Goal: Information Seeking & Learning: Learn about a topic

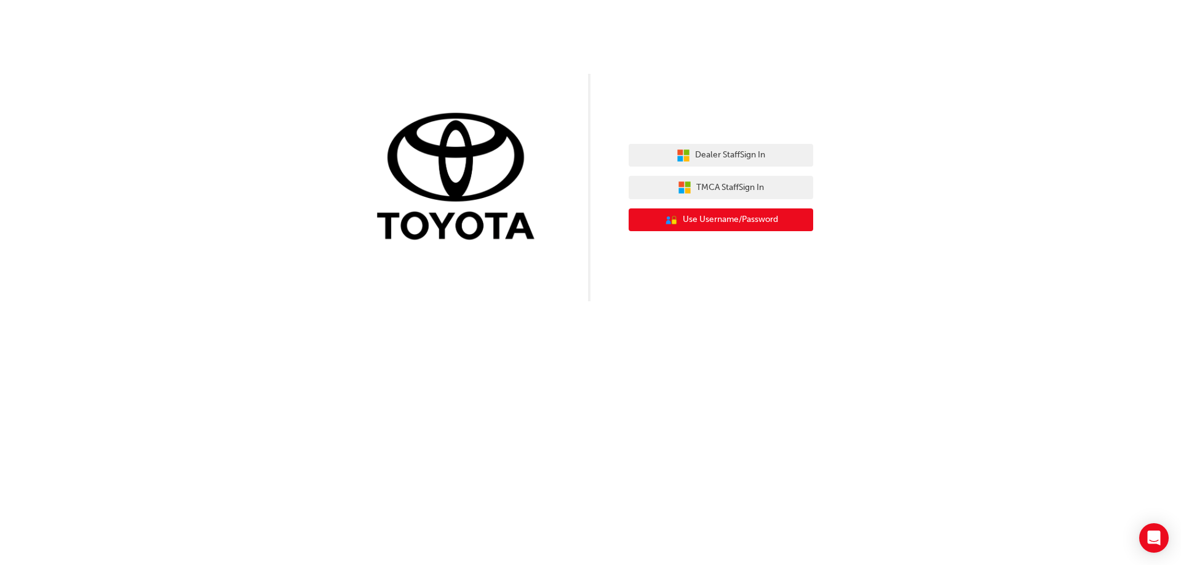
click at [689, 215] on span "Use Username/Password" at bounding box center [730, 220] width 95 height 14
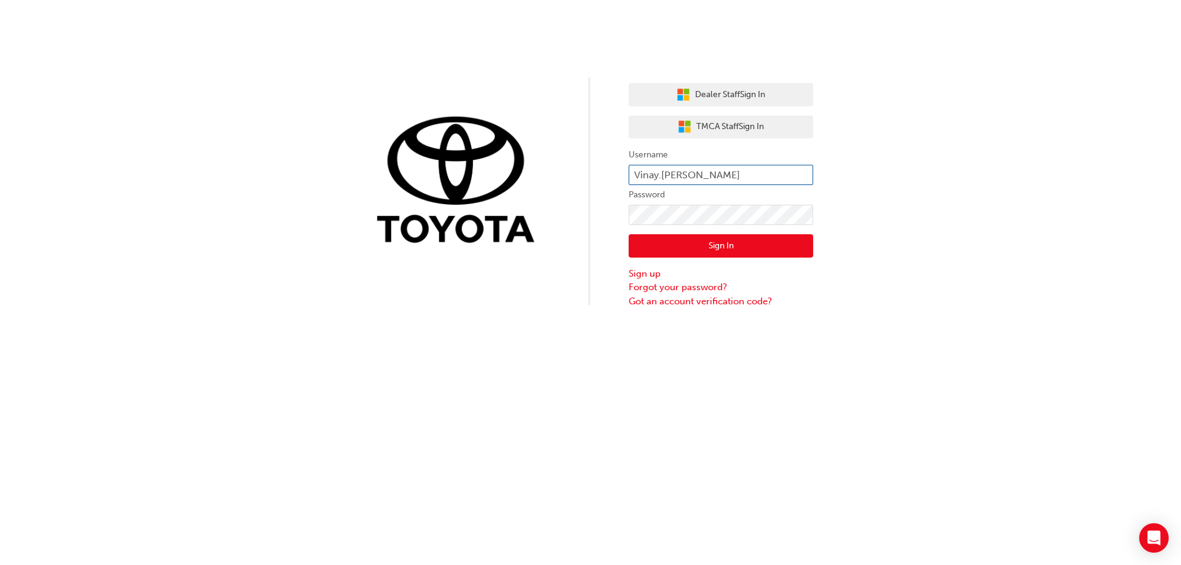
click at [712, 172] on input "Vinay.Bhumbla" at bounding box center [720, 175] width 184 height 21
type input "V"
type input "a"
type input "Adam.Eldridge1"
click at [660, 250] on button "Sign In" at bounding box center [720, 245] width 184 height 23
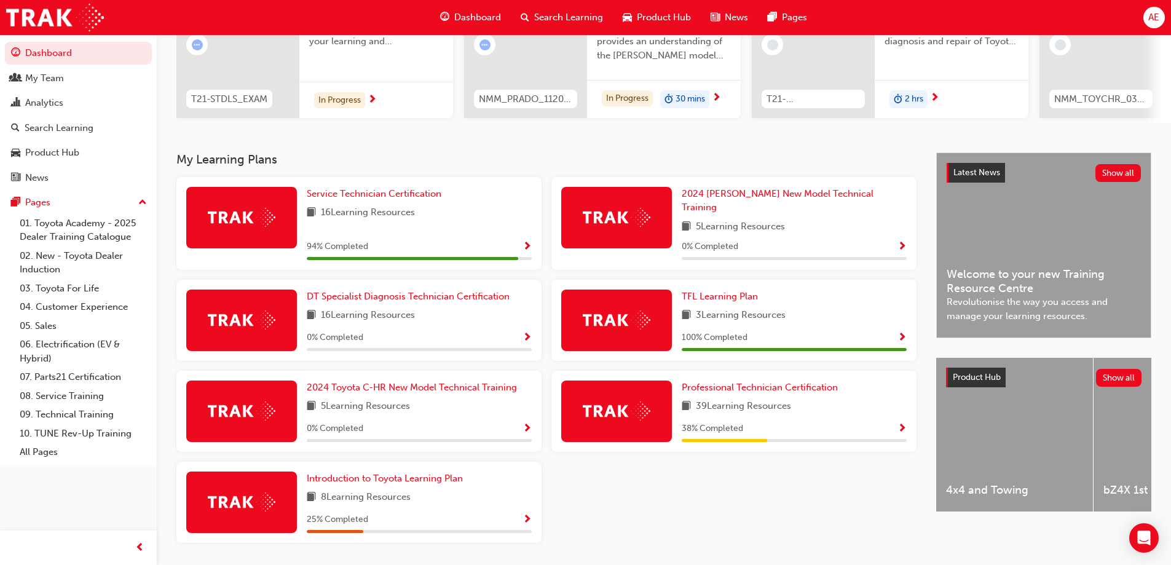
scroll to position [130, 0]
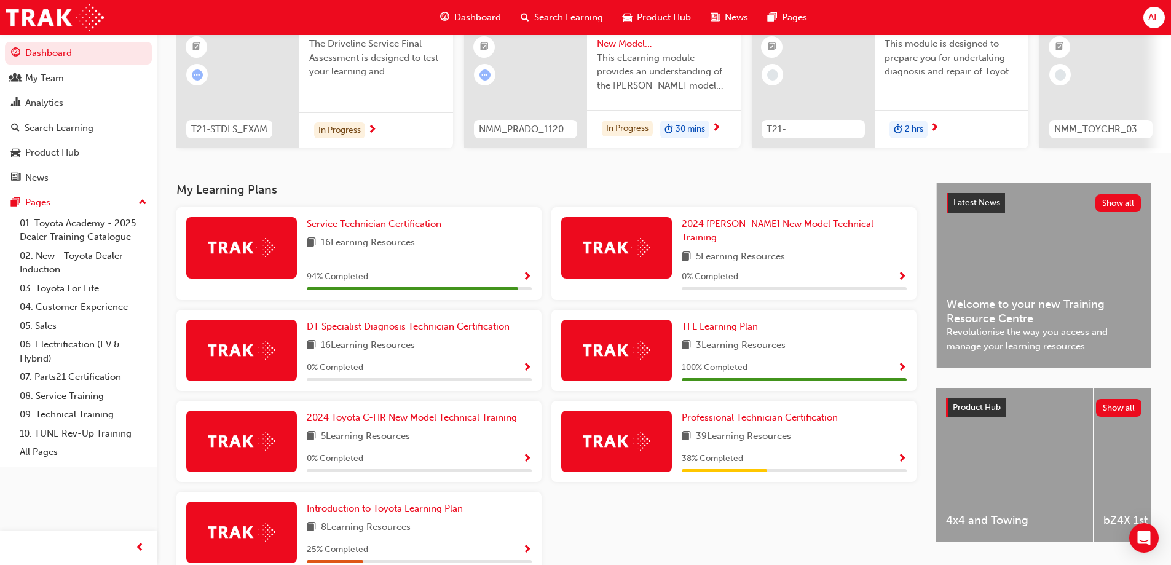
click at [248, 250] on img at bounding box center [242, 247] width 68 height 19
click at [366, 227] on span "Service Technician Certification" at bounding box center [374, 223] width 135 height 11
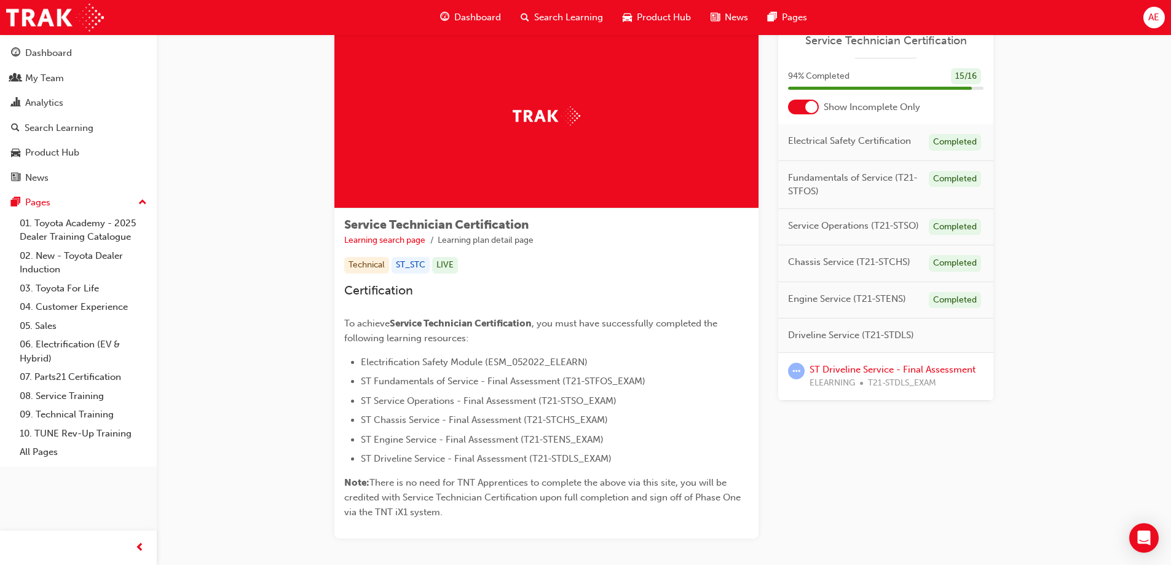
scroll to position [61, 0]
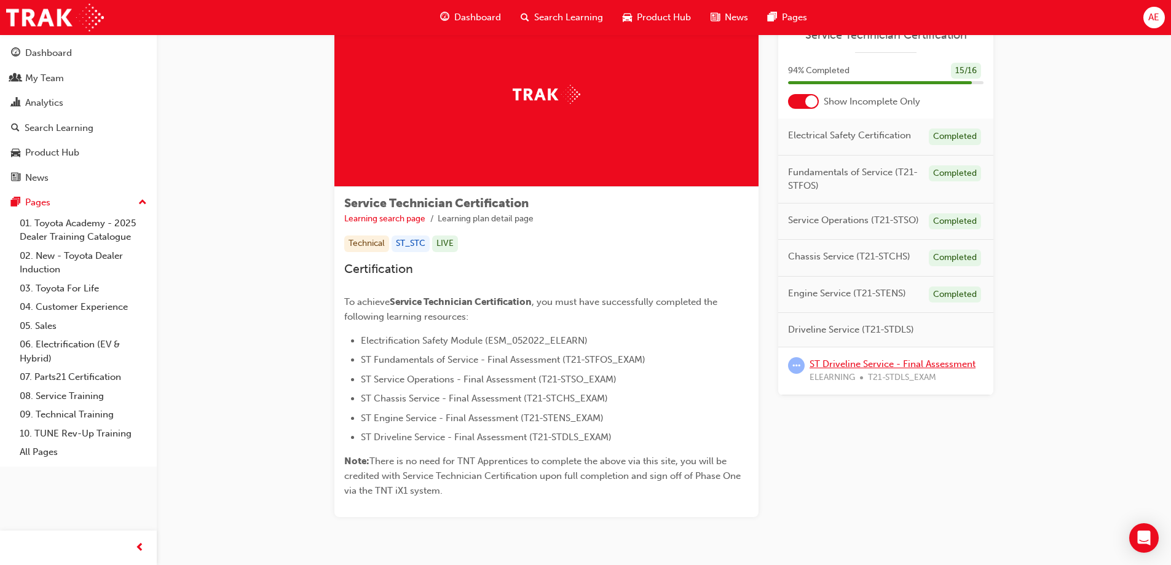
click at [848, 366] on link "ST Driveline Service - Final Assessment" at bounding box center [893, 363] width 166 height 11
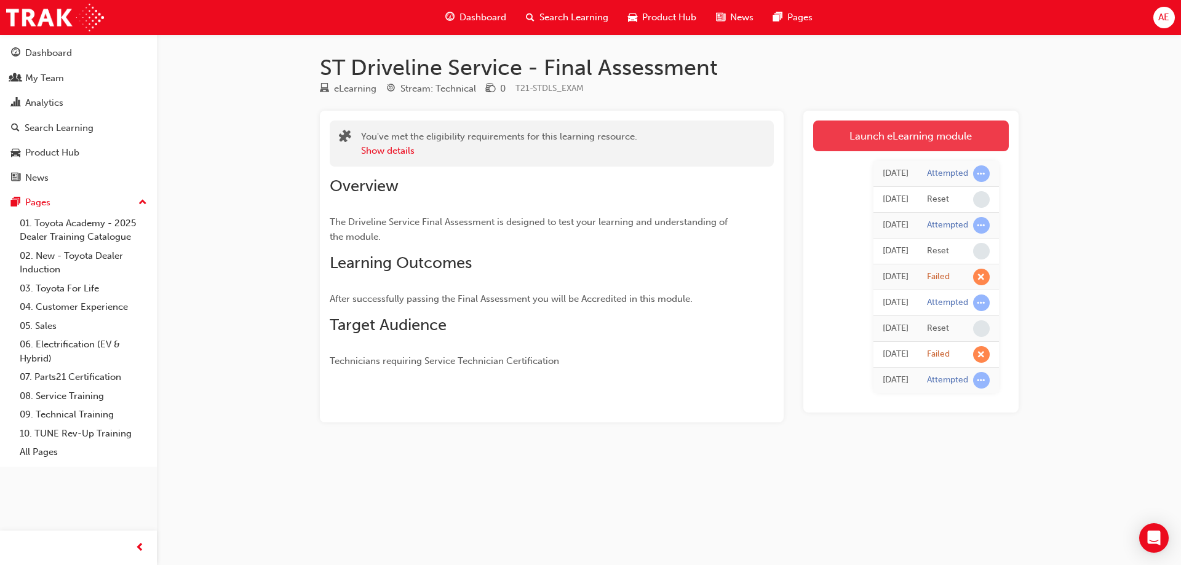
click at [923, 138] on link "Launch eLearning module" at bounding box center [911, 136] width 196 height 31
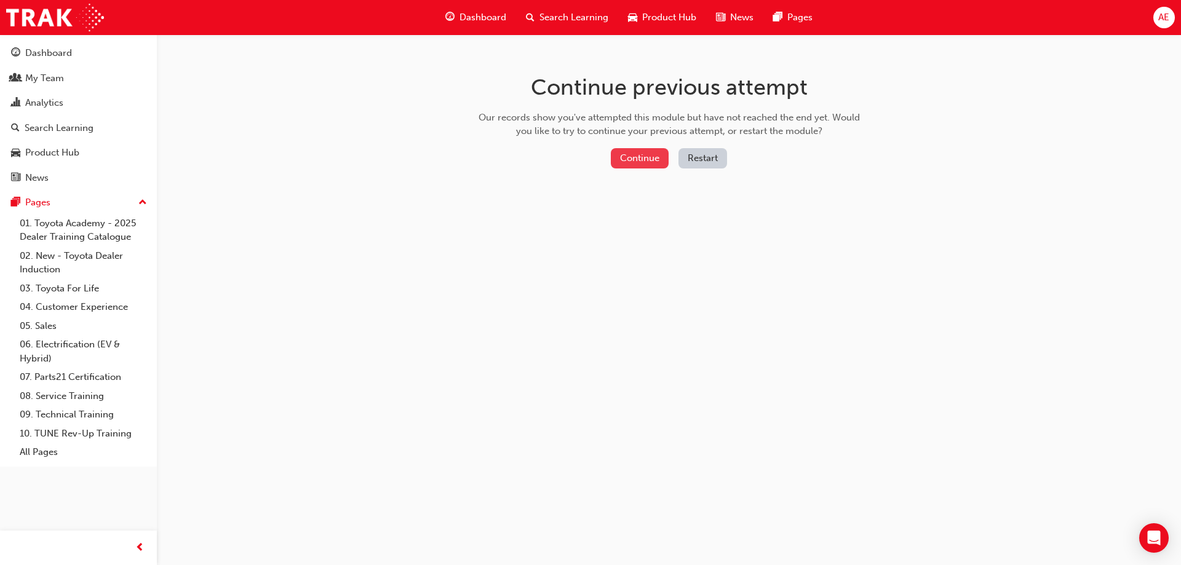
click at [641, 161] on button "Continue" at bounding box center [640, 158] width 58 height 20
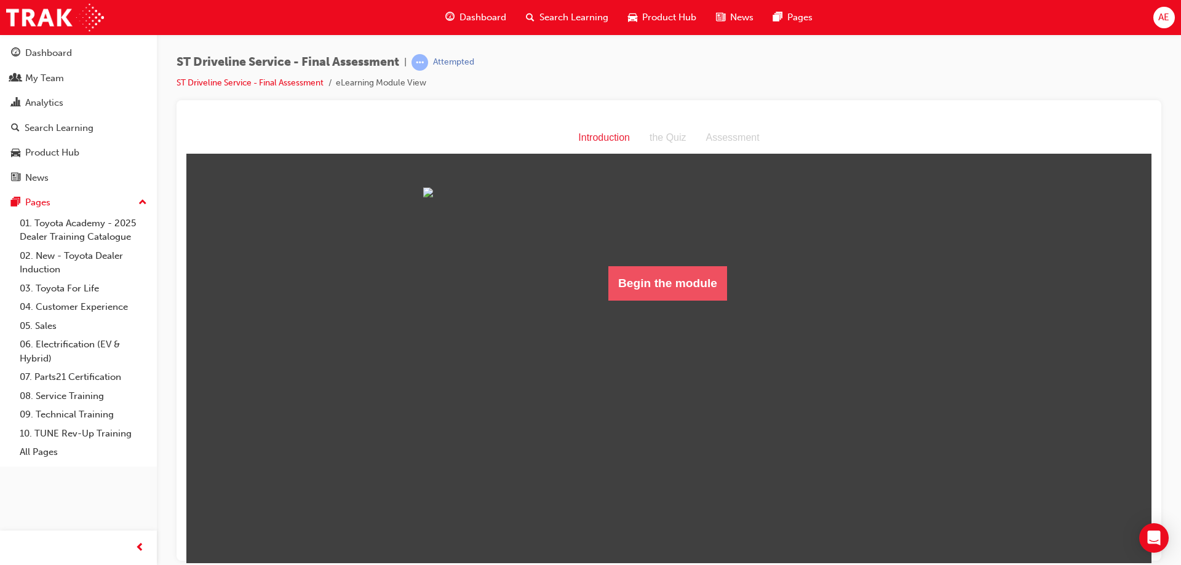
click at [638, 300] on button "Begin the module" at bounding box center [667, 283] width 119 height 34
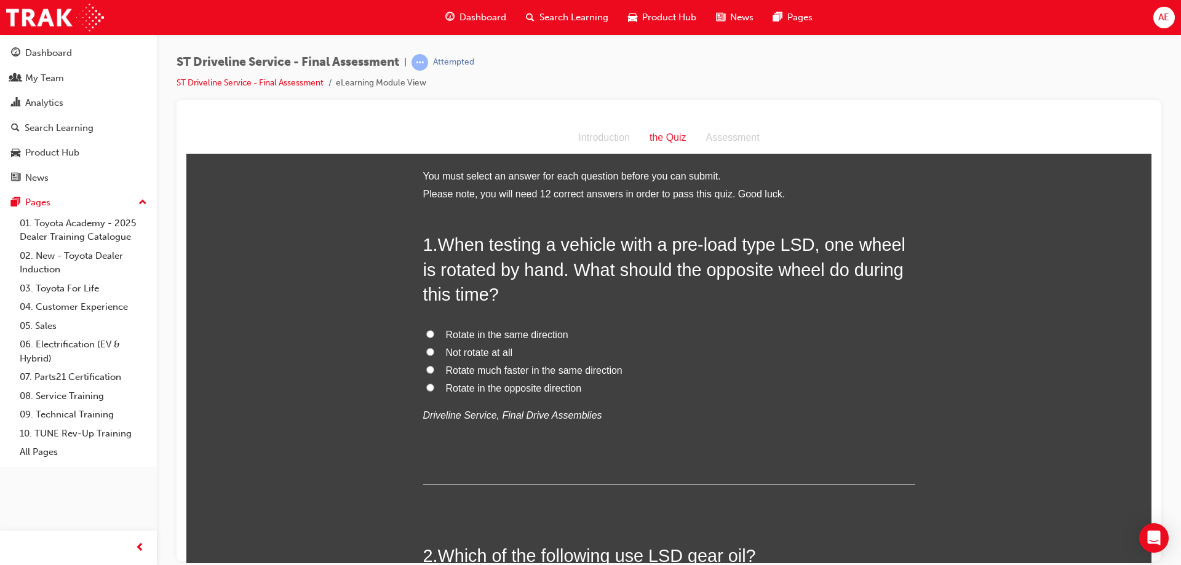
click at [426, 331] on input "Rotate in the same direction" at bounding box center [430, 334] width 8 height 8
radio input "true"
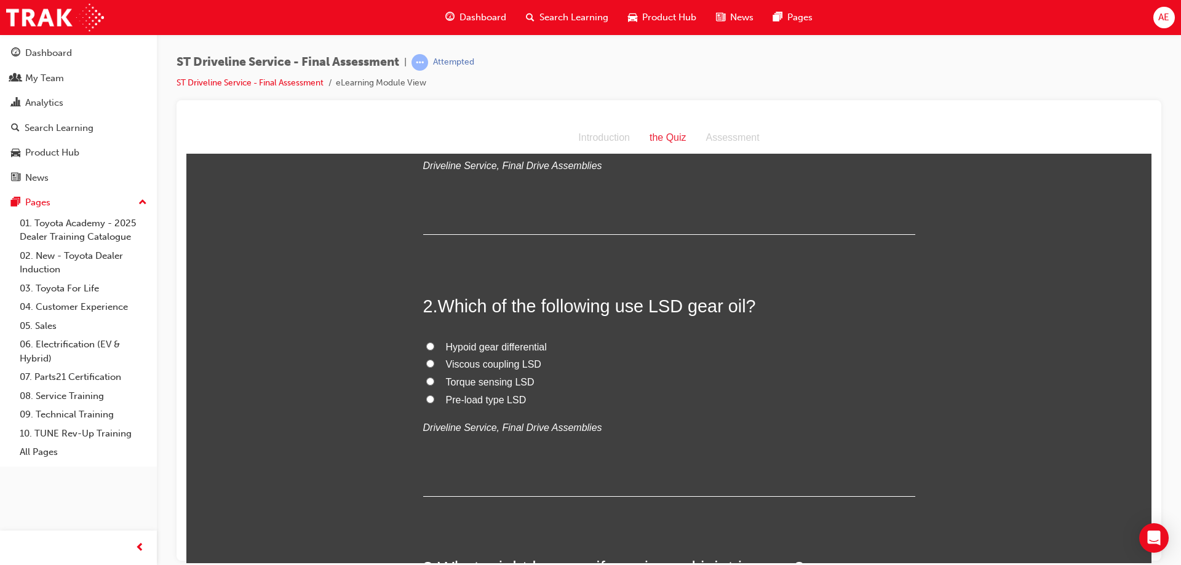
scroll to position [307, 0]
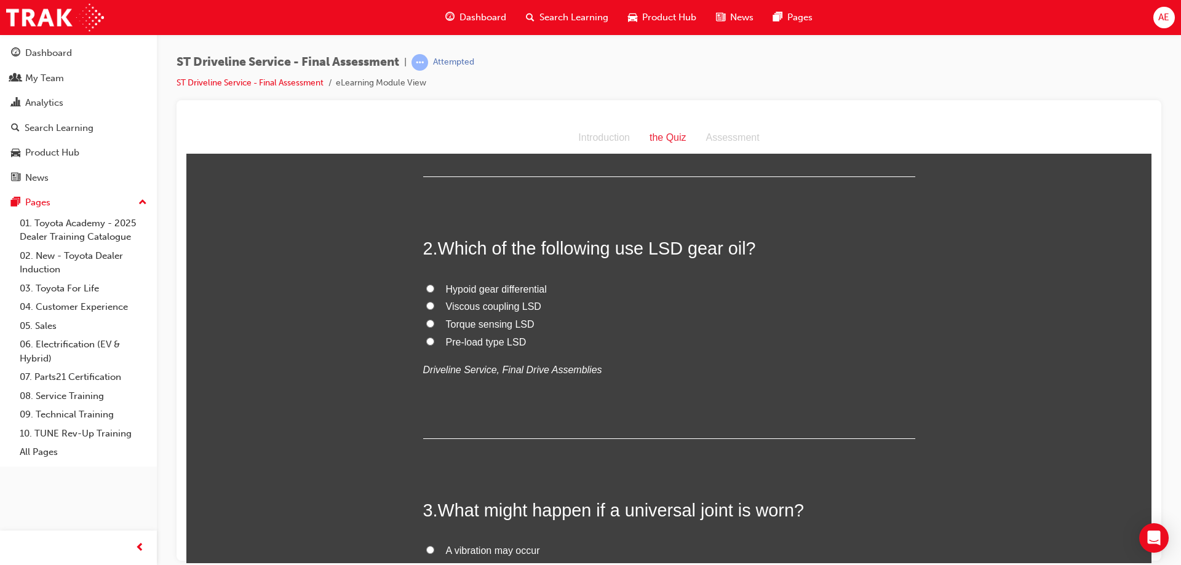
click at [426, 321] on input "Torque sensing LSD" at bounding box center [430, 323] width 8 height 8
radio input "true"
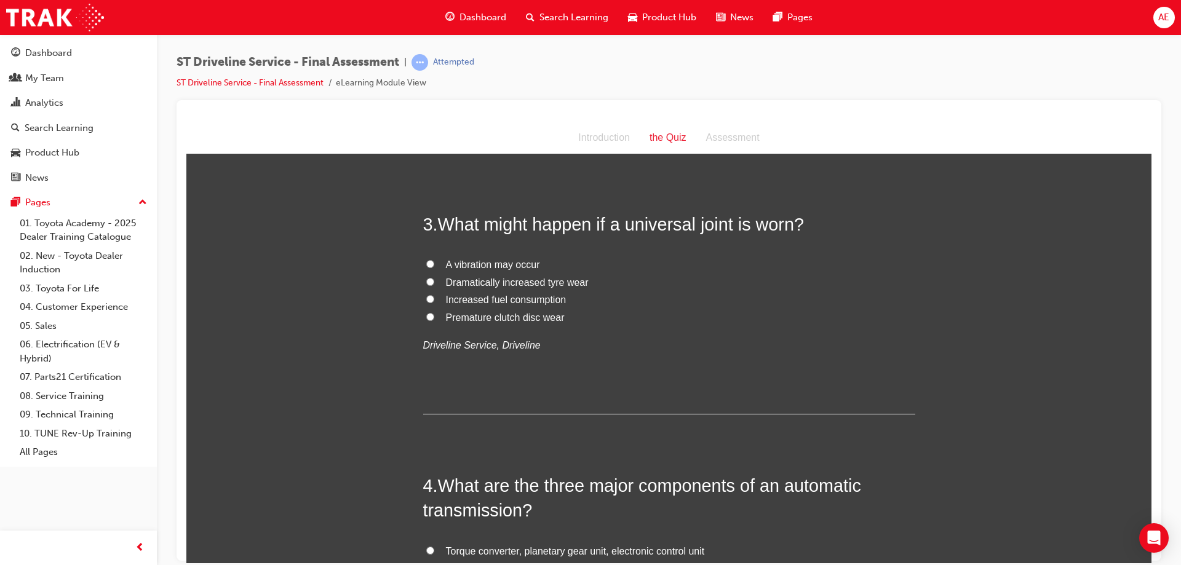
scroll to position [615, 0]
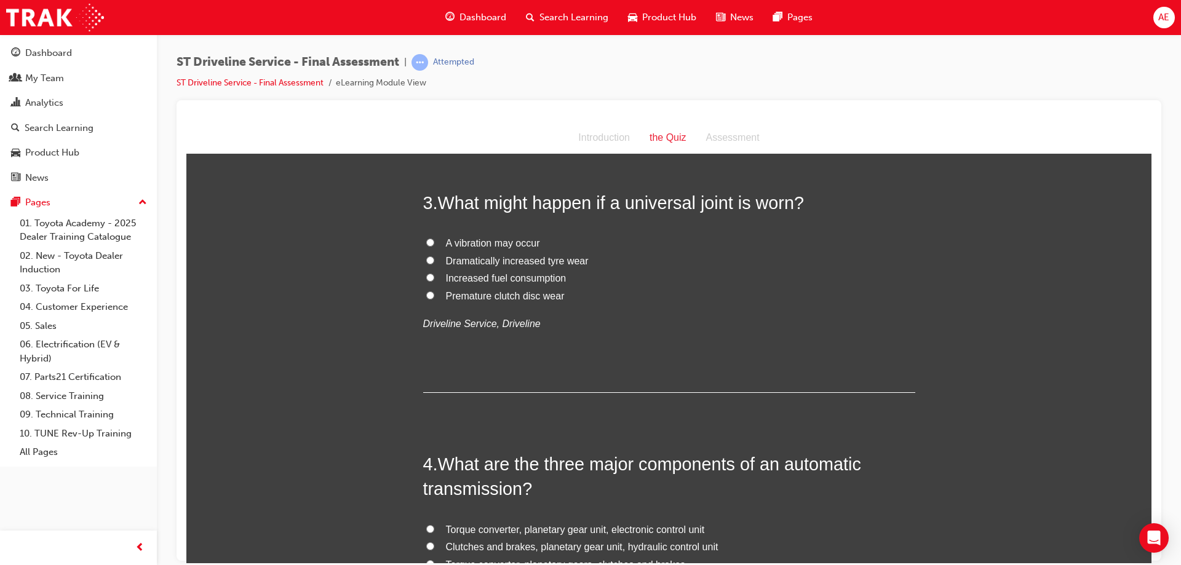
click at [426, 241] on input "A vibration may occur" at bounding box center [430, 242] width 8 height 8
radio input "true"
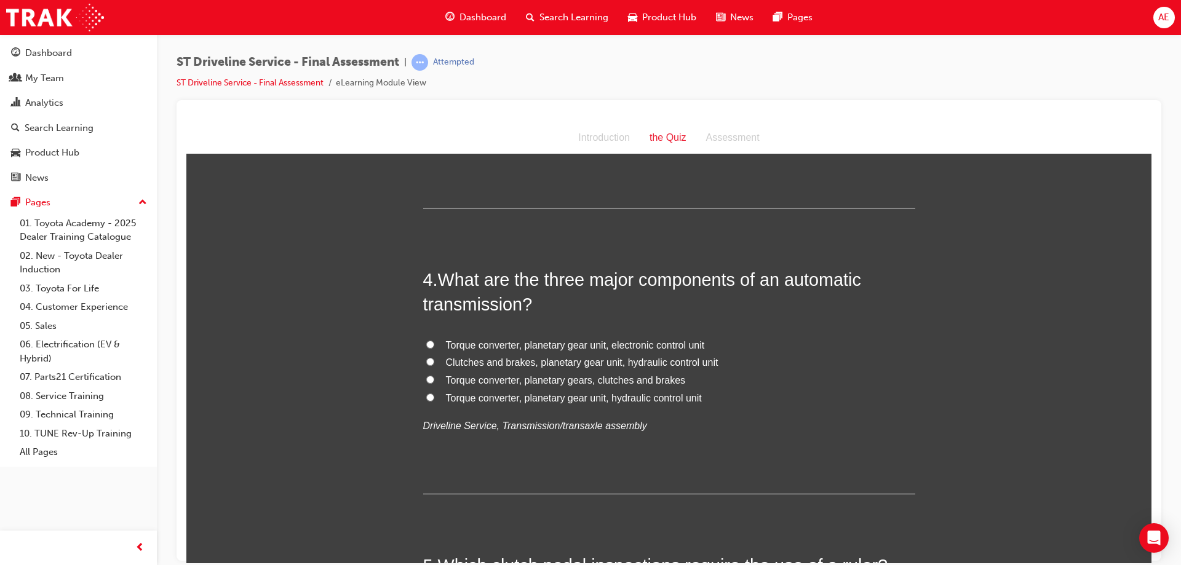
scroll to position [861, 0]
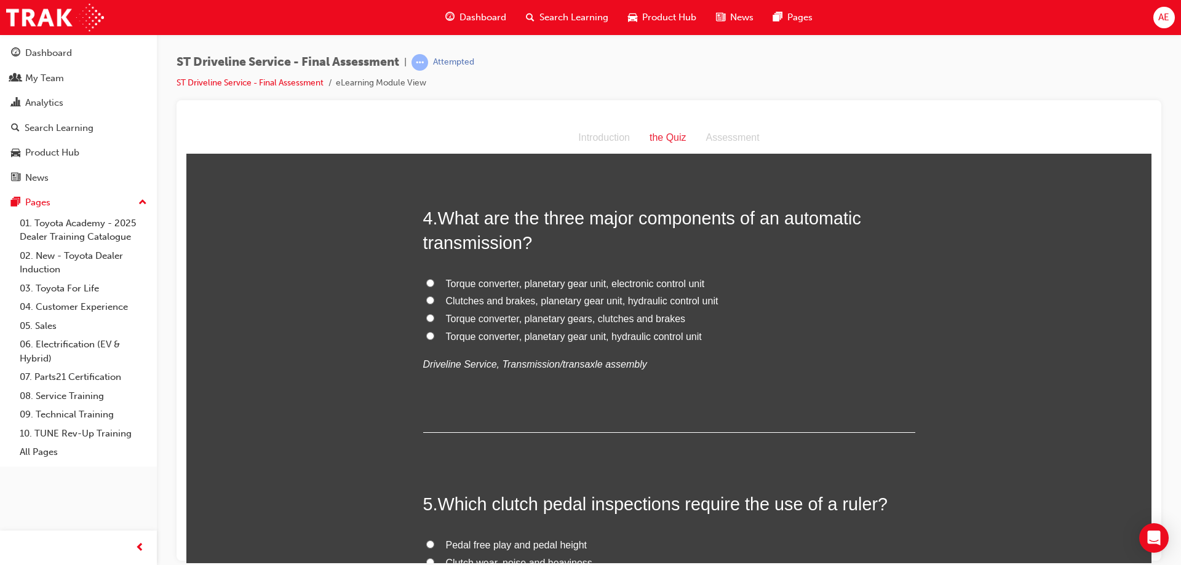
click at [426, 282] on input "Torque converter, planetary gear unit, electronic control unit" at bounding box center [430, 283] width 8 height 8
radio input "true"
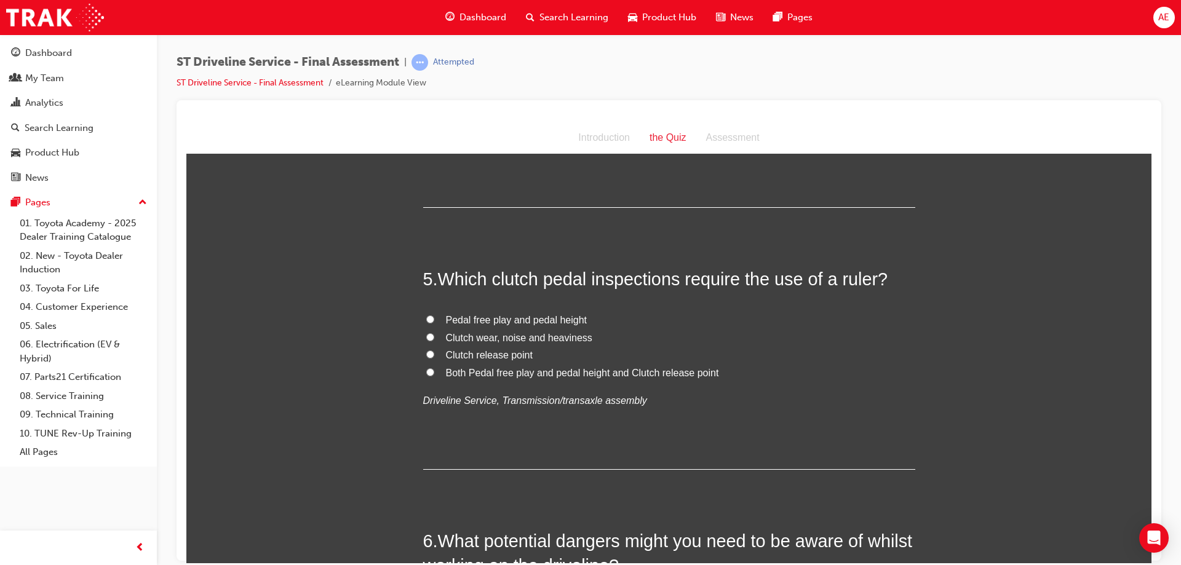
scroll to position [1107, 0]
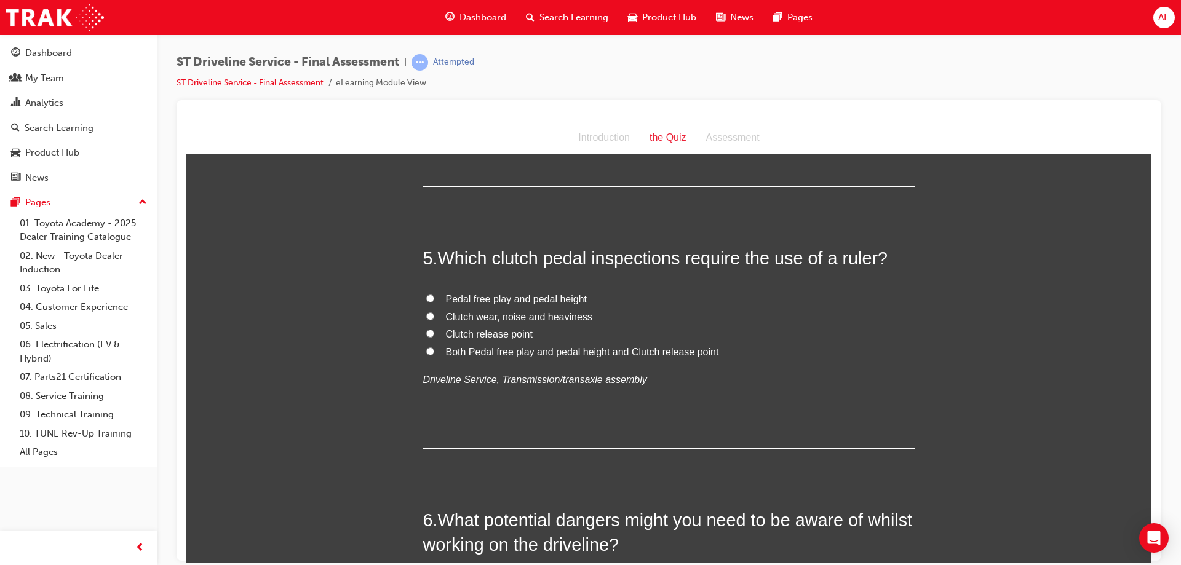
click at [426, 298] on input "Pedal free play and pedal height" at bounding box center [430, 298] width 8 height 8
radio input "true"
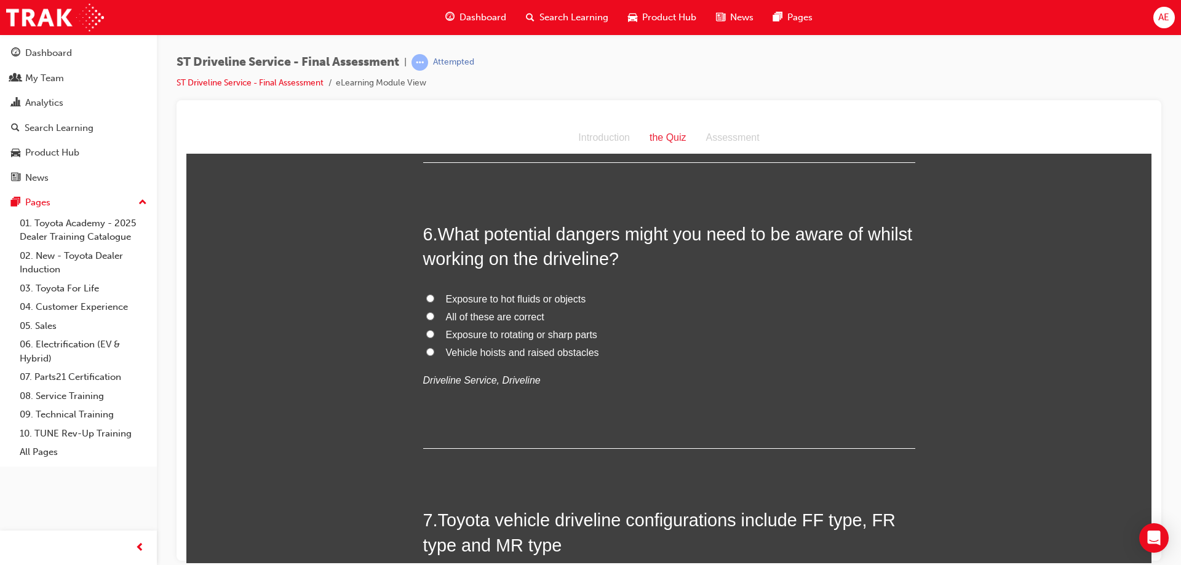
scroll to position [1414, 0]
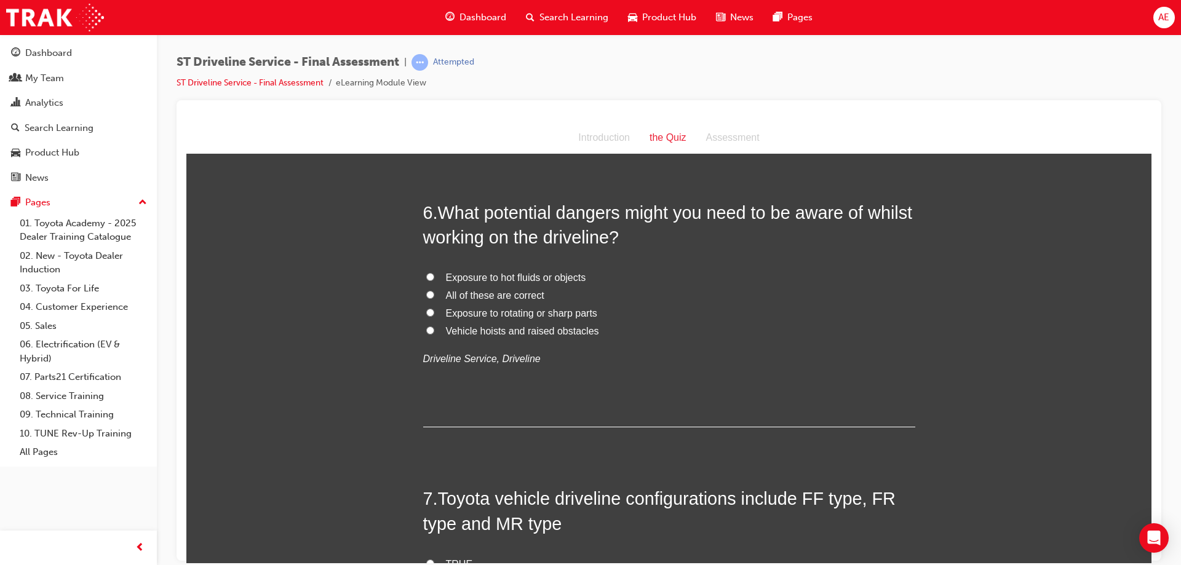
click at [426, 291] on input "All of these are correct" at bounding box center [430, 294] width 8 height 8
radio input "true"
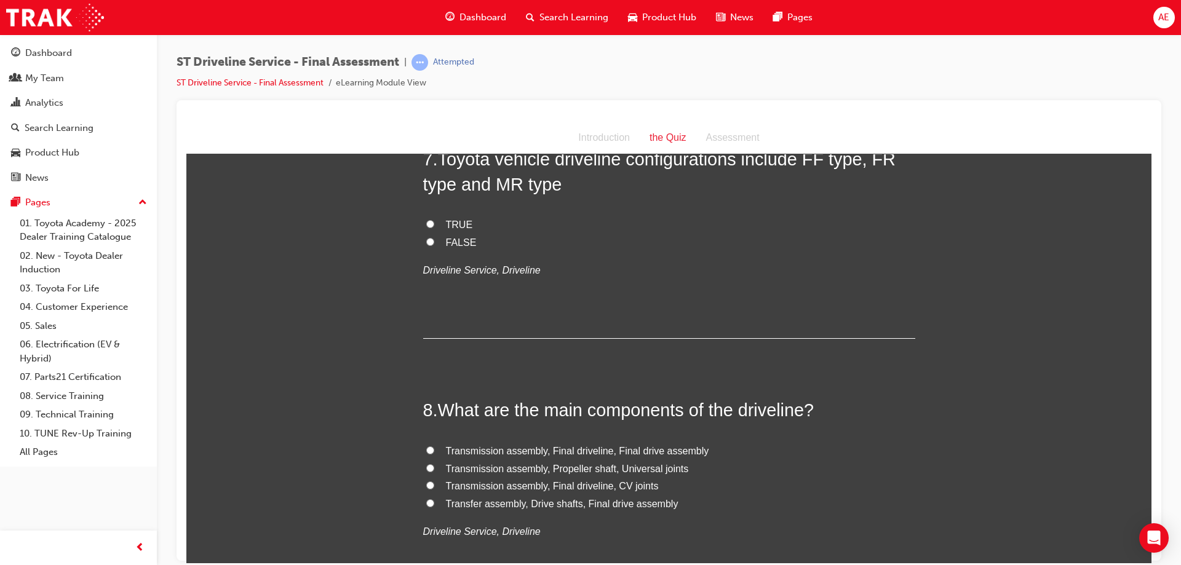
scroll to position [1783, 0]
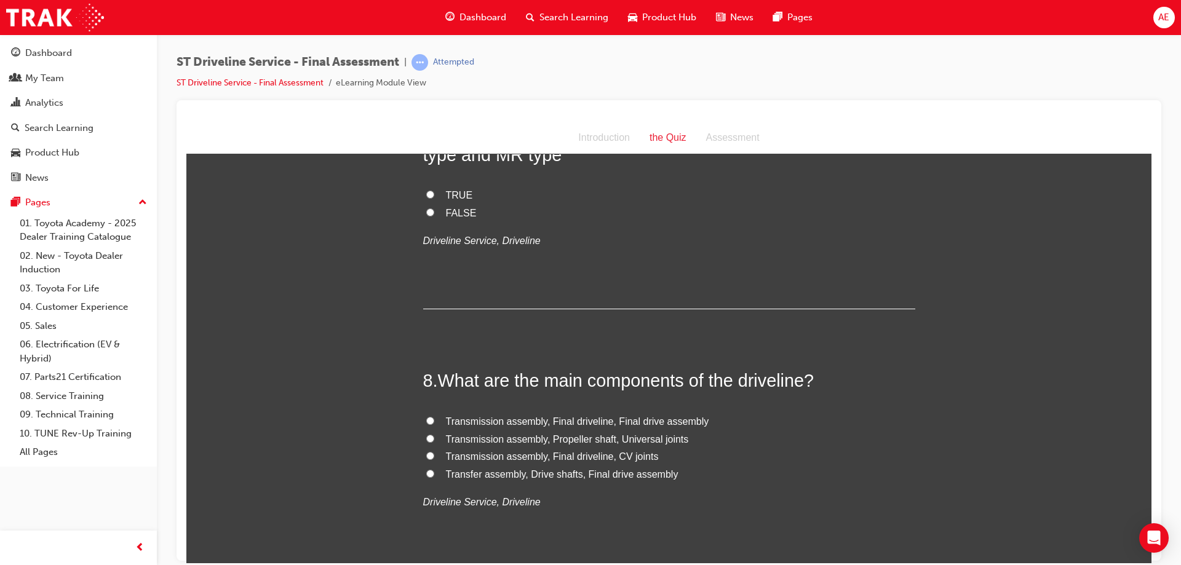
click at [426, 191] on input "TRUE" at bounding box center [430, 194] width 8 height 8
radio input "true"
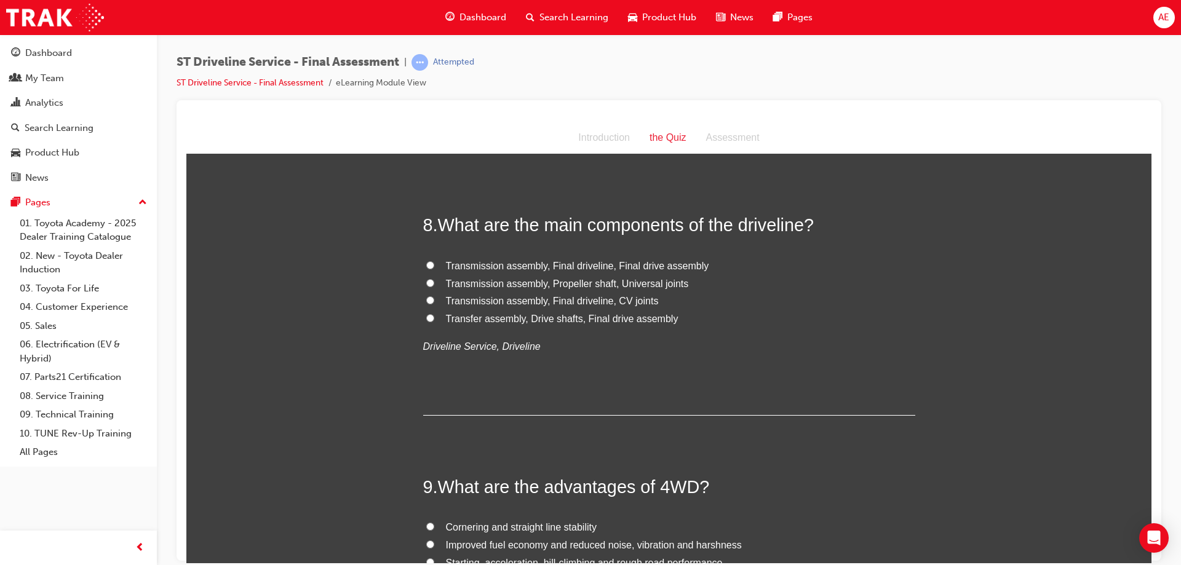
scroll to position [1968, 0]
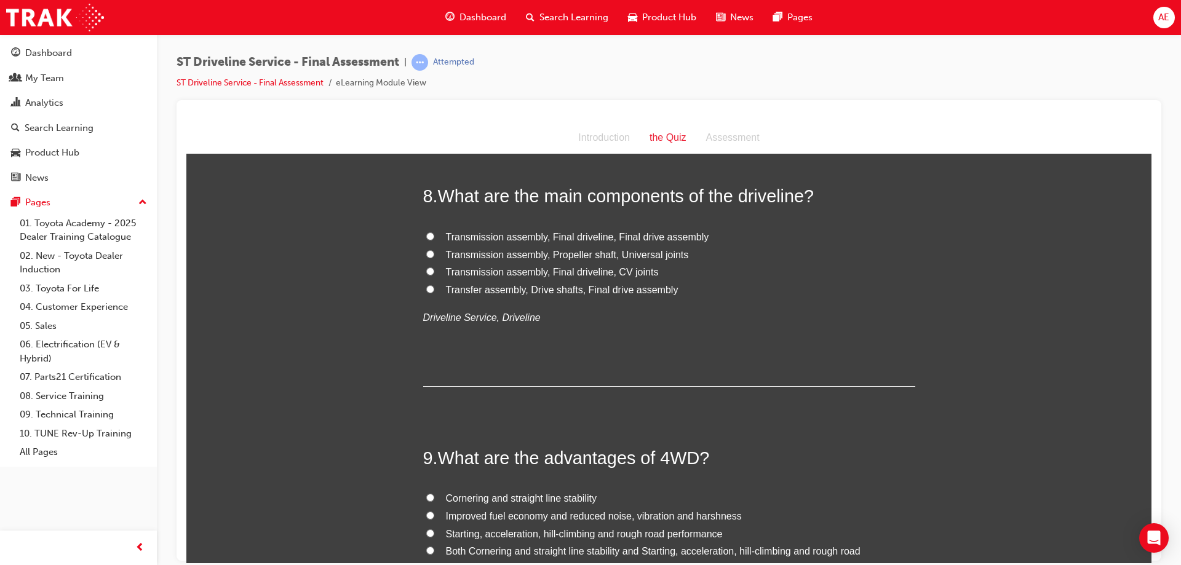
click at [426, 232] on input "Transmission assembly, Final driveline, Final drive assembly" at bounding box center [430, 236] width 8 height 8
radio input "true"
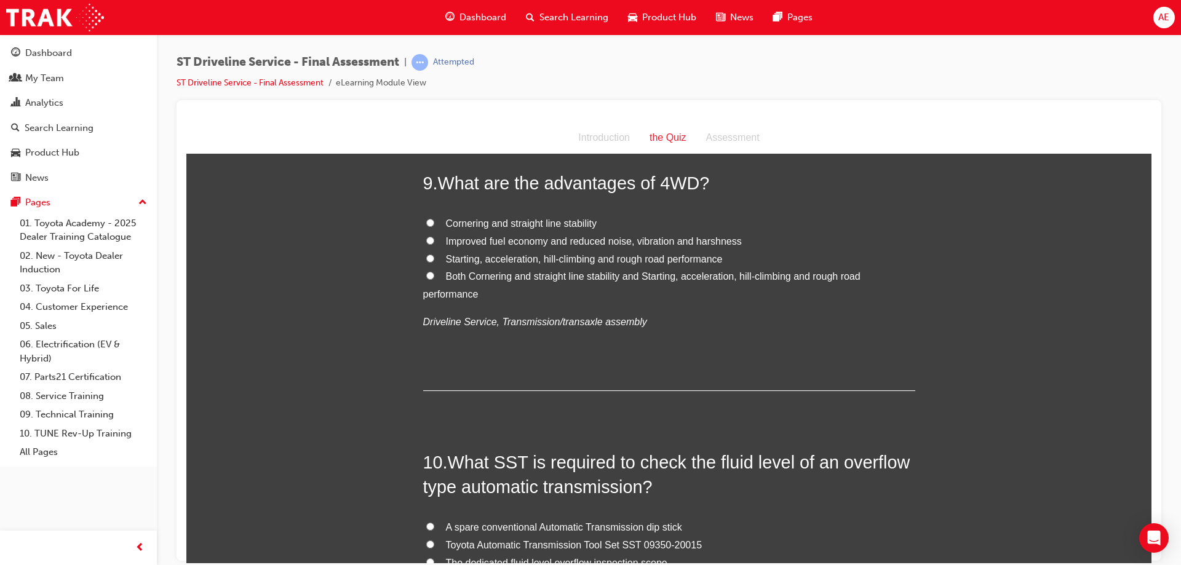
scroll to position [2214, 0]
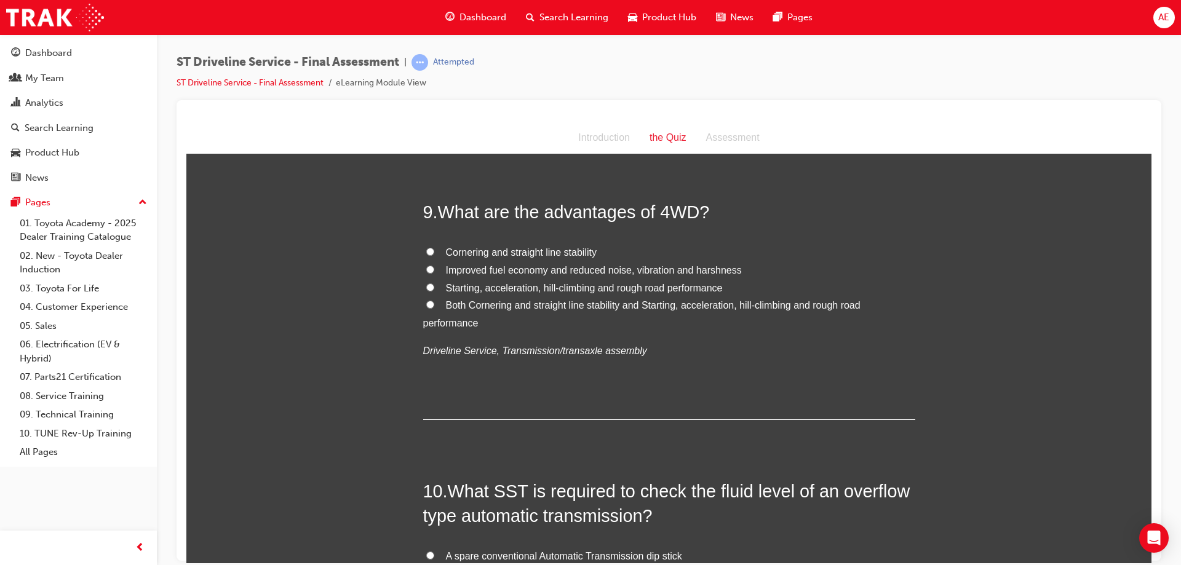
click at [426, 304] on input "Both Cornering and straight line stability and Starting, acceleration, hill-cli…" at bounding box center [430, 304] width 8 height 8
radio input "true"
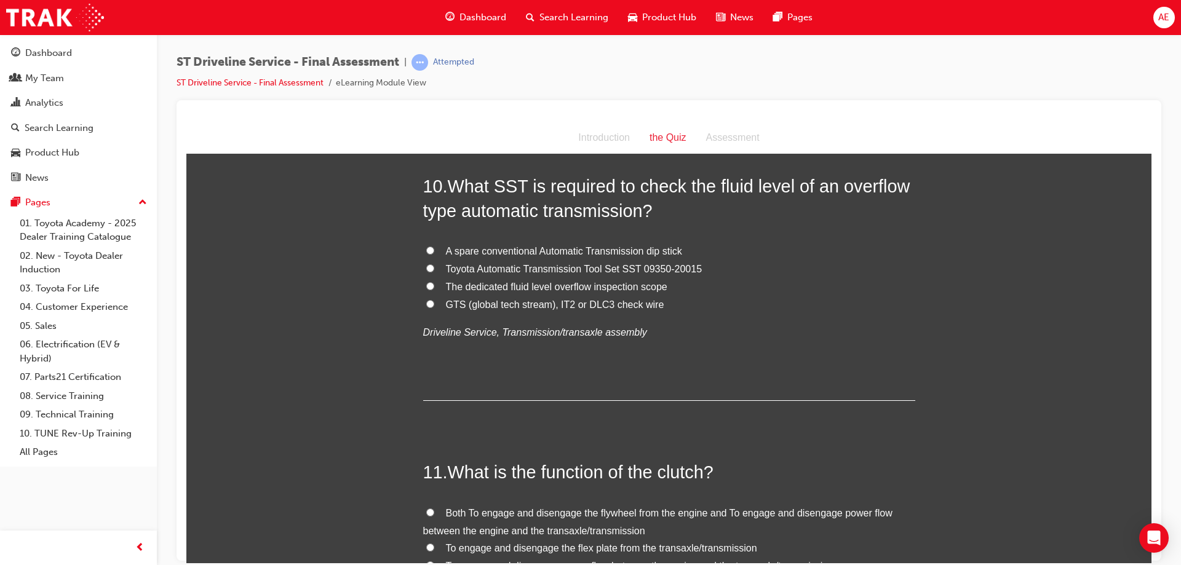
scroll to position [2521, 0]
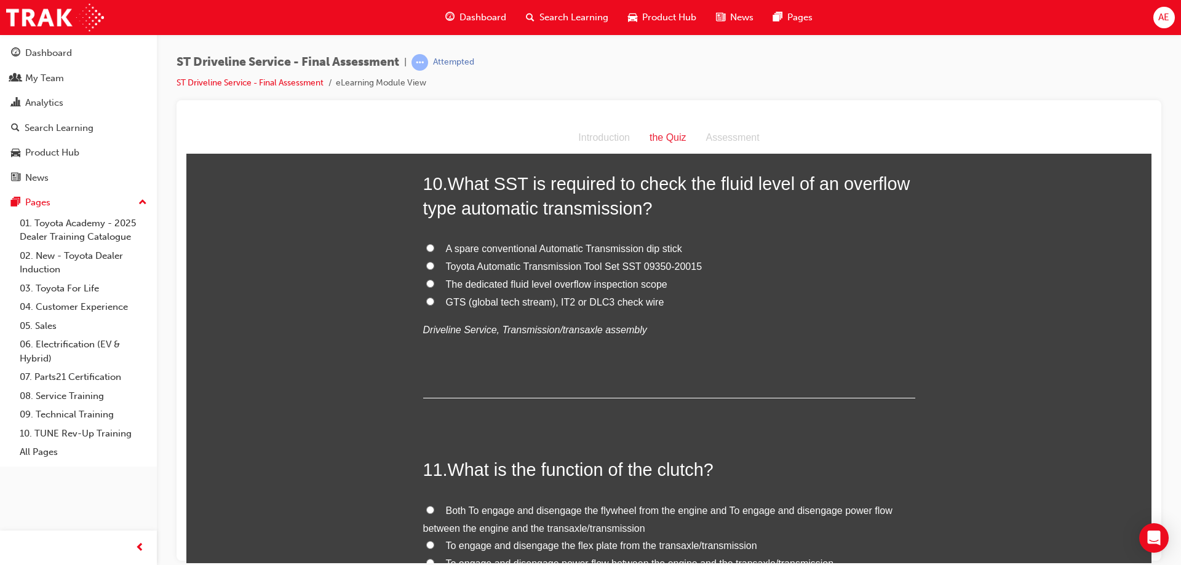
click at [426, 267] on input "Toyota Automatic Transmission Tool Set SST 09350-20015" at bounding box center [430, 265] width 8 height 8
radio input "true"
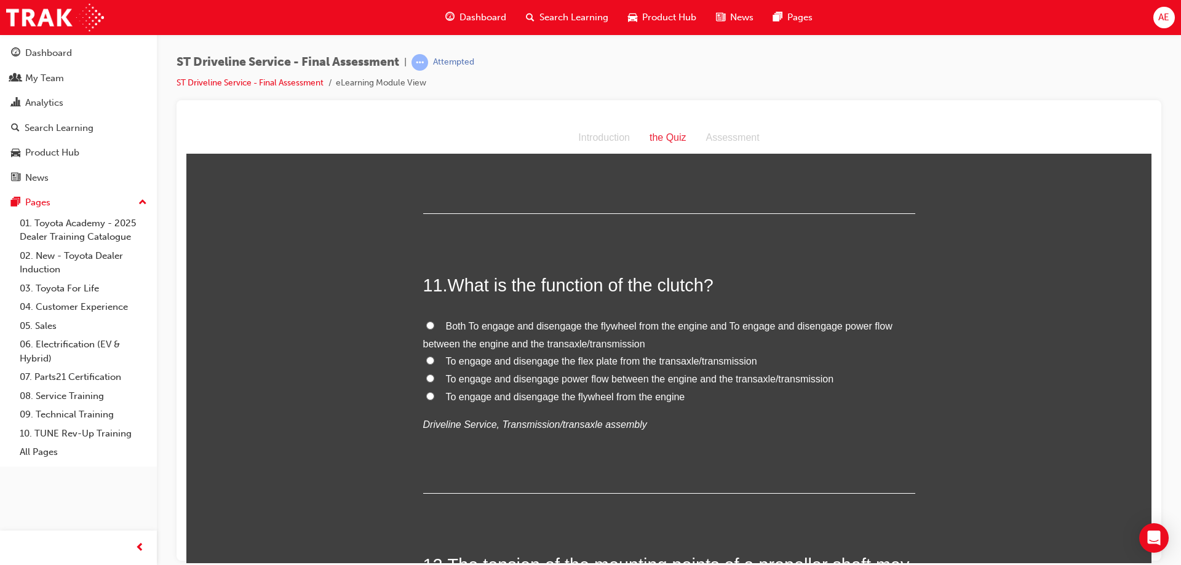
scroll to position [2767, 0]
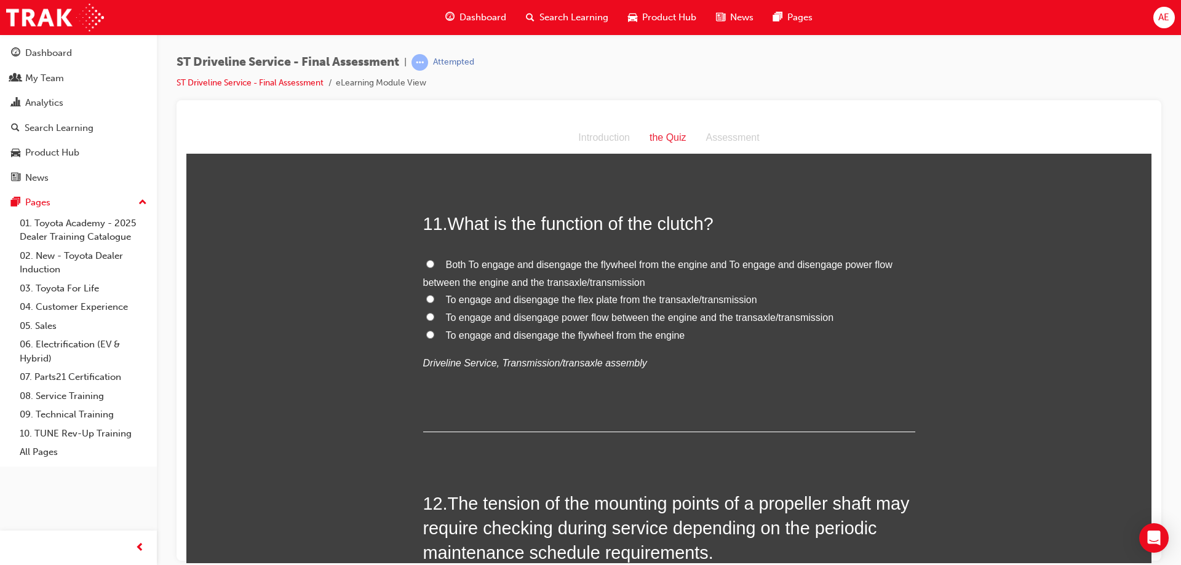
click at [426, 265] on input "Both To engage and disengage the flywheel from the engine and To engage and dis…" at bounding box center [430, 263] width 8 height 8
radio input "true"
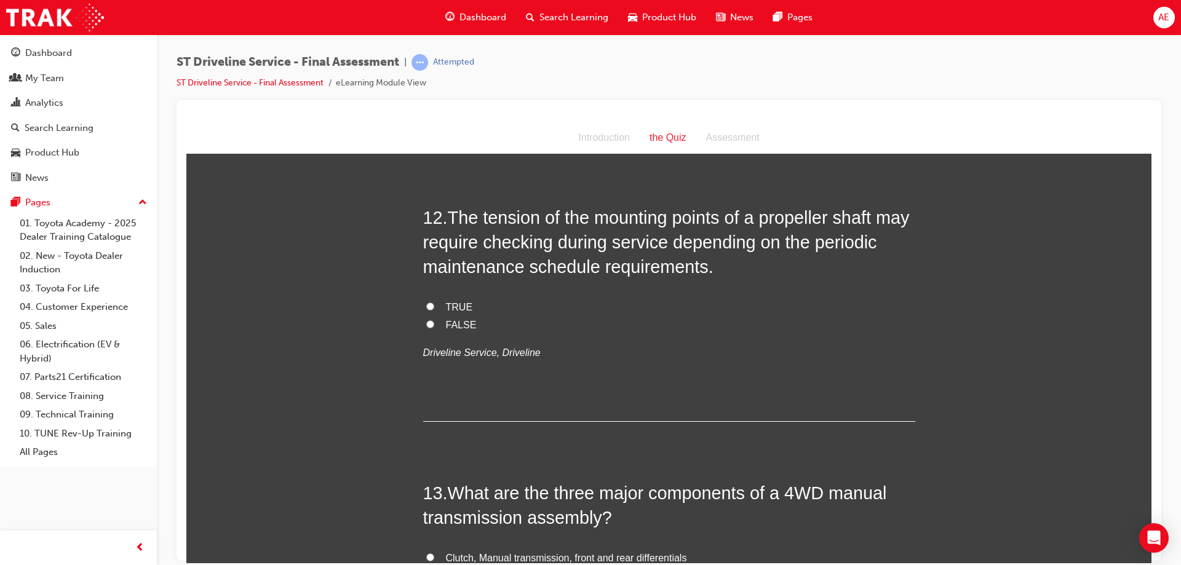
scroll to position [3074, 0]
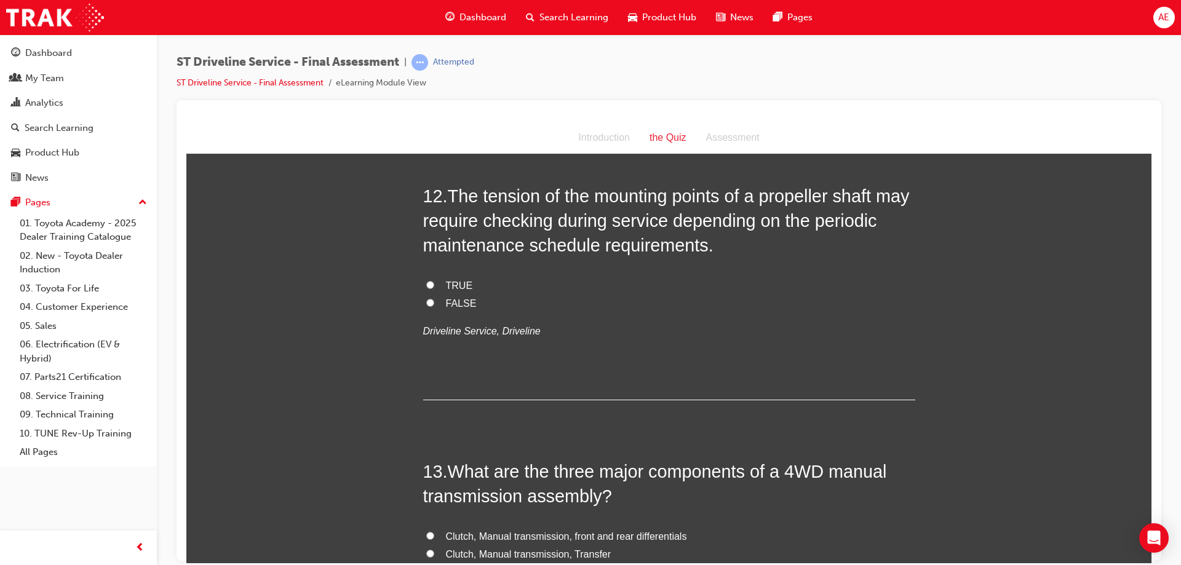
click at [426, 284] on input "TRUE" at bounding box center [430, 284] width 8 height 8
radio input "true"
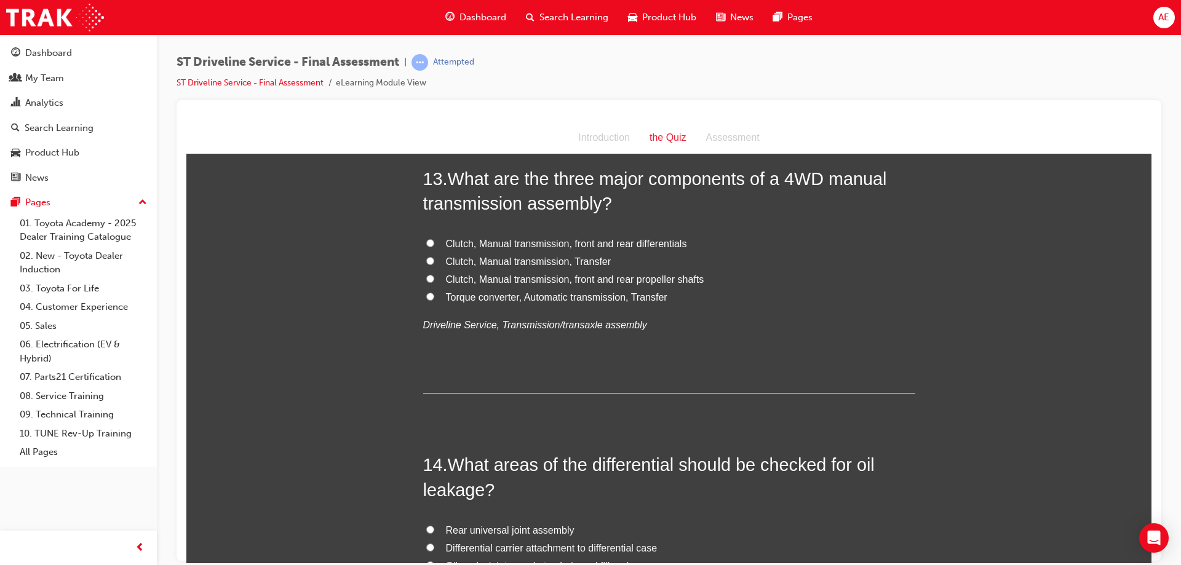
scroll to position [3382, 0]
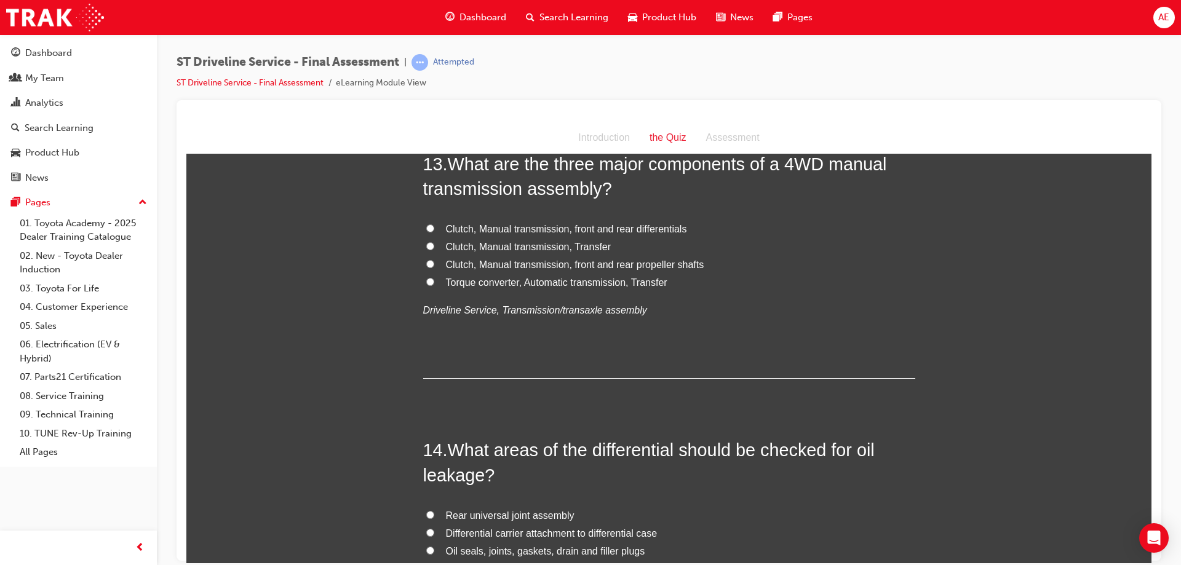
click at [426, 244] on input "Clutch, Manual transmission, Transfer" at bounding box center [430, 246] width 8 height 8
radio input "true"
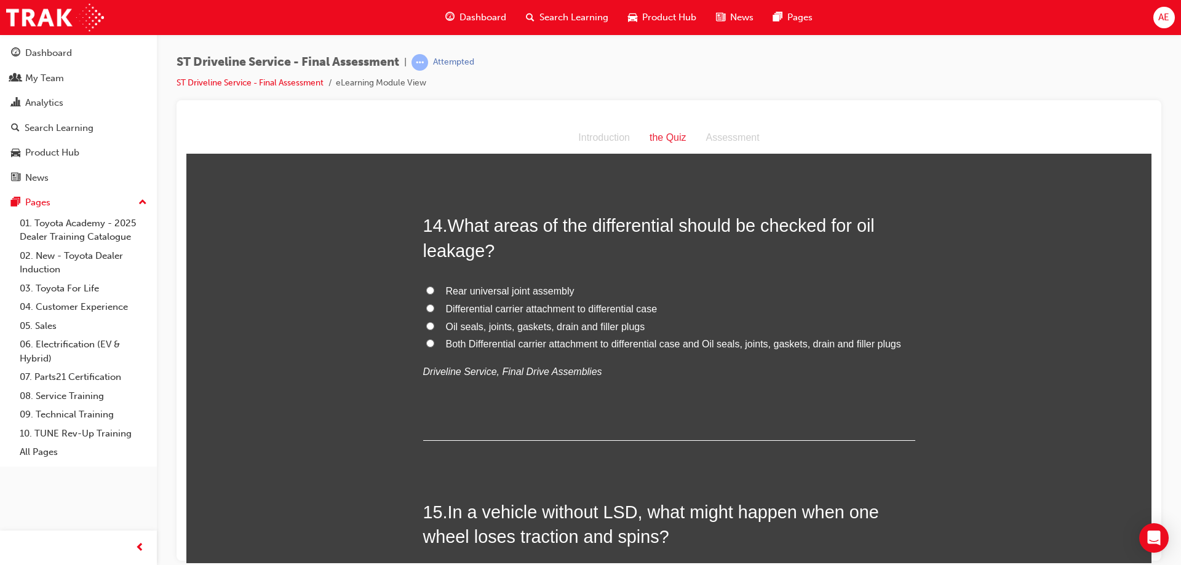
scroll to position [3628, 0]
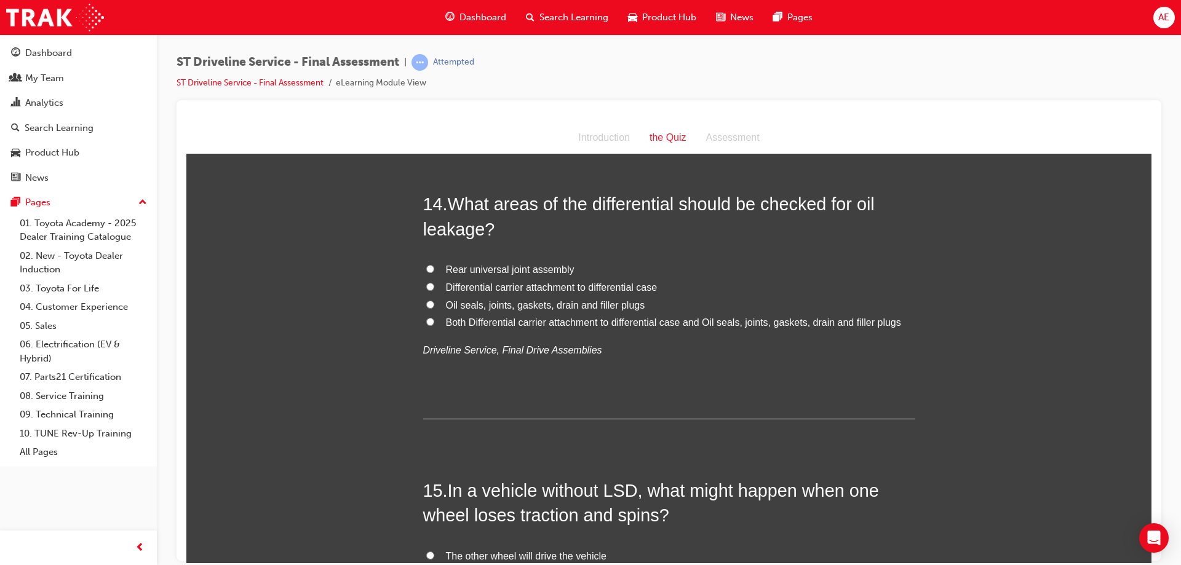
click at [426, 304] on input "Oil seals, joints, gaskets, drain and filler plugs" at bounding box center [430, 304] width 8 height 8
radio input "true"
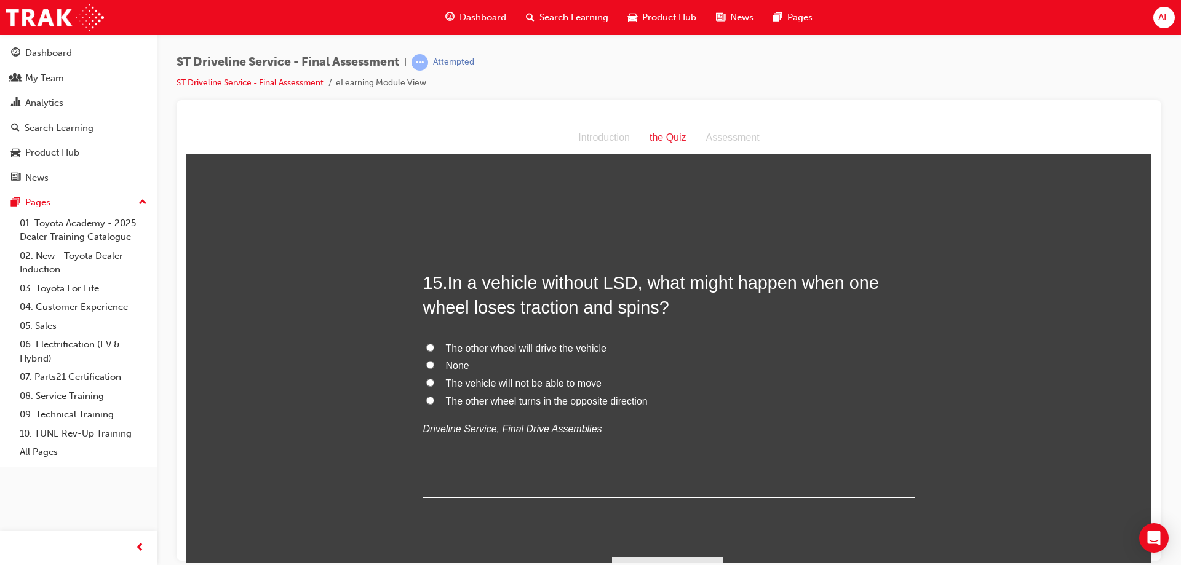
scroll to position [3863, 0]
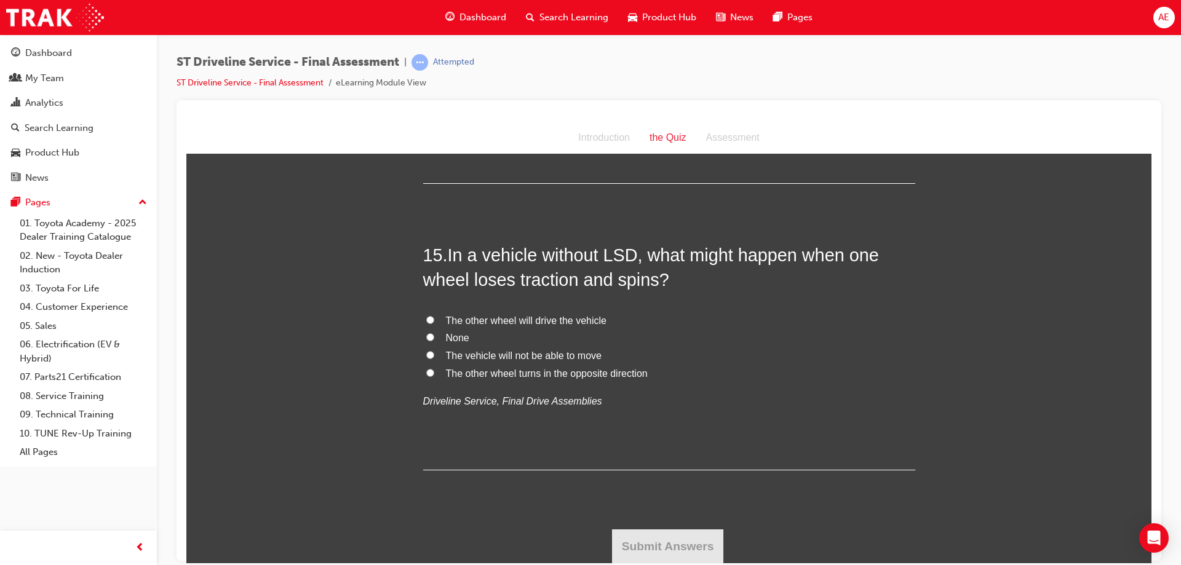
click at [426, 319] on input "The other wheel will drive the vehicle" at bounding box center [430, 319] width 8 height 8
radio input "true"
click at [649, 534] on button "Submit Answers" at bounding box center [668, 546] width 112 height 34
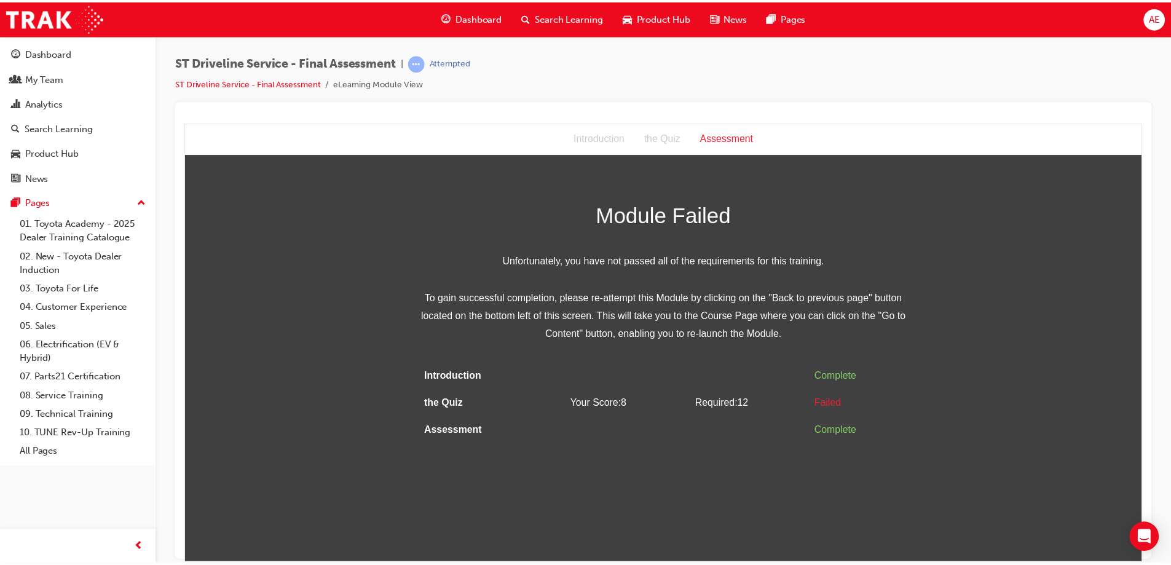
scroll to position [0, 0]
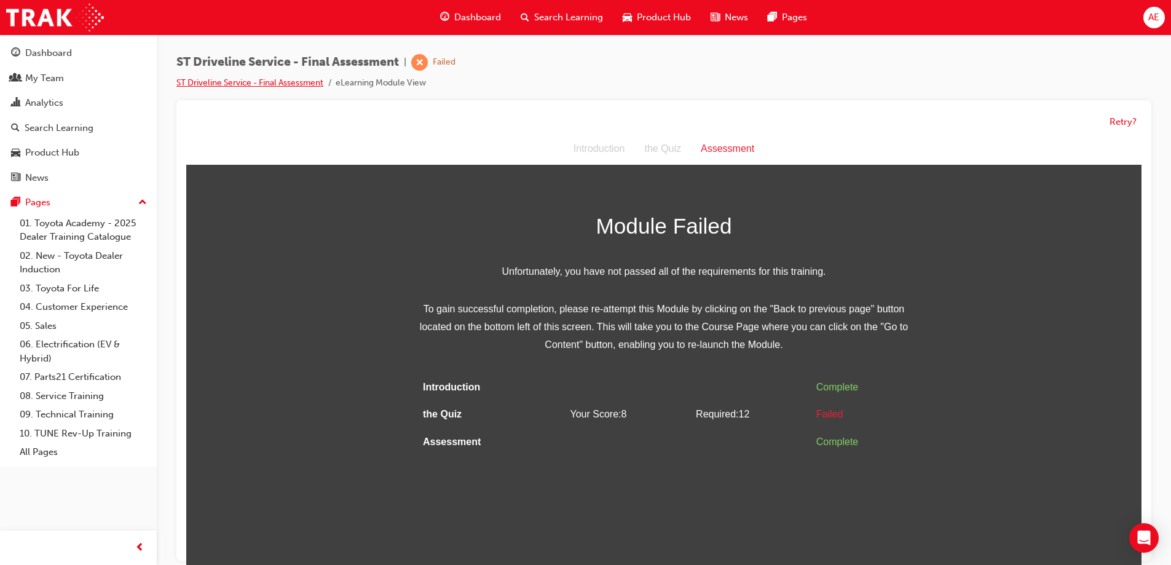
click at [300, 82] on link "ST Driveline Service - Final Assessment" at bounding box center [249, 82] width 147 height 10
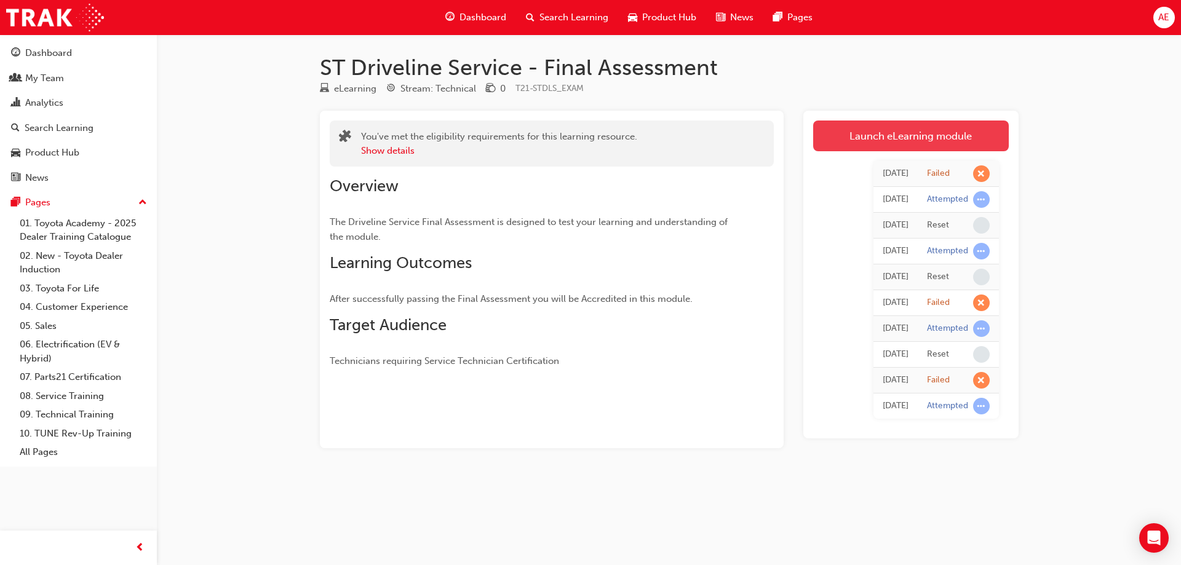
click at [867, 135] on link "Launch eLearning module" at bounding box center [911, 136] width 196 height 31
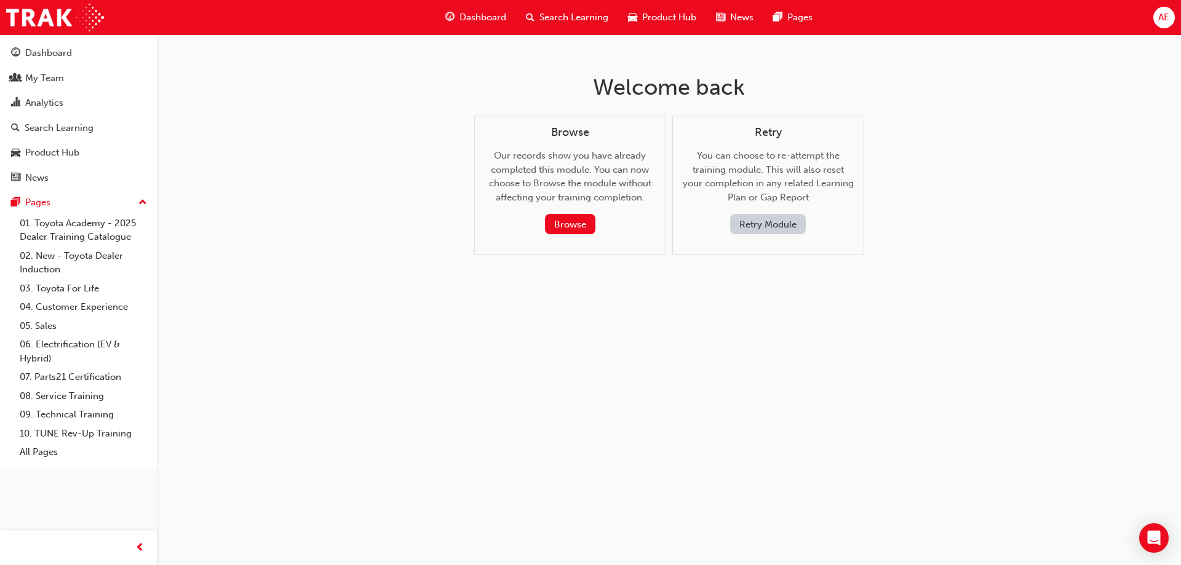
click at [769, 223] on button "Retry Module" at bounding box center [768, 224] width 76 height 20
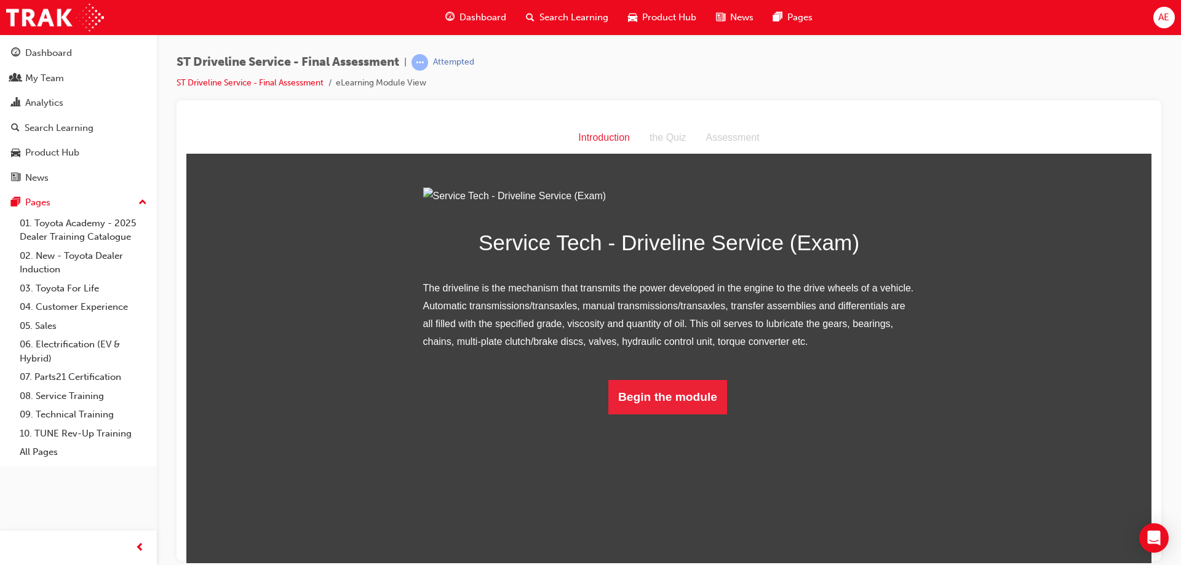
drag, startPoint x: 719, startPoint y: 514, endPoint x: 692, endPoint y: 477, distance: 46.6
click at [719, 414] on div "Service Tech - Driveline Service (Exam) The driveline is the mechanism that tra…" at bounding box center [669, 301] width 492 height 228
click at [660, 414] on button "Begin the module" at bounding box center [667, 396] width 119 height 34
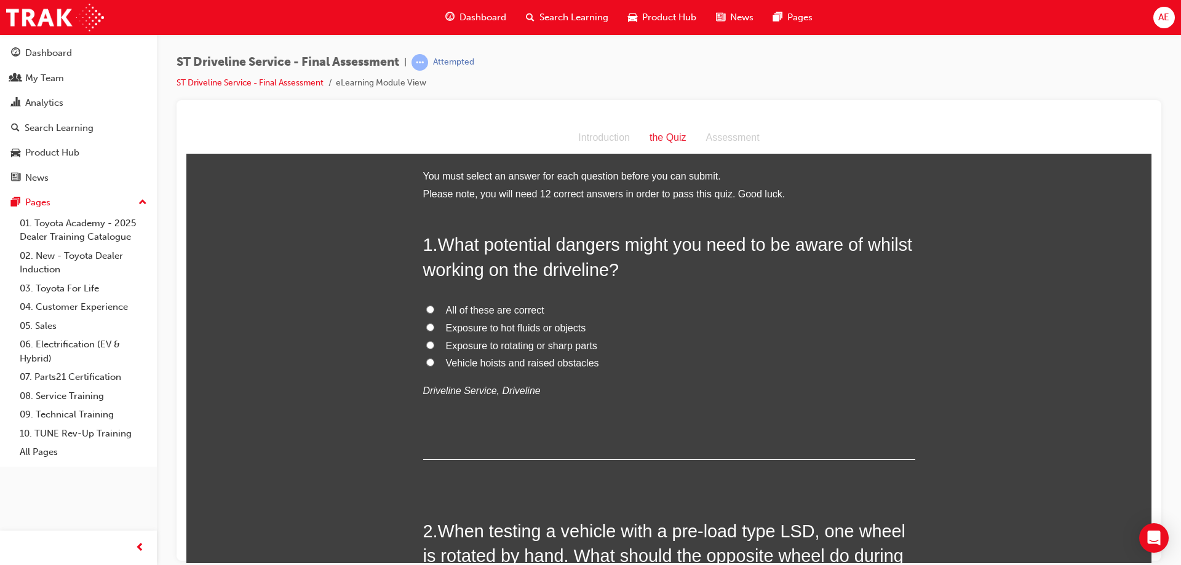
click at [472, 309] on span "All of these are correct" at bounding box center [495, 309] width 98 height 10
click at [434, 309] on input "All of these are correct" at bounding box center [430, 309] width 8 height 8
radio input "true"
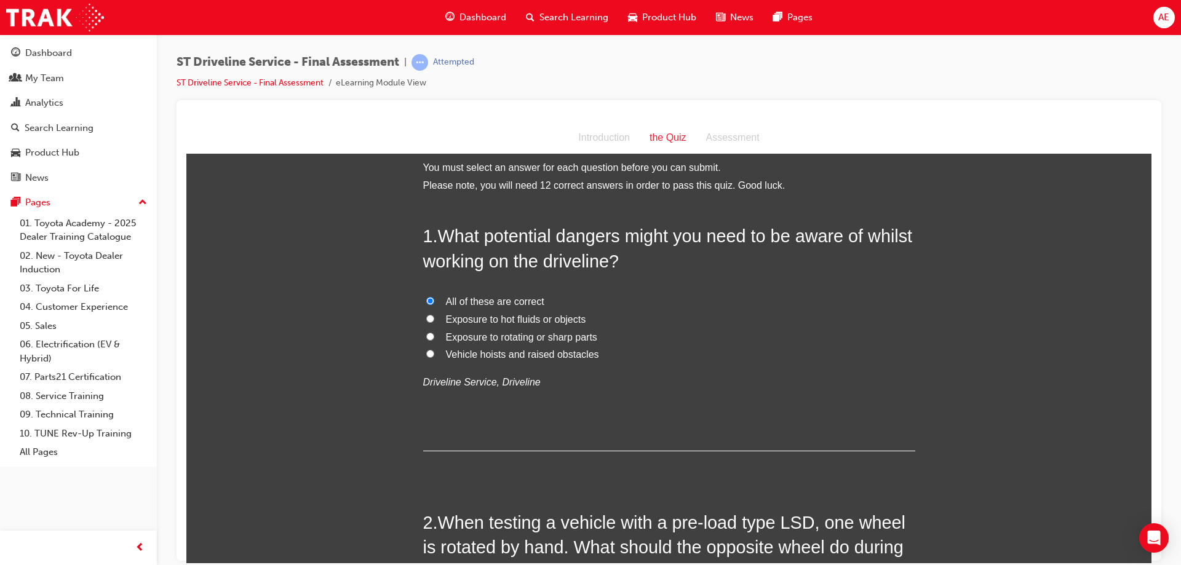
scroll to position [184, 0]
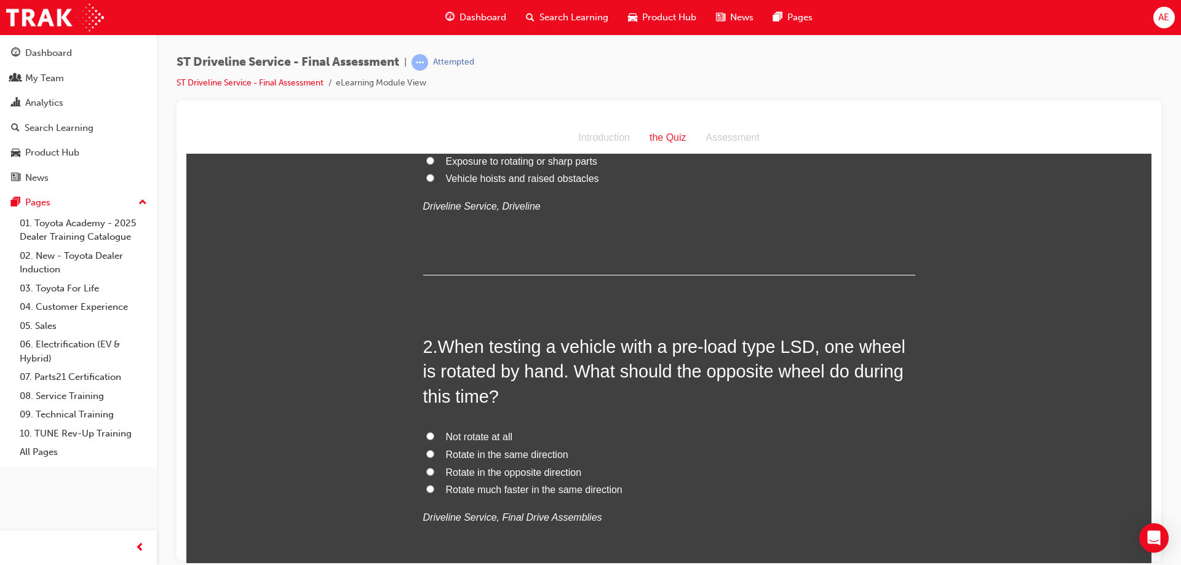
click at [497, 470] on span "Rotate in the opposite direction" at bounding box center [514, 472] width 136 height 10
click at [434, 470] on input "Rotate in the opposite direction" at bounding box center [430, 471] width 8 height 8
radio input "true"
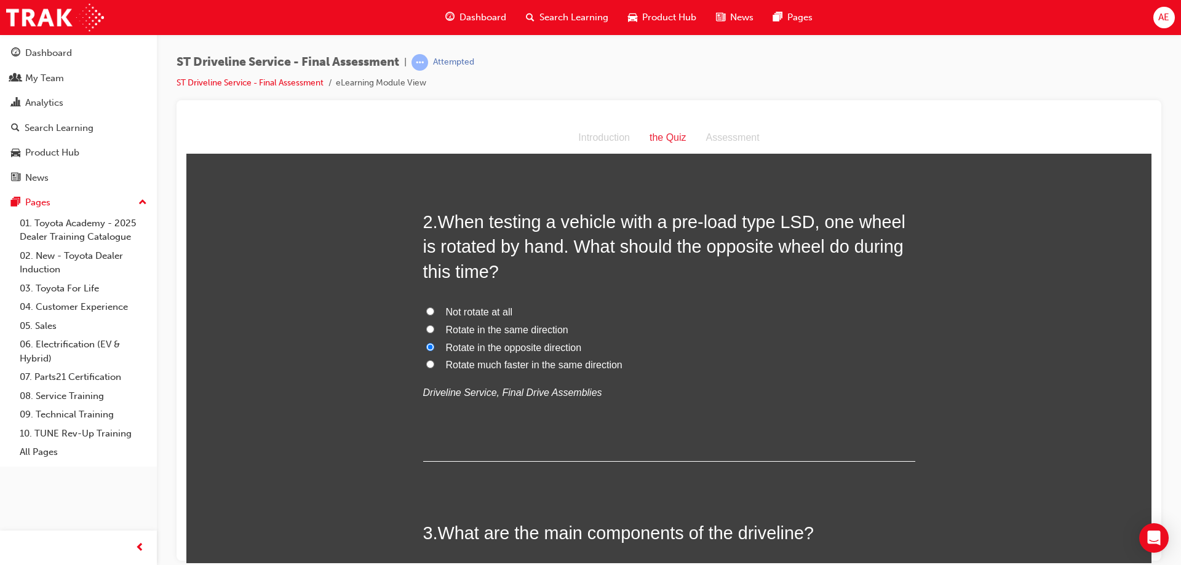
scroll to position [307, 0]
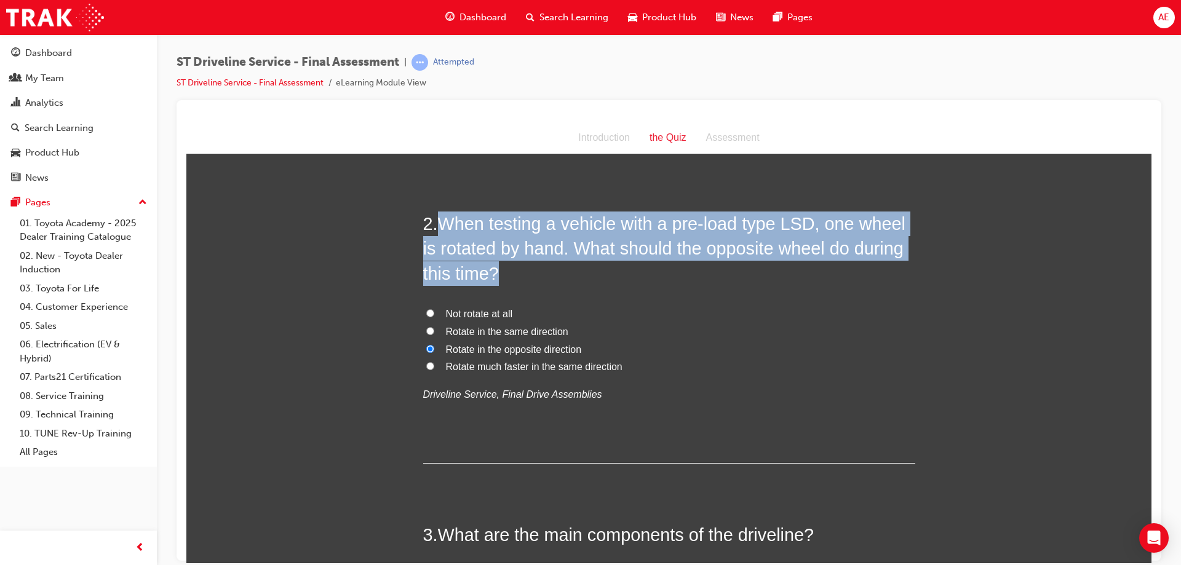
drag, startPoint x: 437, startPoint y: 220, endPoint x: 493, endPoint y: 276, distance: 79.6
click at [493, 276] on span "When testing a vehicle with a pre-load type LSD, one wheel is rotated by hand. …" at bounding box center [664, 247] width 482 height 69
copy span "When testing a vehicle with a pre-load type LSD, one wheel is rotated by hand. …"
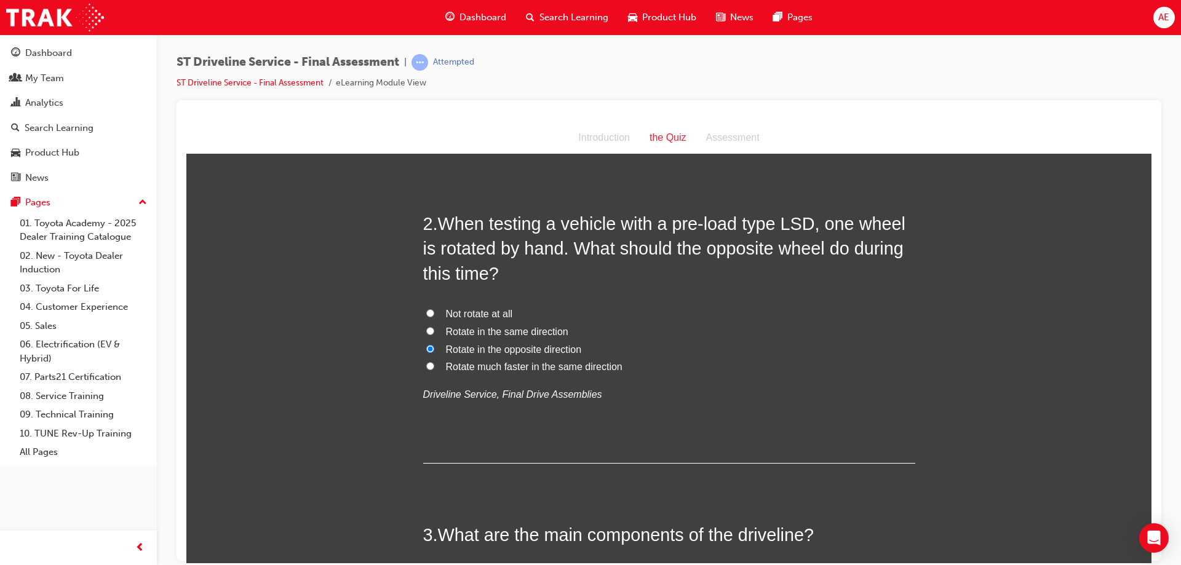
click at [459, 331] on span "Rotate in the same direction" at bounding box center [507, 331] width 122 height 10
click at [434, 331] on input "Rotate in the same direction" at bounding box center [430, 331] width 8 height 8
radio input "true"
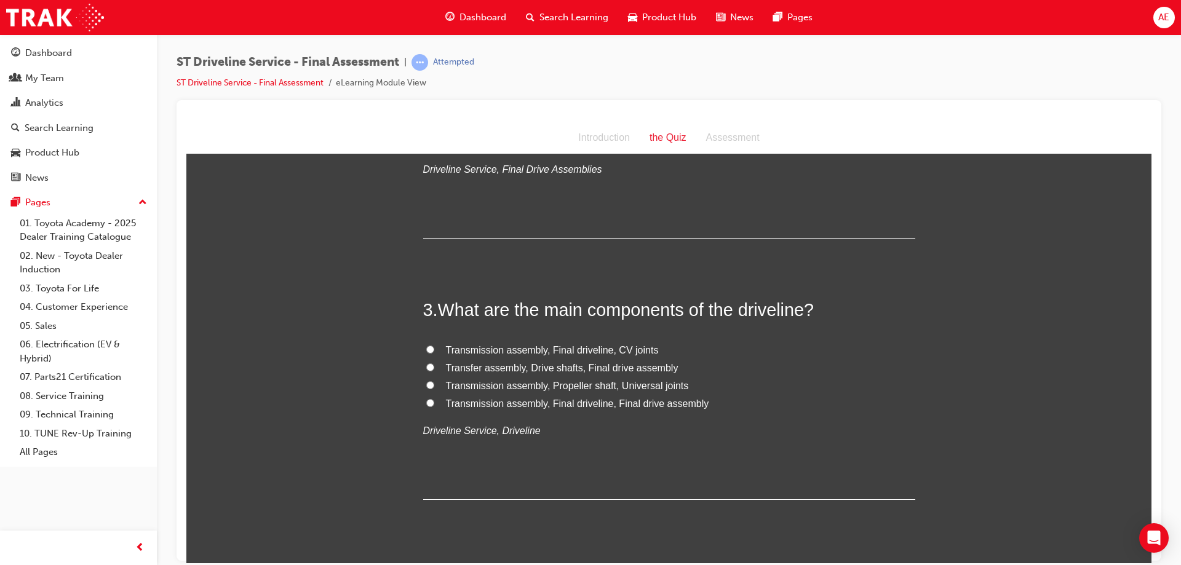
scroll to position [553, 0]
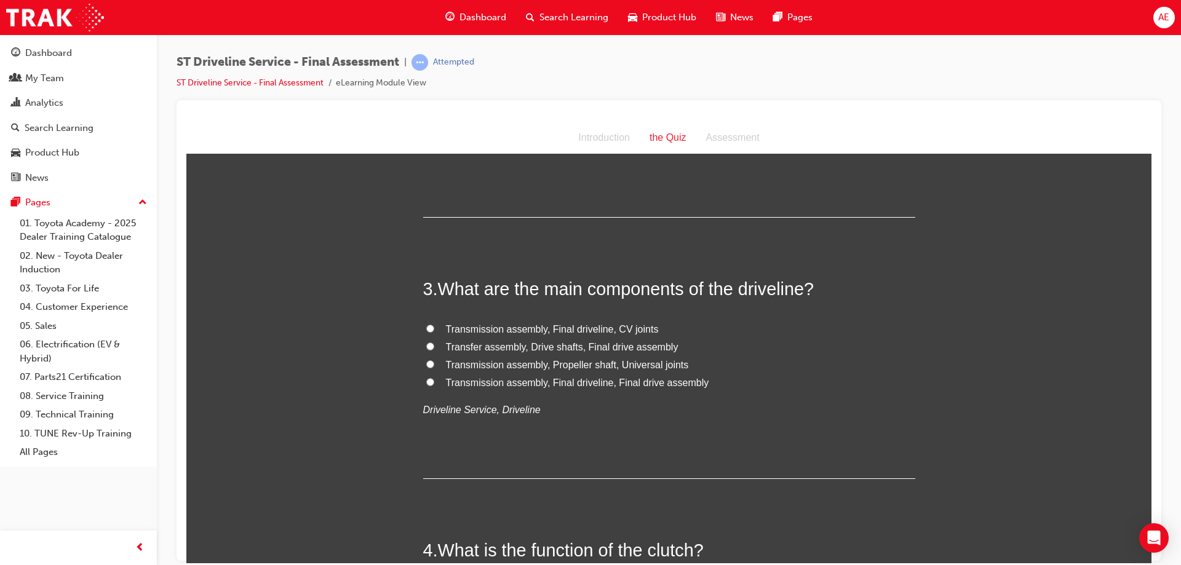
click at [573, 379] on span "Transmission assembly, Final driveline, Final drive assembly" at bounding box center [577, 382] width 263 height 10
click at [434, 379] on input "Transmission assembly, Final driveline, Final drive assembly" at bounding box center [430, 382] width 8 height 8
radio input "true"
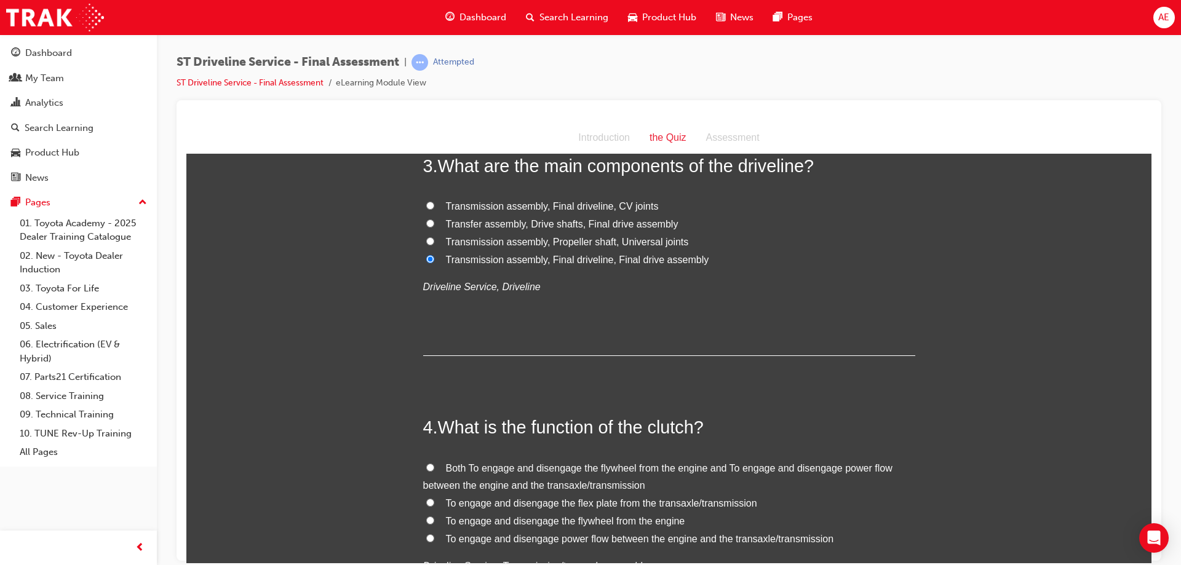
scroll to position [799, 0]
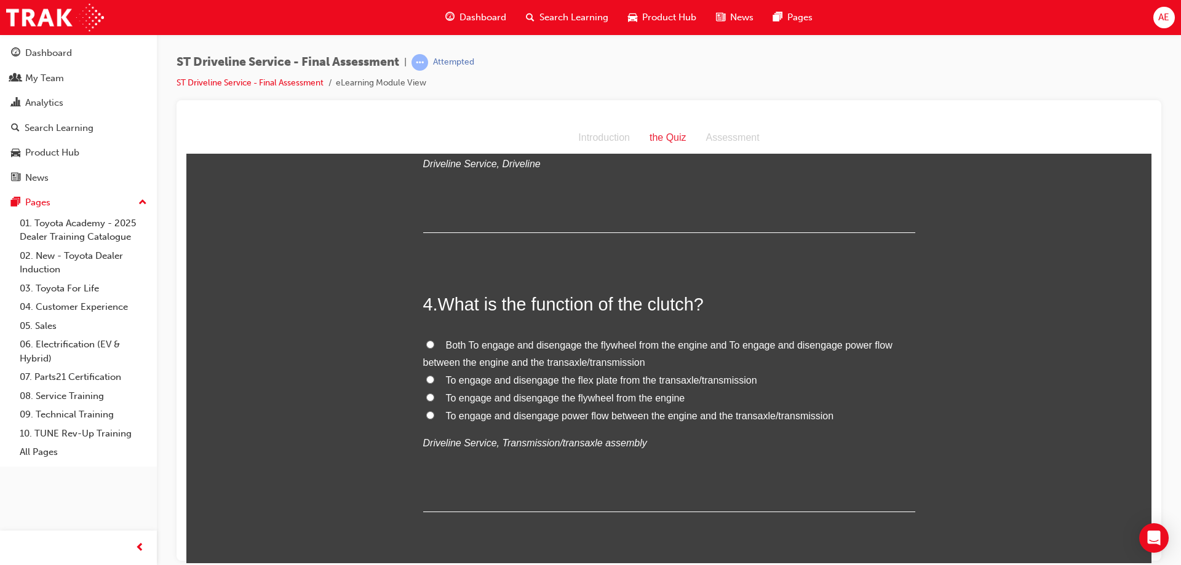
click at [528, 343] on span "Both To engage and disengage the flywheel from the engine and To engage and dis…" at bounding box center [657, 353] width 469 height 28
click at [434, 343] on input "Both To engage and disengage the flywheel from the engine and To engage and dis…" at bounding box center [430, 344] width 8 height 8
radio input "true"
click at [569, 413] on span "To engage and disengage power flow between the engine and the transaxle/transmi…" at bounding box center [640, 415] width 388 height 10
click at [434, 413] on input "To engage and disengage power flow between the engine and the transaxle/transmi…" at bounding box center [430, 415] width 8 height 8
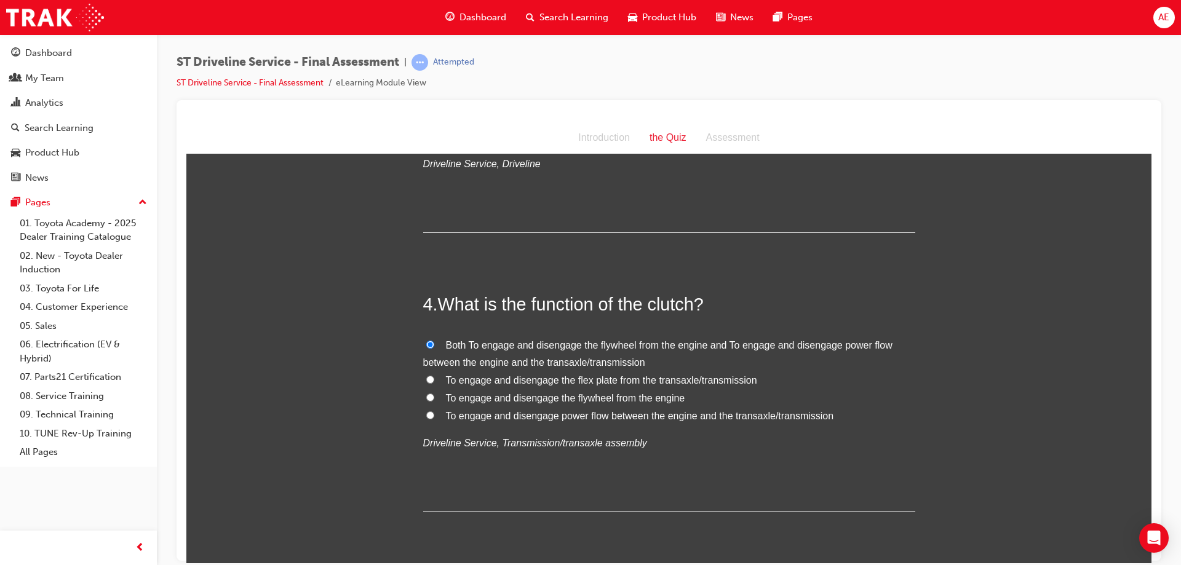
radio input "true"
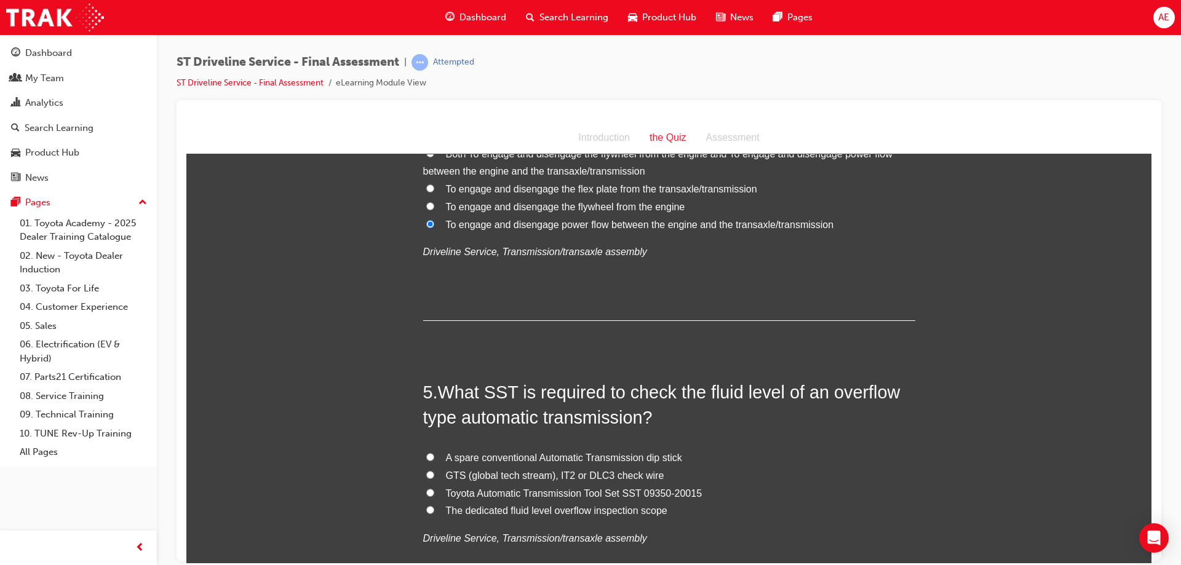
scroll to position [1045, 0]
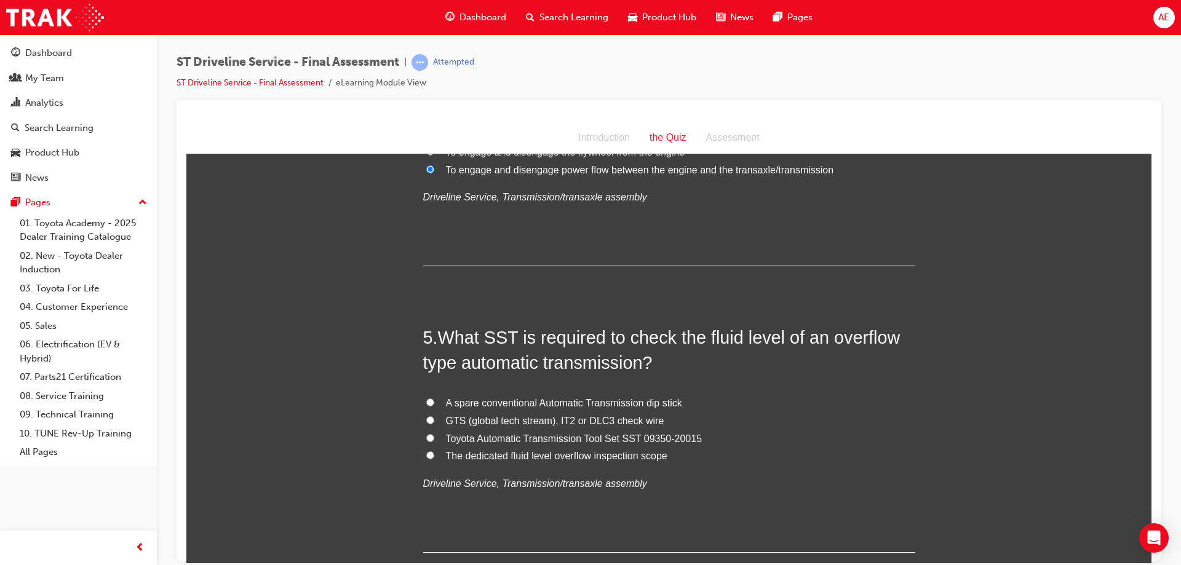
click at [627, 433] on span "Toyota Automatic Transmission Tool Set SST 09350-20015" at bounding box center [574, 438] width 256 height 10
click at [434, 433] on input "Toyota Automatic Transmission Tool Set SST 09350-20015" at bounding box center [430, 437] width 8 height 8
radio input "true"
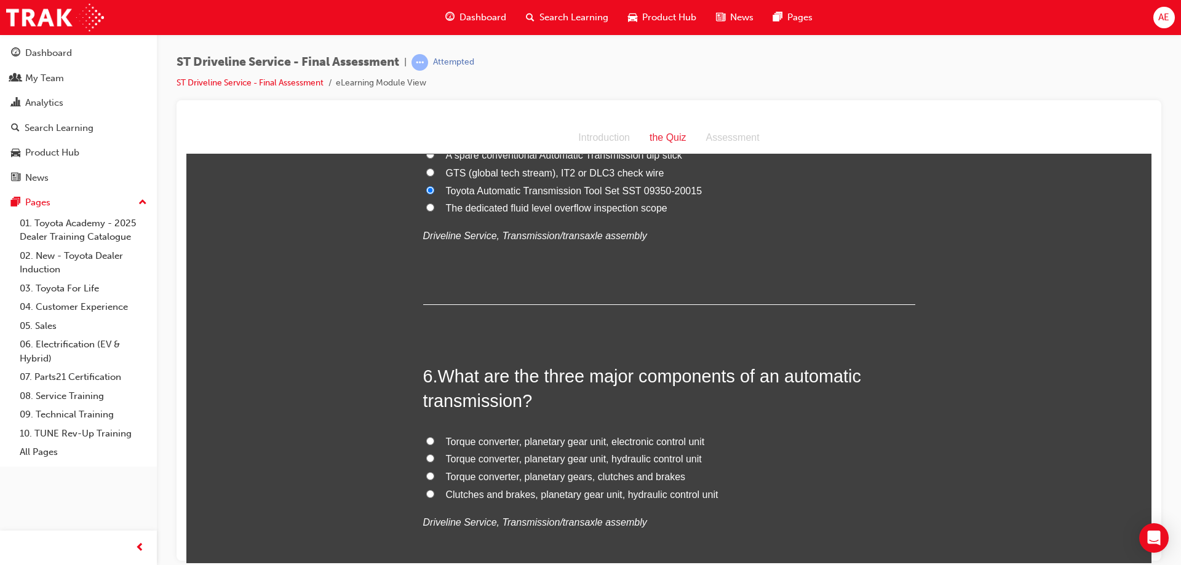
scroll to position [1353, 0]
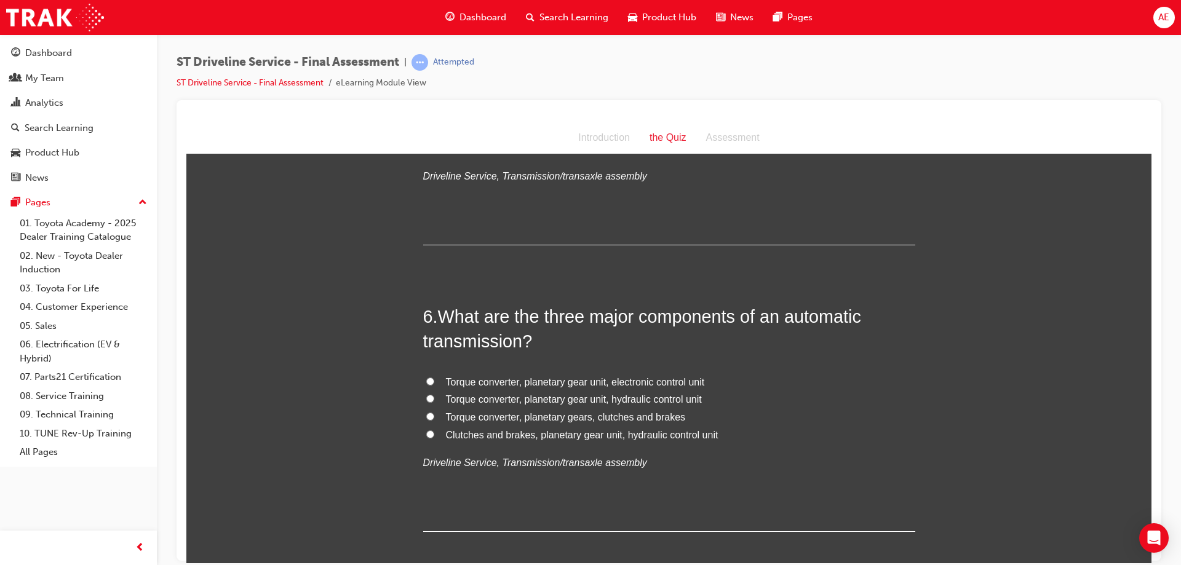
click at [550, 395] on span "Torque converter, planetary gear unit, hydraulic control unit" at bounding box center [574, 399] width 256 height 10
click at [434, 395] on input "Torque converter, planetary gear unit, hydraulic control unit" at bounding box center [430, 398] width 8 height 8
radio input "true"
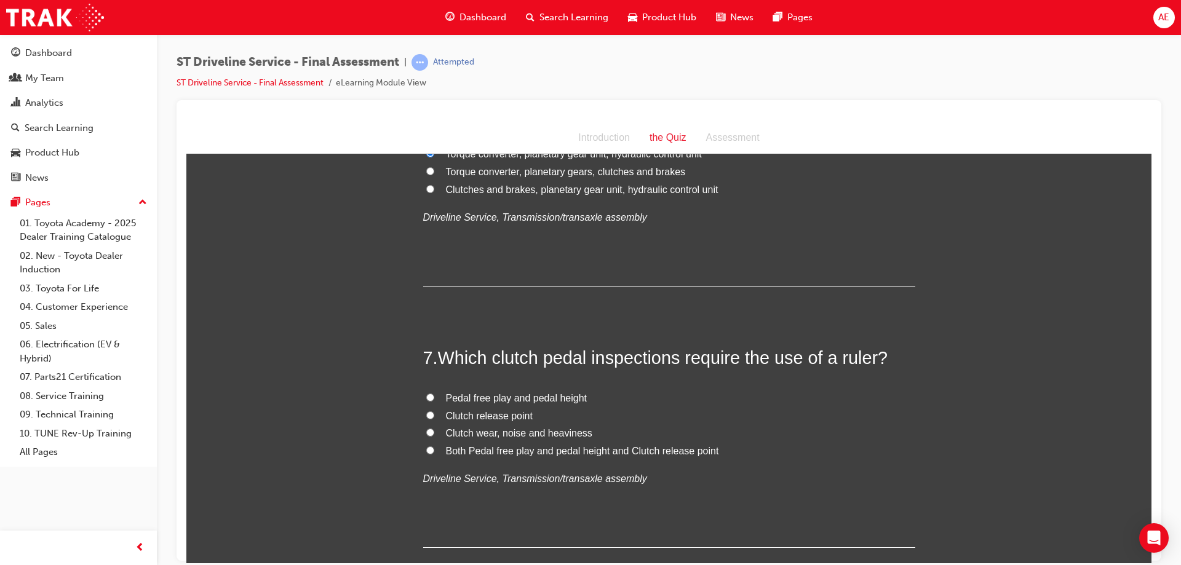
scroll to position [1599, 0]
click at [551, 395] on span "Pedal free play and pedal height" at bounding box center [516, 397] width 141 height 10
click at [434, 395] on input "Pedal free play and pedal height" at bounding box center [430, 396] width 8 height 8
radio input "true"
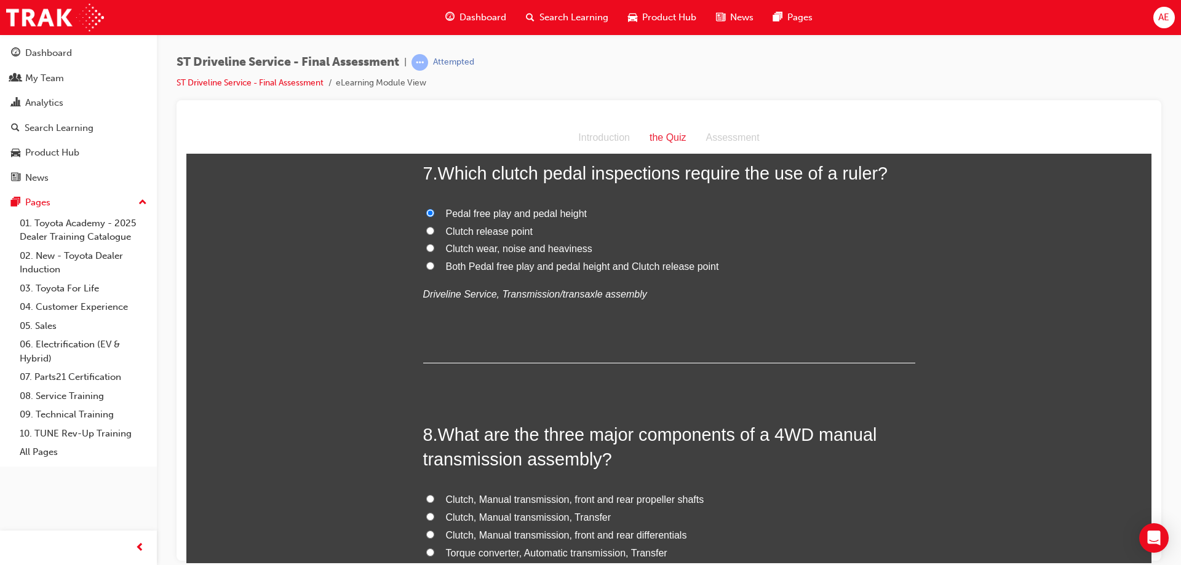
scroll to position [1783, 0]
click at [664, 266] on span "Both Pedal free play and pedal height and Clutch release point" at bounding box center [582, 265] width 273 height 10
click at [434, 266] on input "Both Pedal free play and pedal height and Clutch release point" at bounding box center [430, 265] width 8 height 8
radio input "true"
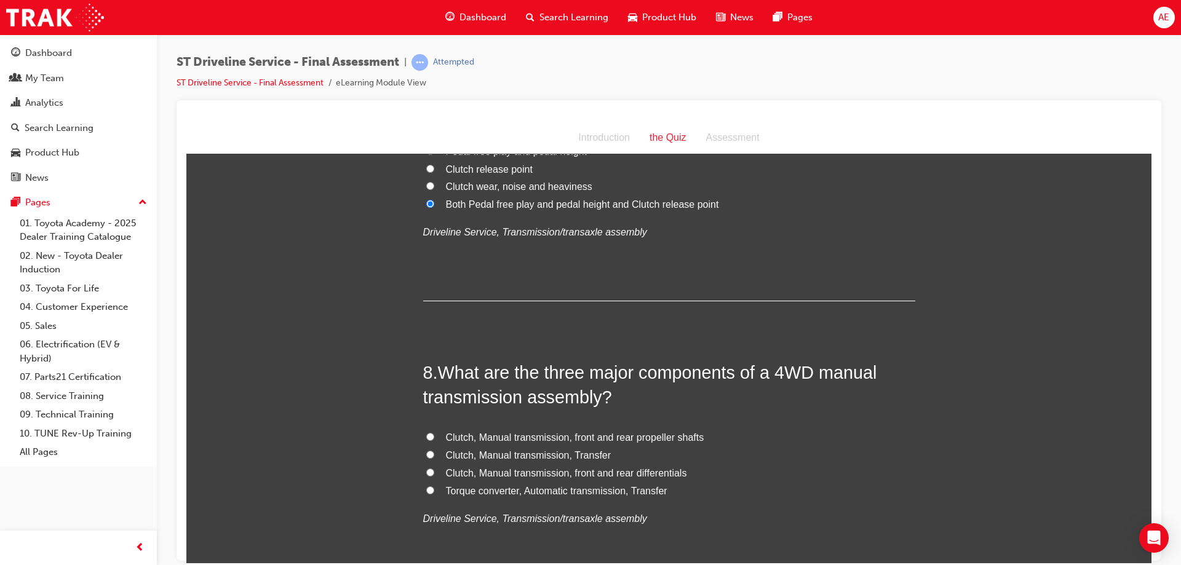
scroll to position [1906, 0]
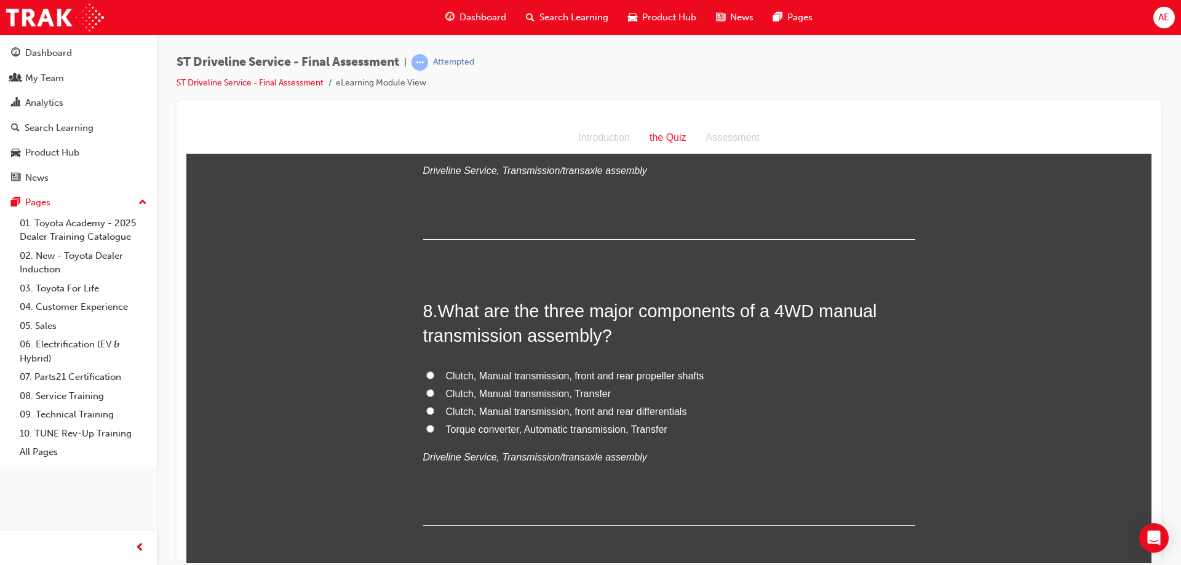
click at [542, 389] on span "Clutch, Manual transmission, Transfer" at bounding box center [528, 393] width 165 height 10
click at [434, 389] on input "Clutch, Manual transmission, Transfer" at bounding box center [430, 393] width 8 height 8
radio input "true"
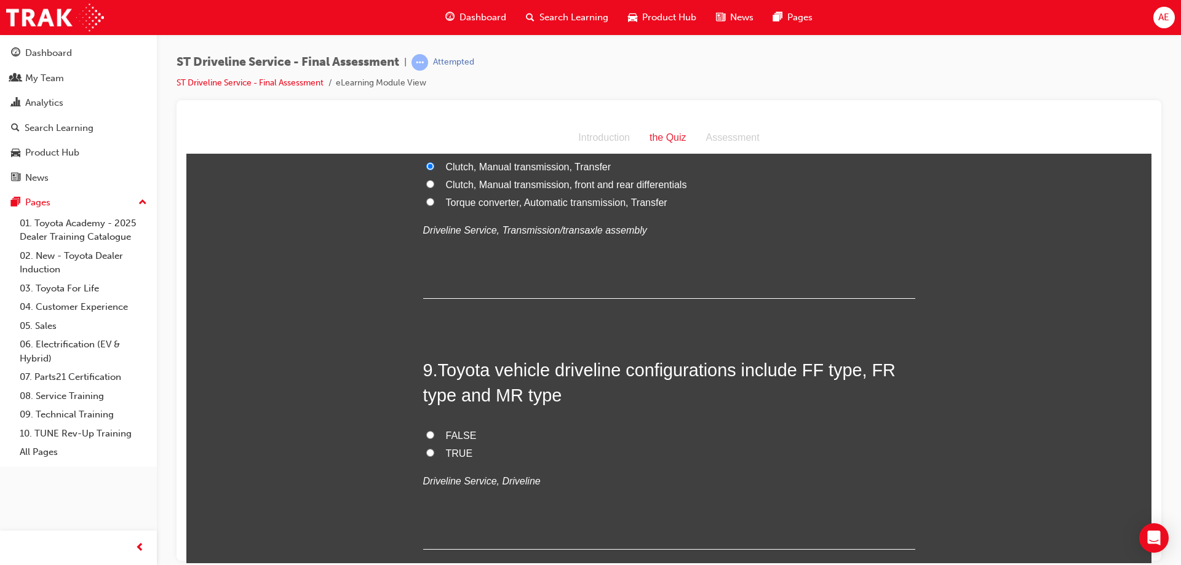
scroll to position [2152, 0]
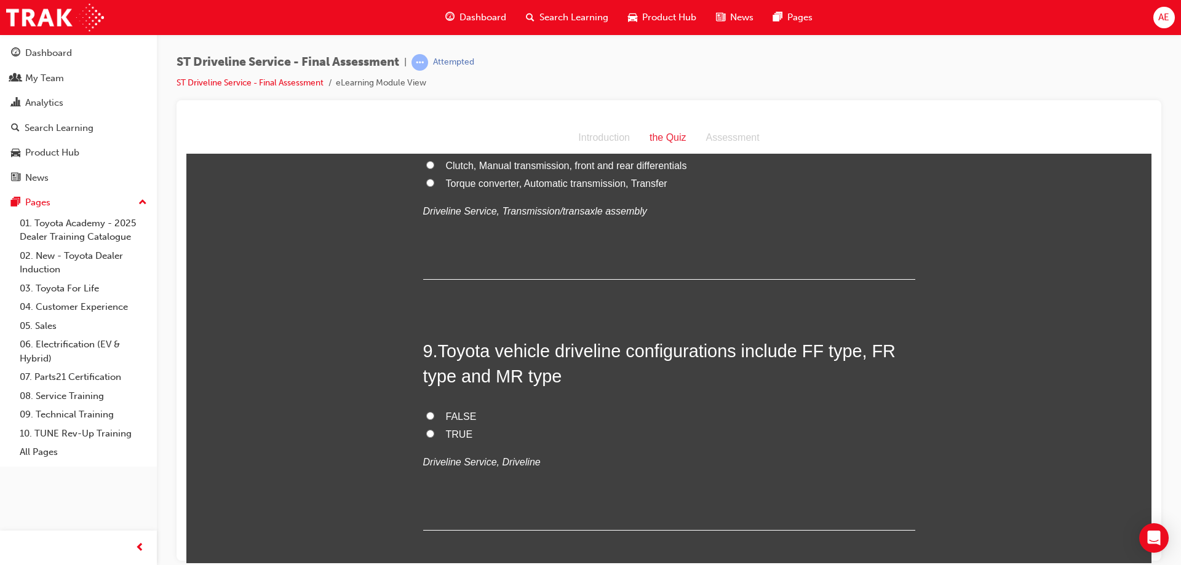
click at [460, 418] on span "FALSE" at bounding box center [461, 416] width 31 height 10
click at [434, 418] on input "FALSE" at bounding box center [430, 415] width 8 height 8
radio input "true"
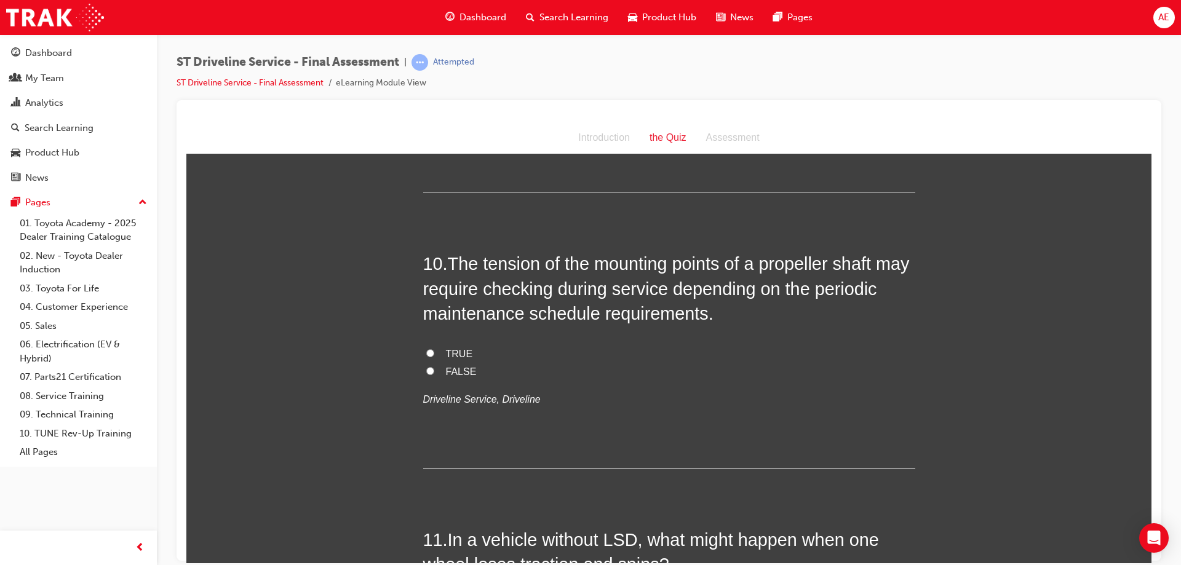
scroll to position [2460, 0]
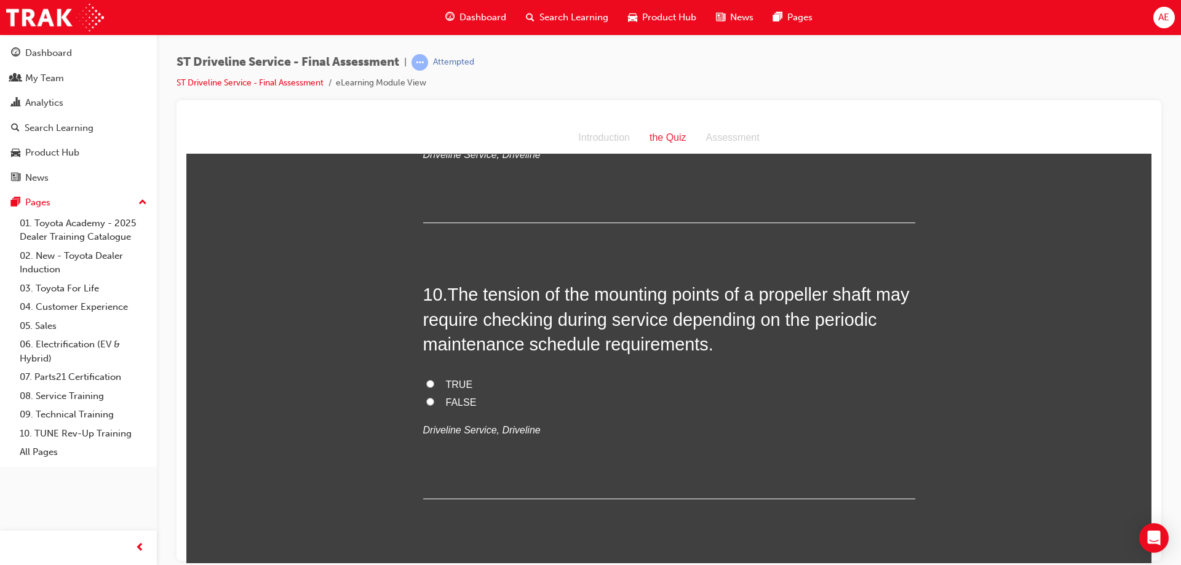
click at [446, 386] on span "TRUE" at bounding box center [459, 384] width 27 height 10
click at [434, 386] on input "TRUE" at bounding box center [430, 383] width 8 height 8
radio input "true"
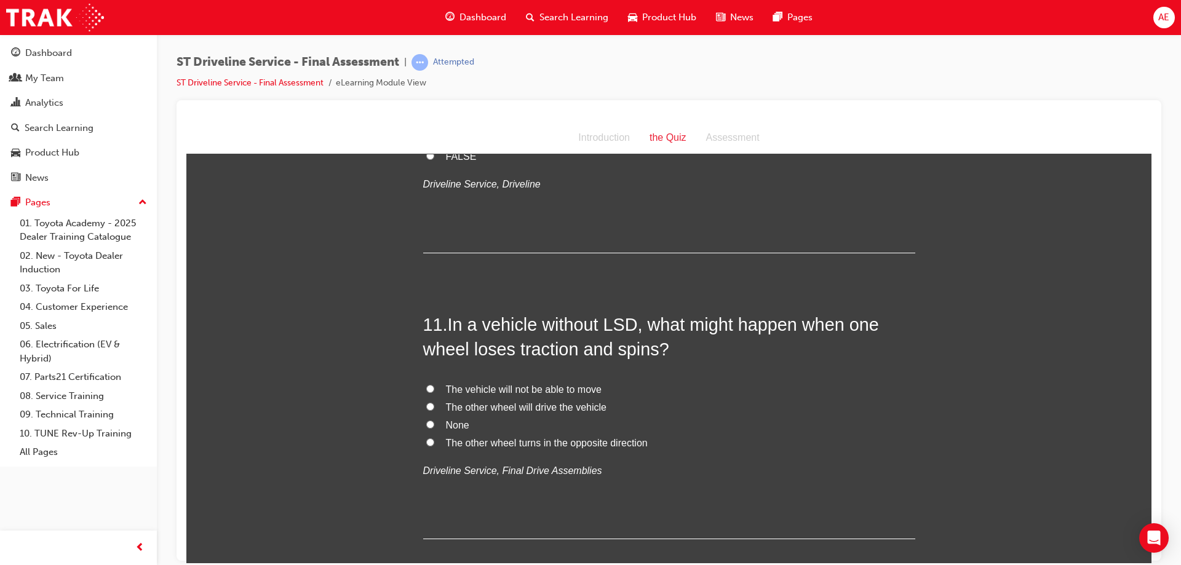
click at [480, 390] on span "The vehicle will not be able to move" at bounding box center [524, 389] width 156 height 10
click at [434, 390] on input "The vehicle will not be able to move" at bounding box center [430, 388] width 8 height 8
radio input "true"
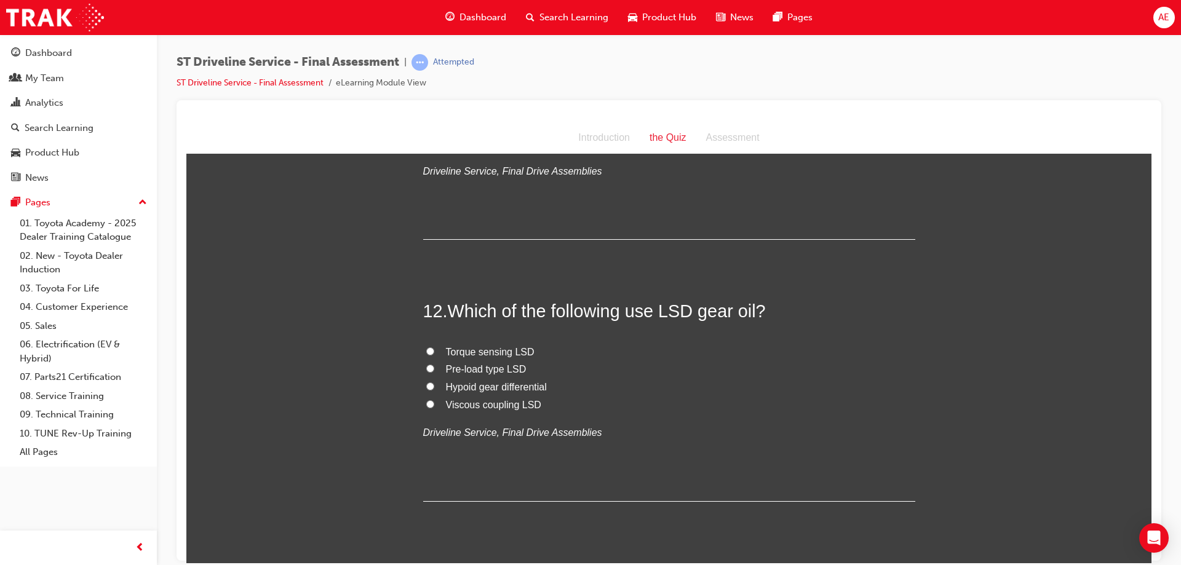
scroll to position [3013, 0]
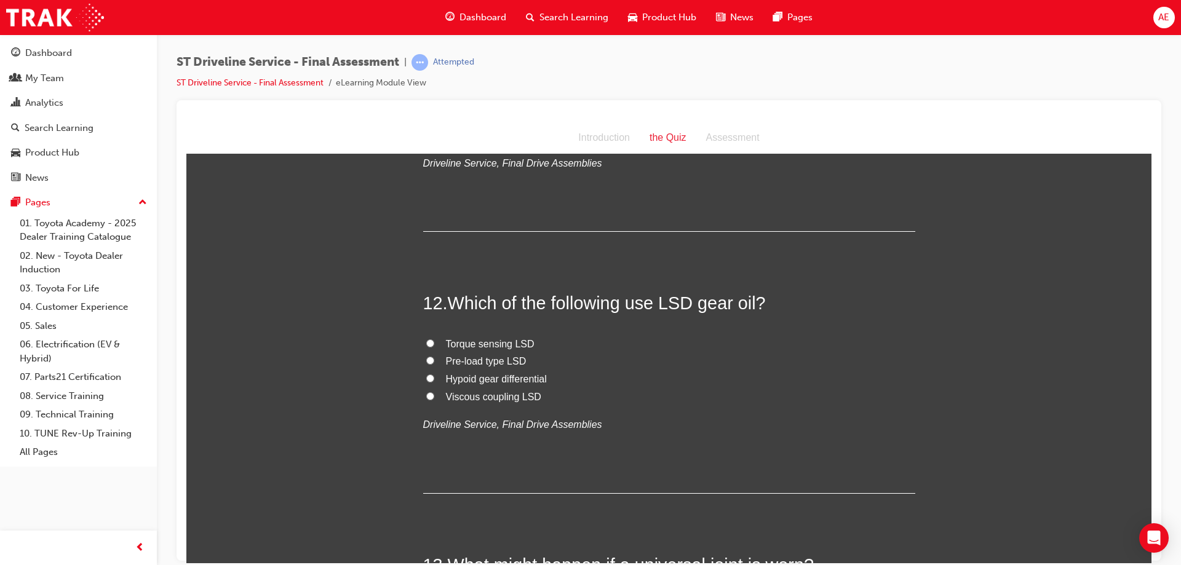
click at [446, 339] on span "Torque sensing LSD" at bounding box center [490, 343] width 89 height 10
click at [434, 339] on input "Torque sensing LSD" at bounding box center [430, 343] width 8 height 8
radio input "true"
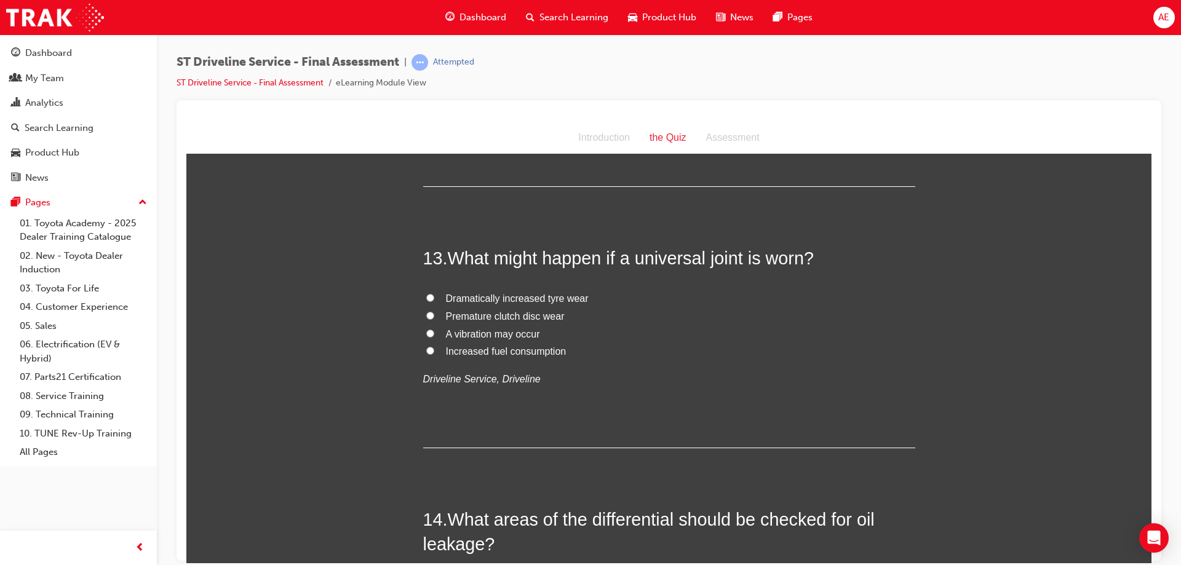
scroll to position [3320, 0]
click at [502, 331] on span "A vibration may occur" at bounding box center [493, 333] width 94 height 10
click at [434, 331] on input "A vibration may occur" at bounding box center [430, 332] width 8 height 8
radio input "true"
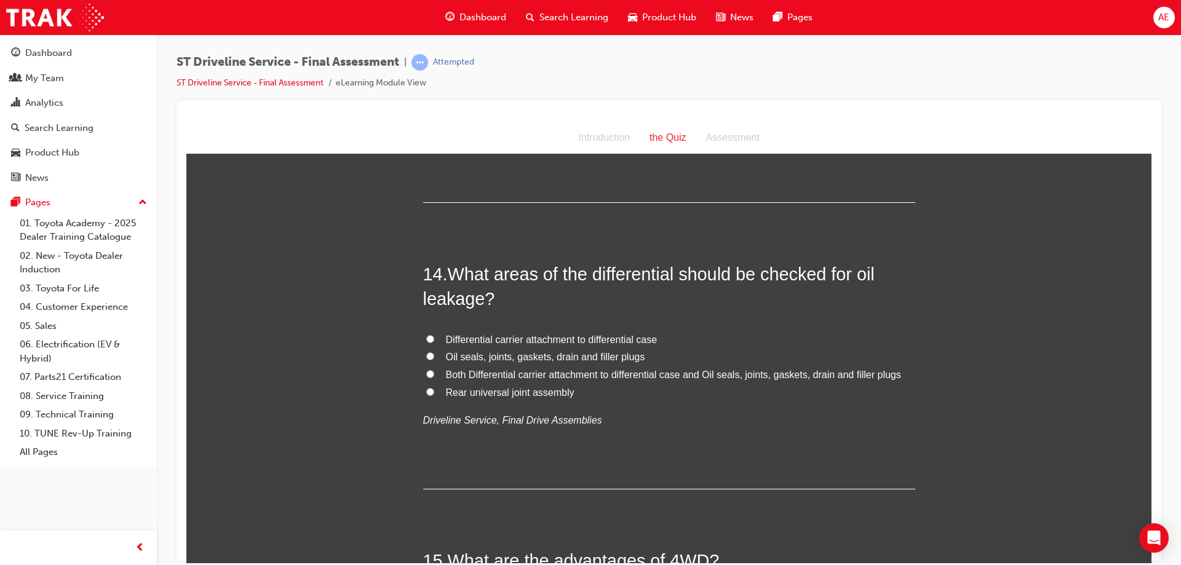
scroll to position [3566, 0]
click at [763, 368] on span "Both Differential carrier attachment to differential case and Oil seals, joints…" at bounding box center [673, 373] width 455 height 10
click at [434, 368] on input "Both Differential carrier attachment to differential case and Oil seals, joints…" at bounding box center [430, 372] width 8 height 8
radio input "true"
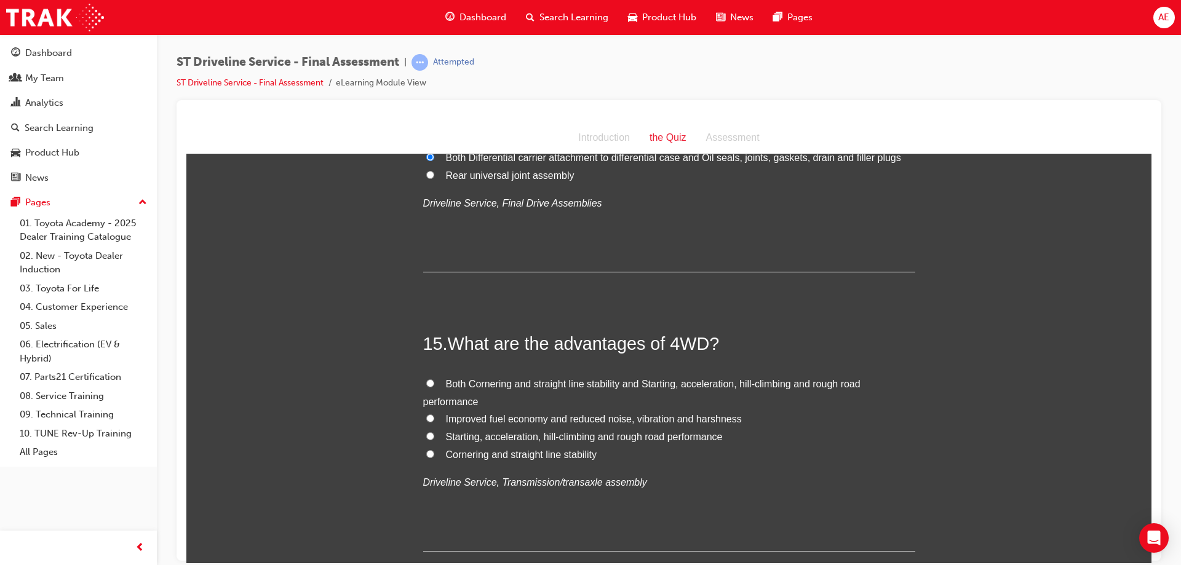
scroll to position [3812, 0]
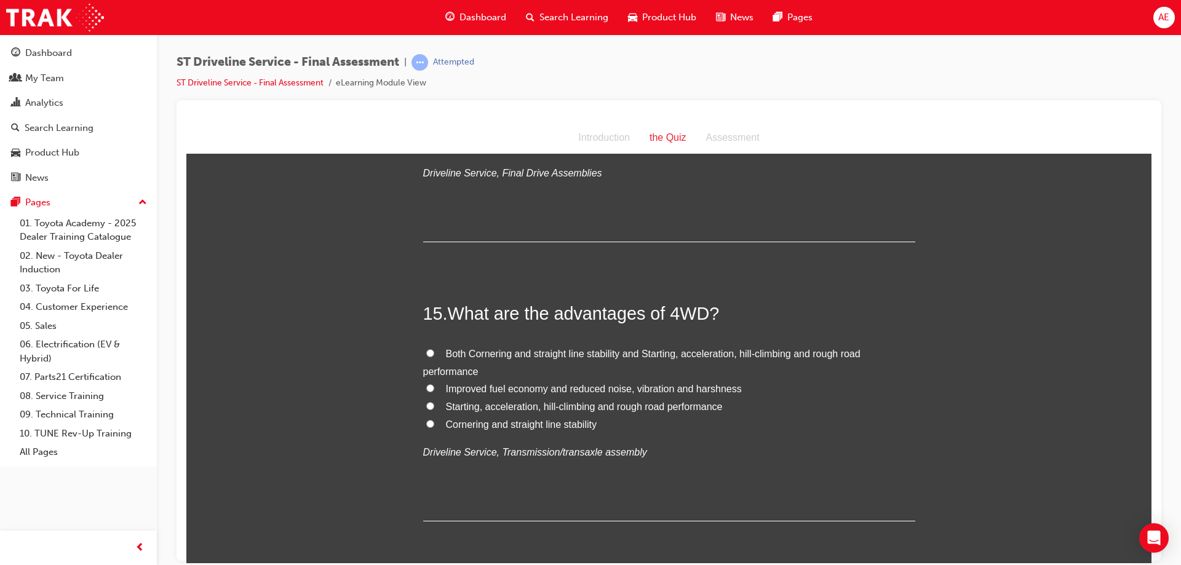
click at [473, 352] on span "Both Cornering and straight line stability and Starting, acceleration, hill-cli…" at bounding box center [641, 362] width 437 height 28
click at [434, 352] on input "Both Cornering and straight line stability and Starting, acceleration, hill-cli…" at bounding box center [430, 353] width 8 height 8
radio input "true"
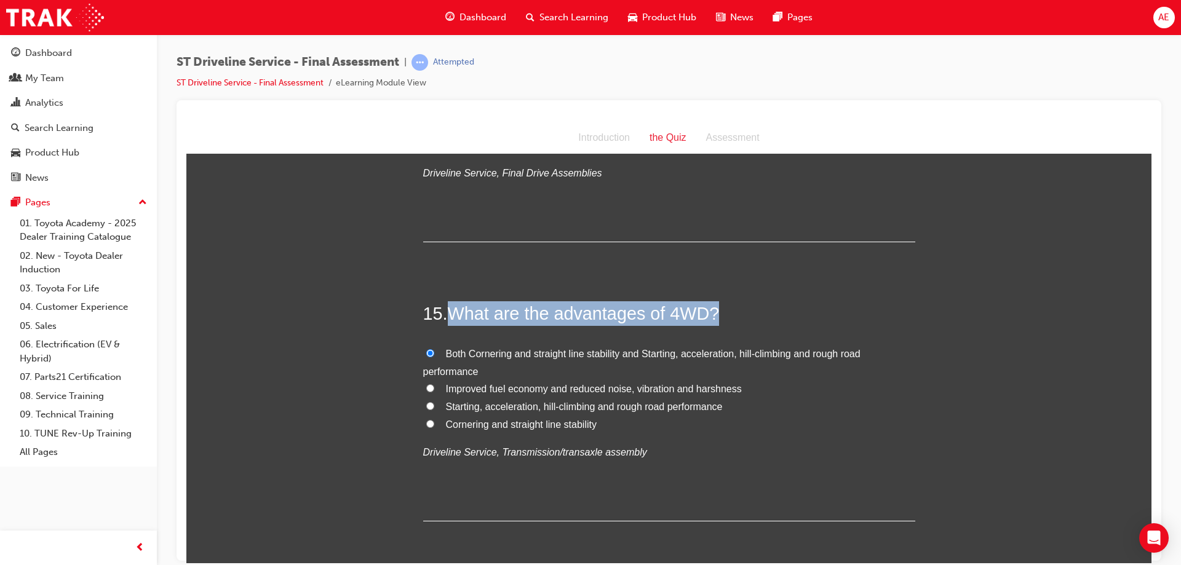
drag, startPoint x: 447, startPoint y: 315, endPoint x: 724, endPoint y: 307, distance: 276.8
click at [724, 307] on h2 "15 . What are the advantages of 4WD?" at bounding box center [669, 313] width 492 height 25
copy span "What are the advantages of 4WD?"
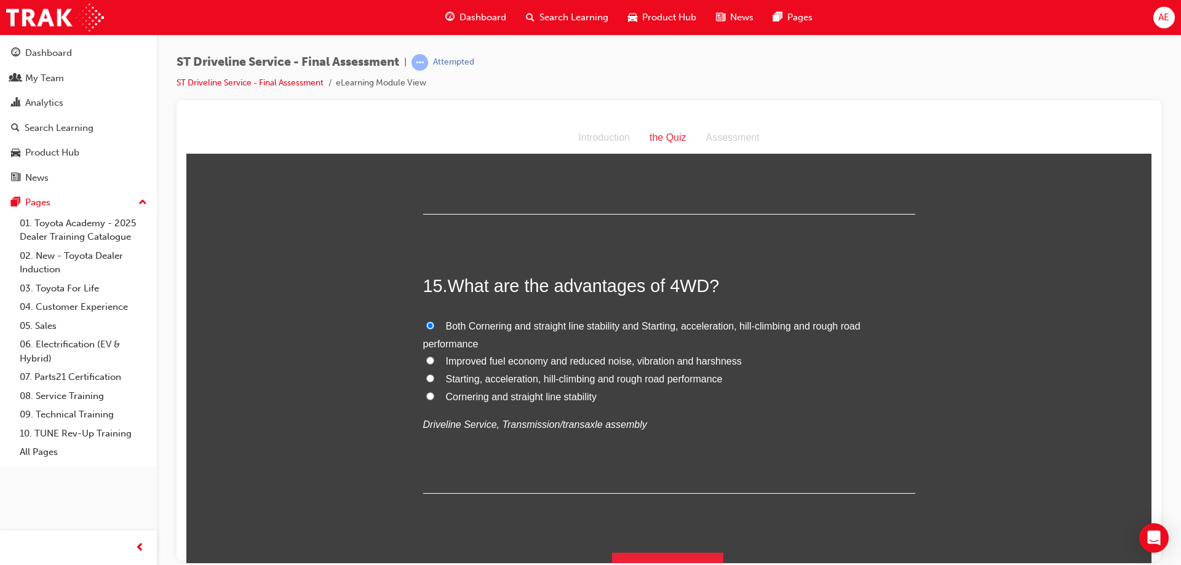
scroll to position [3863, 0]
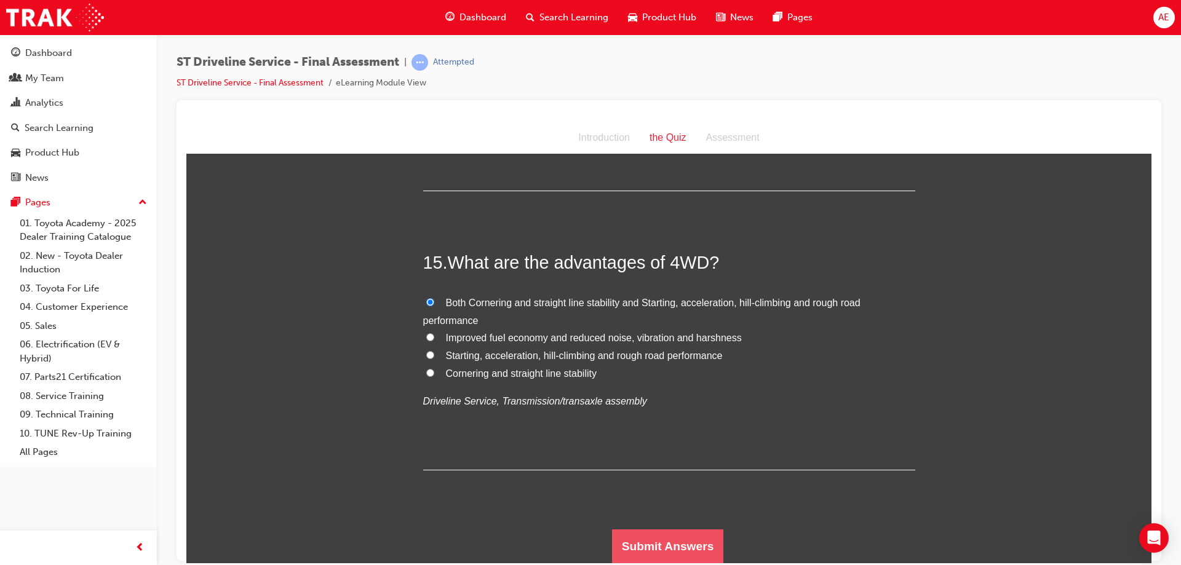
click at [657, 533] on button "Submit Answers" at bounding box center [668, 546] width 112 height 34
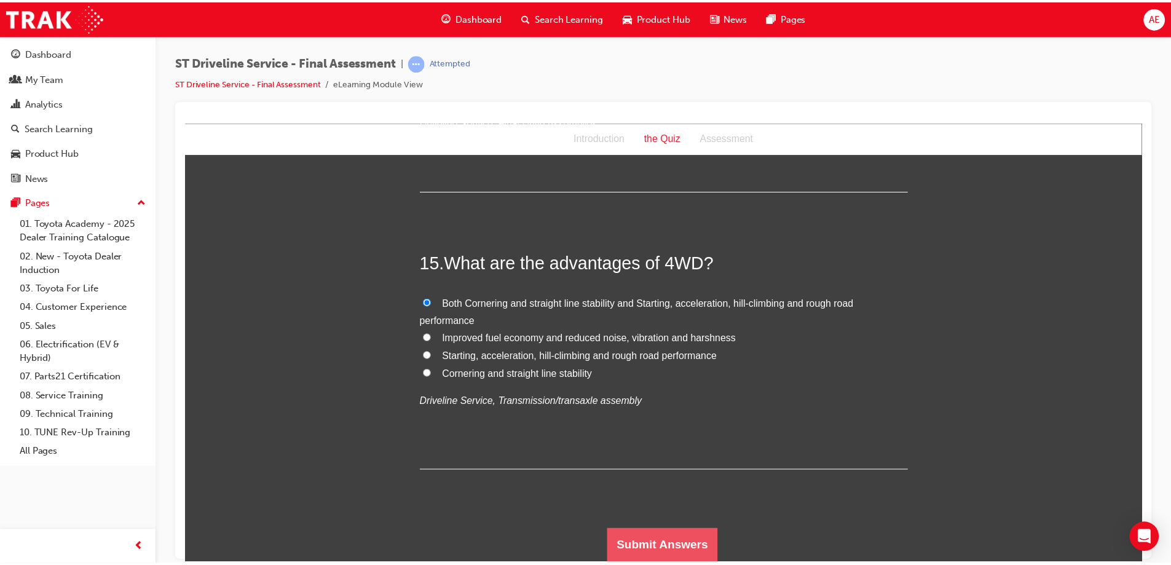
scroll to position [0, 0]
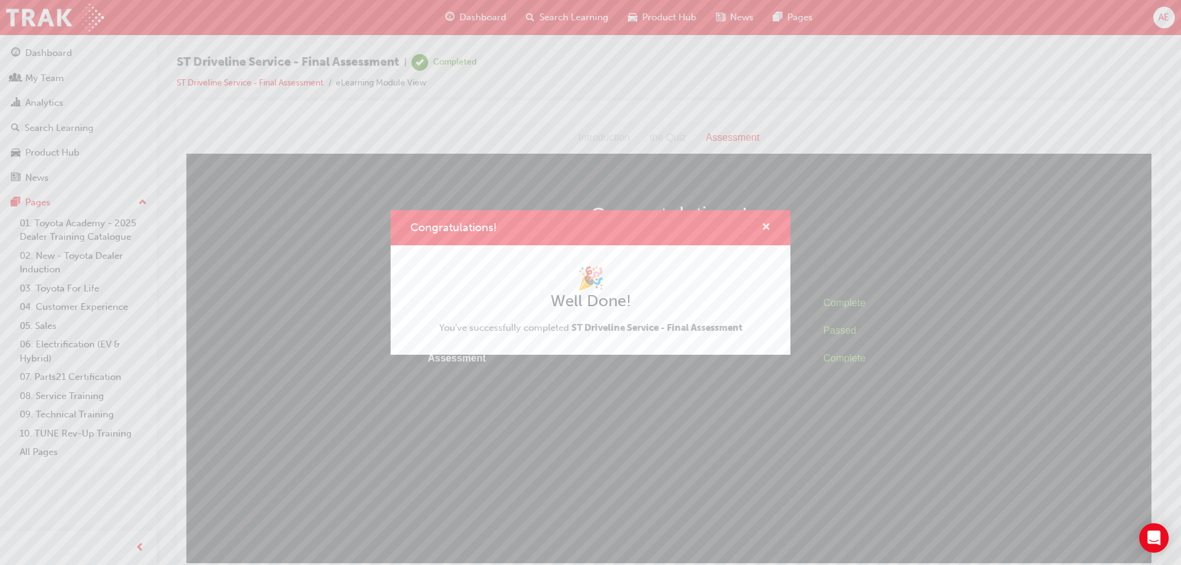
click at [763, 226] on span "cross-icon" at bounding box center [765, 228] width 9 height 11
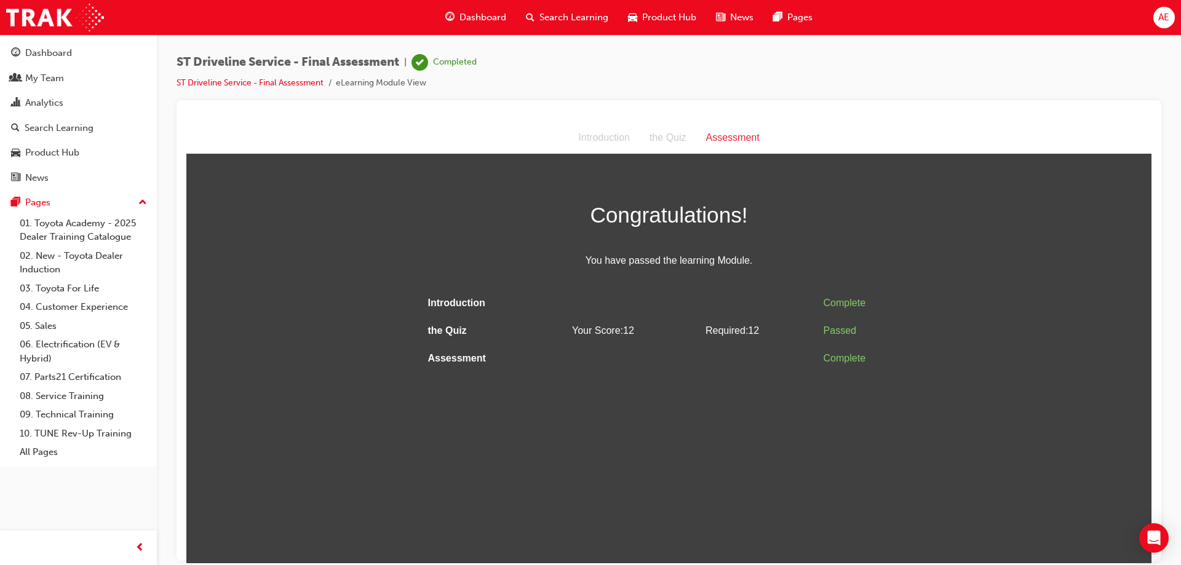
drag, startPoint x: 965, startPoint y: 246, endPoint x: 344, endPoint y: 215, distance: 622.4
click at [40, 51] on div "Dashboard" at bounding box center [48, 53] width 47 height 14
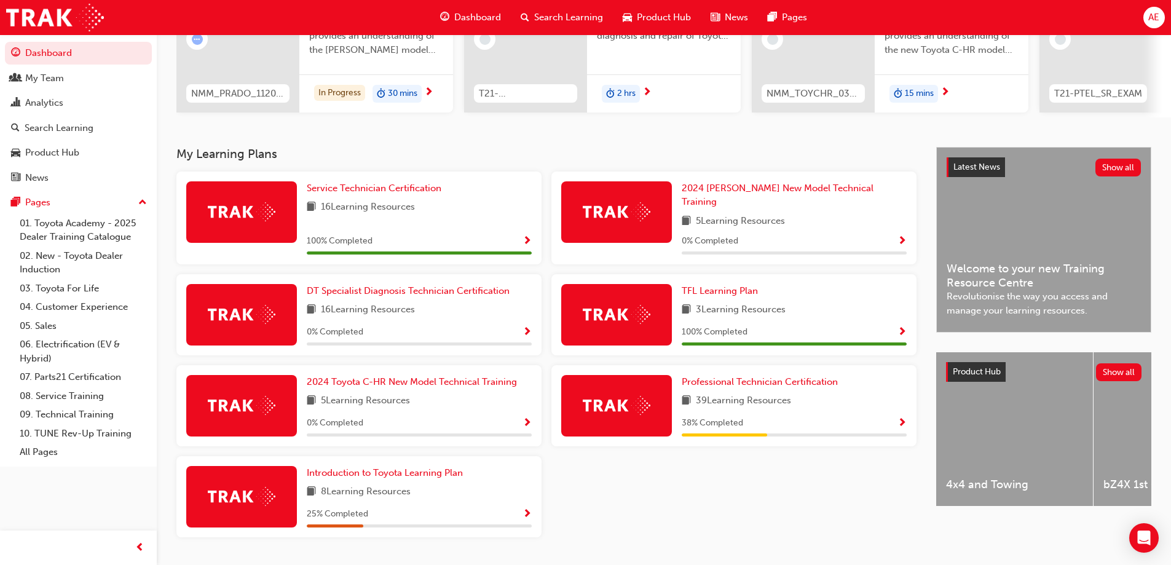
scroll to position [184, 0]
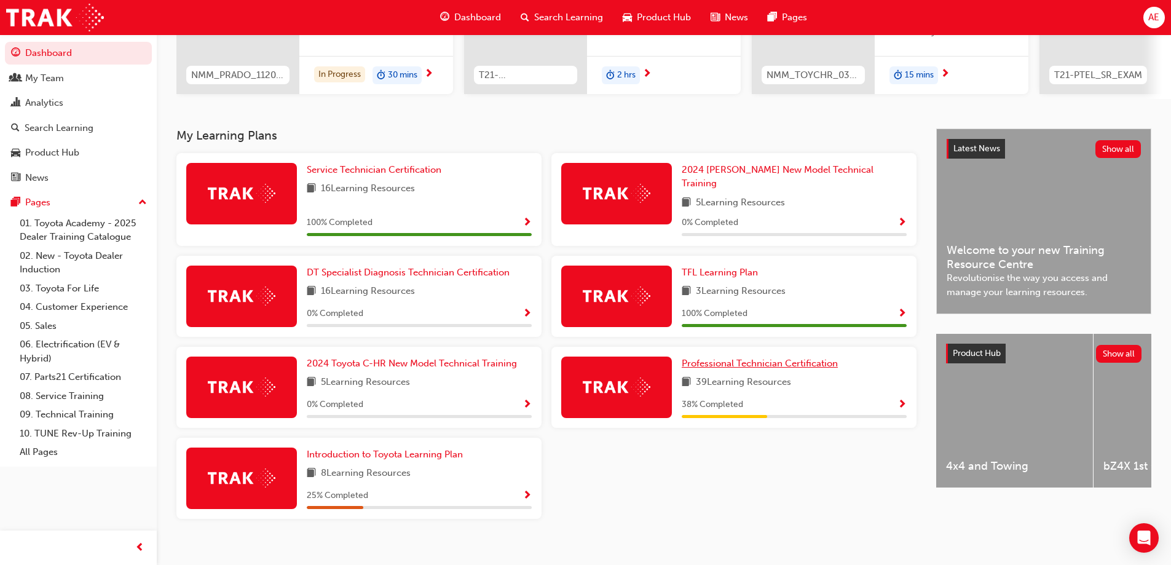
click at [773, 357] on link "Professional Technician Certification" at bounding box center [762, 364] width 161 height 14
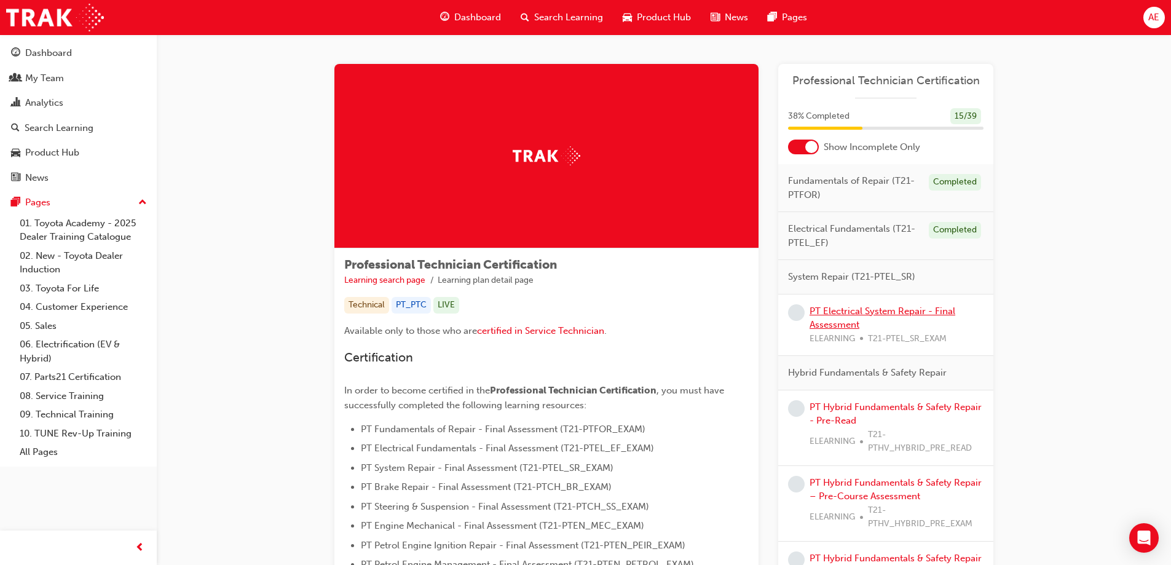
click at [911, 314] on link "PT Electrical System Repair - Final Assessment" at bounding box center [883, 318] width 146 height 25
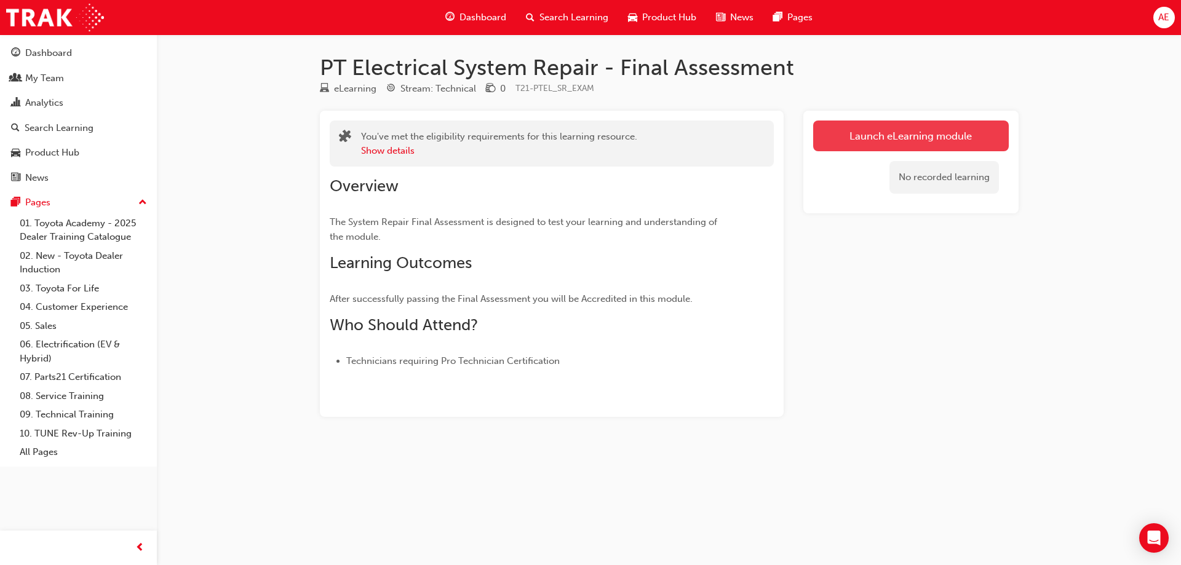
click at [892, 135] on link "Launch eLearning module" at bounding box center [911, 136] width 196 height 31
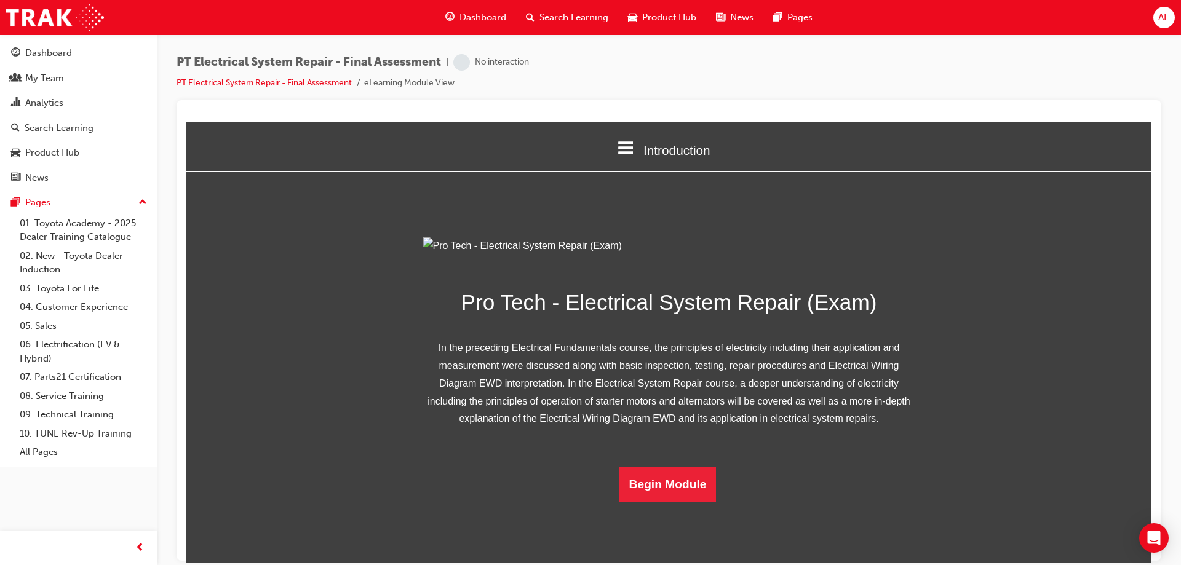
scroll to position [74, 0]
click at [668, 501] on button "Begin Module" at bounding box center [667, 484] width 97 height 34
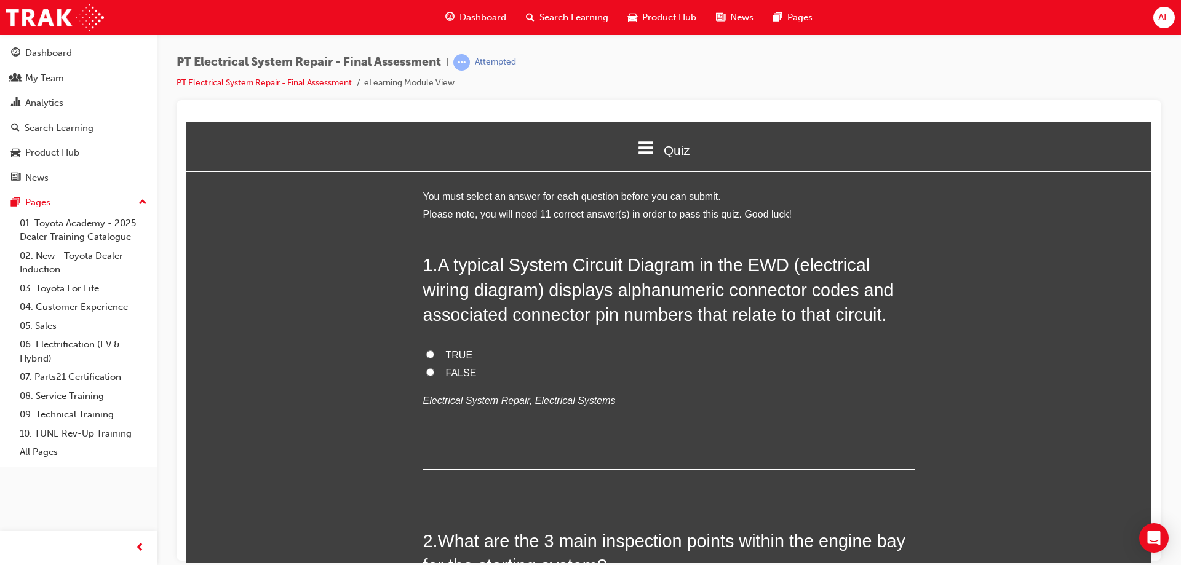
click at [426, 352] on input "TRUE" at bounding box center [430, 354] width 8 height 8
radio input "true"
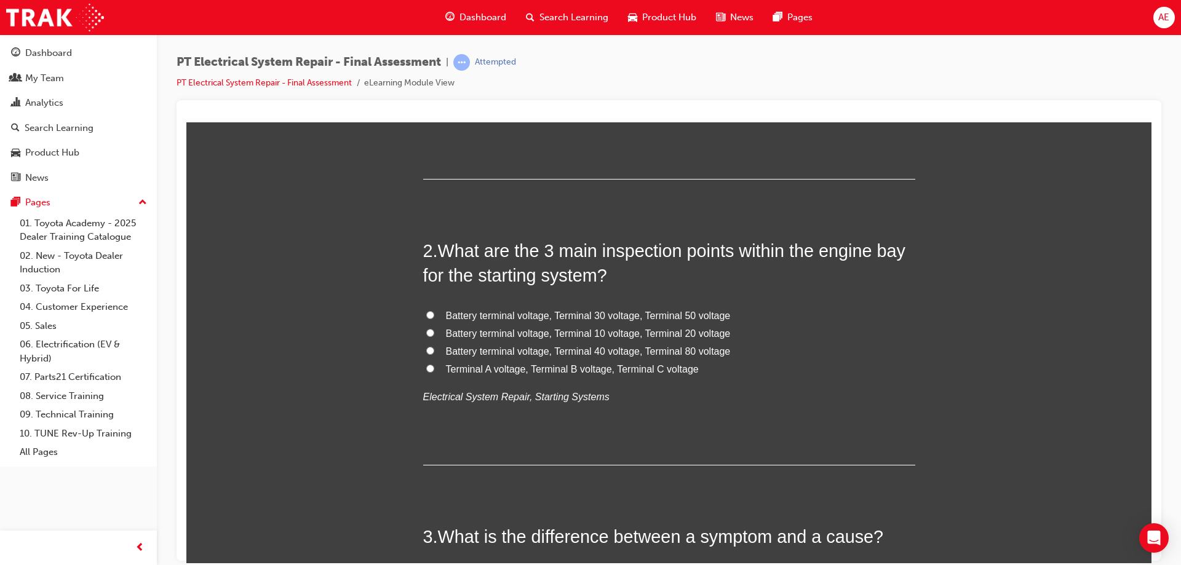
scroll to position [307, 0]
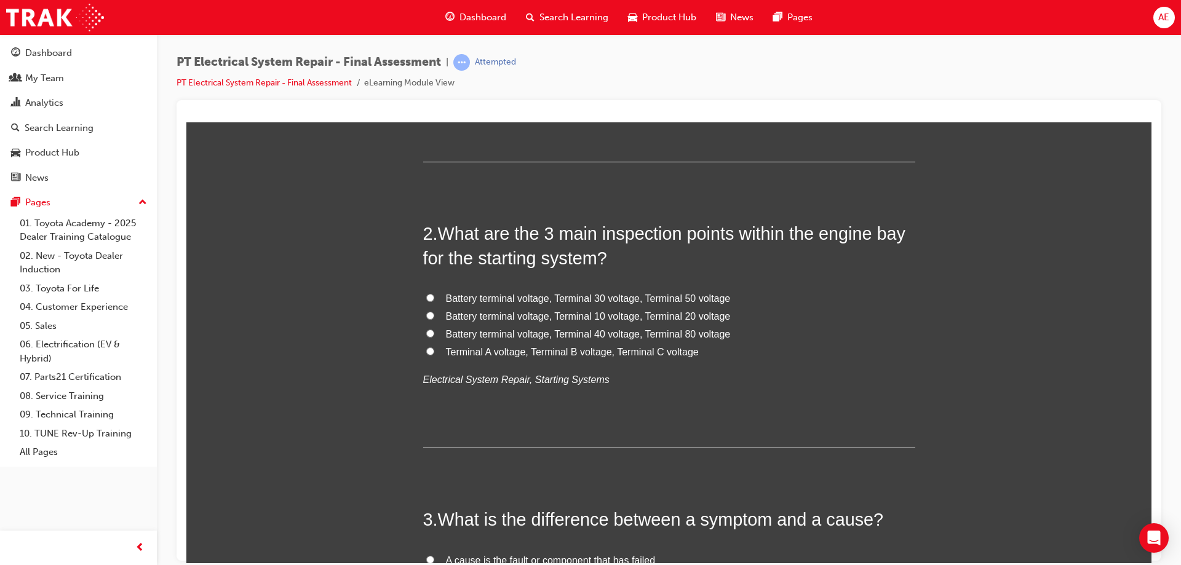
click at [426, 331] on input "Battery terminal voltage, Terminal 40 voltage, Terminal 80 voltage" at bounding box center [430, 333] width 8 height 8
radio input "true"
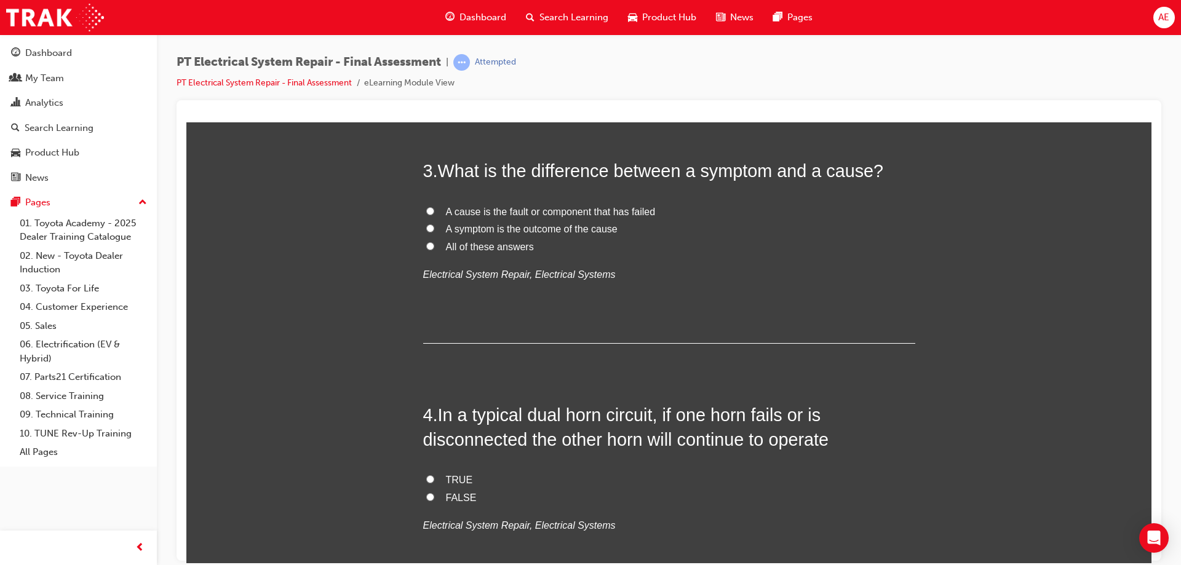
scroll to position [676, 0]
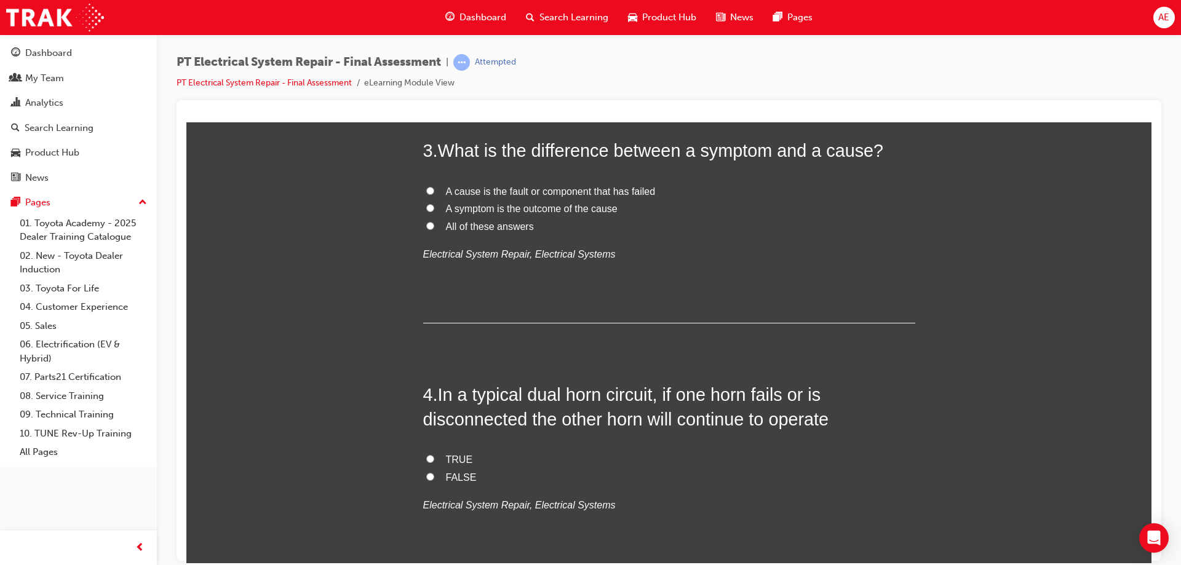
click at [426, 223] on input "All of these answers" at bounding box center [430, 225] width 8 height 8
radio input "true"
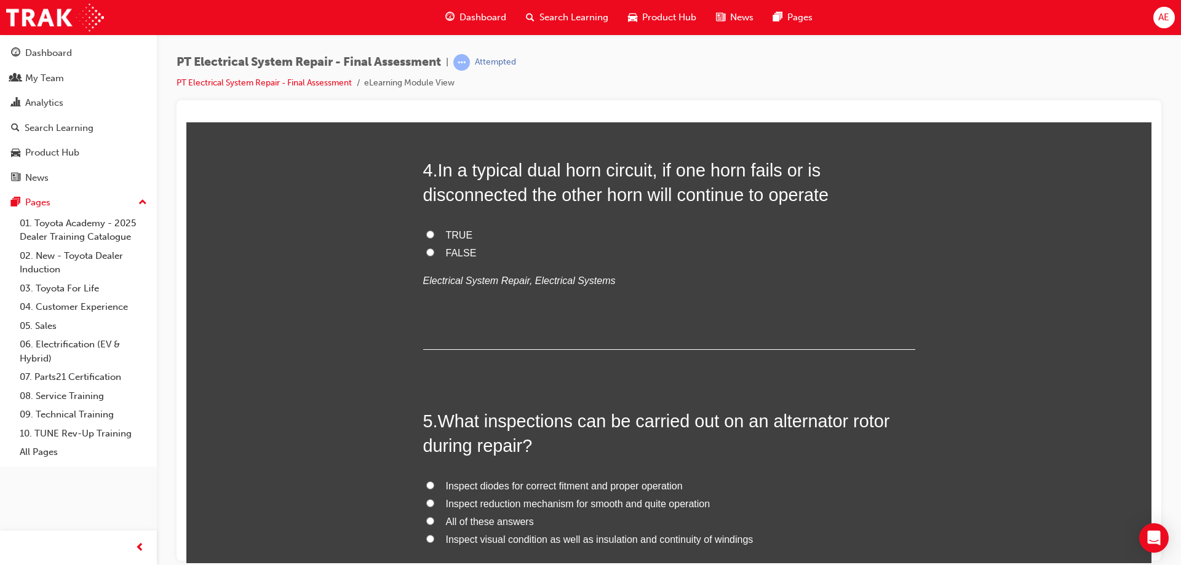
scroll to position [922, 0]
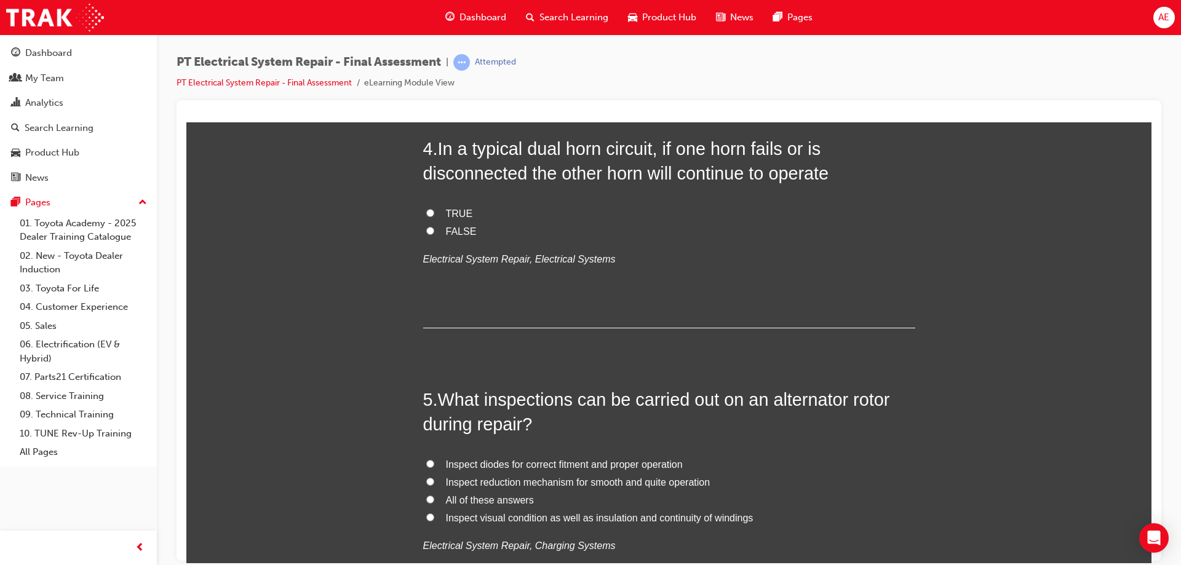
click at [426, 230] on input "FALSE" at bounding box center [430, 230] width 8 height 8
radio input "true"
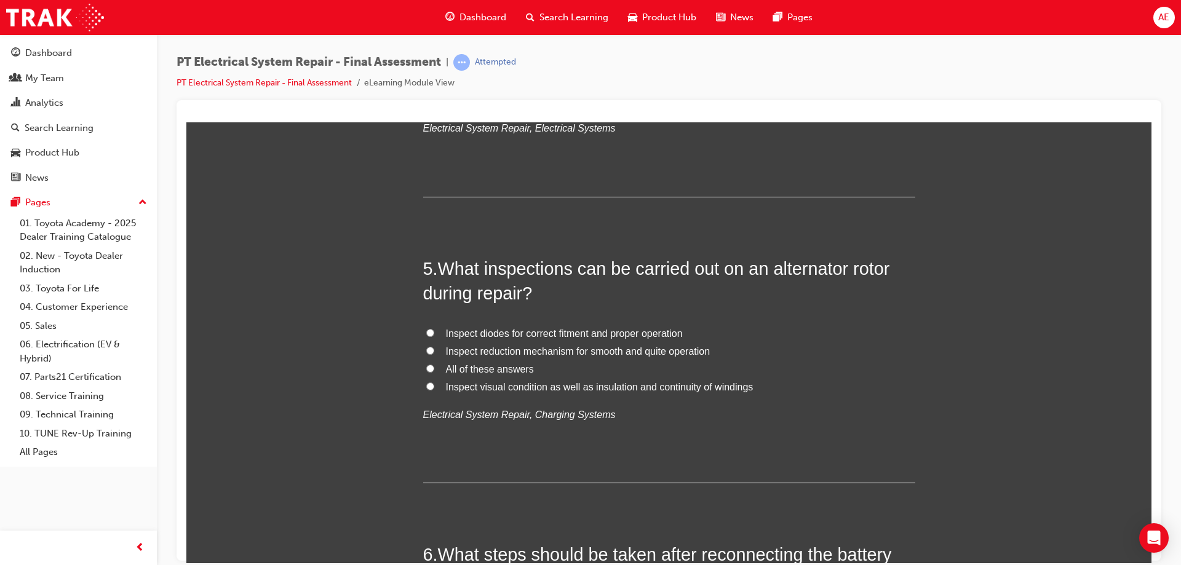
scroll to position [1107, 0]
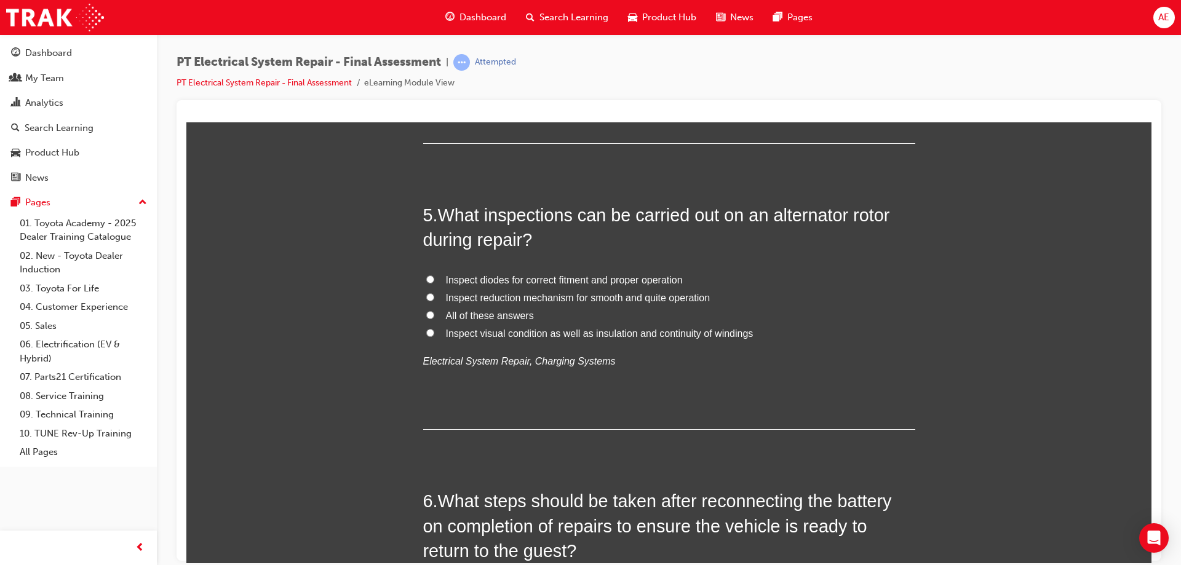
click at [426, 313] on input "All of these answers" at bounding box center [430, 315] width 8 height 8
radio input "true"
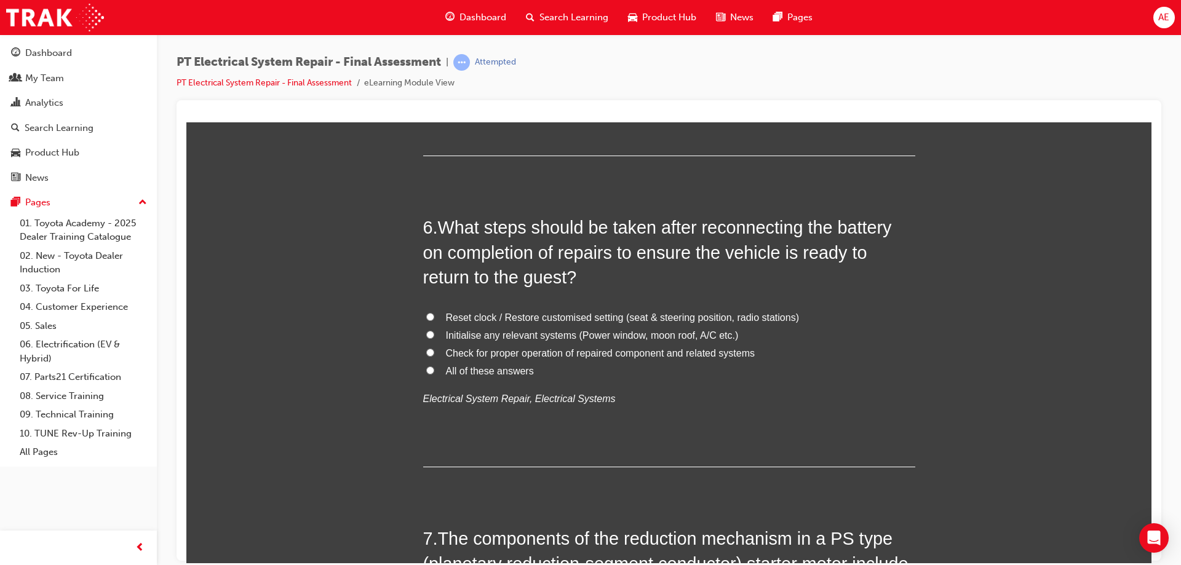
scroll to position [1414, 0]
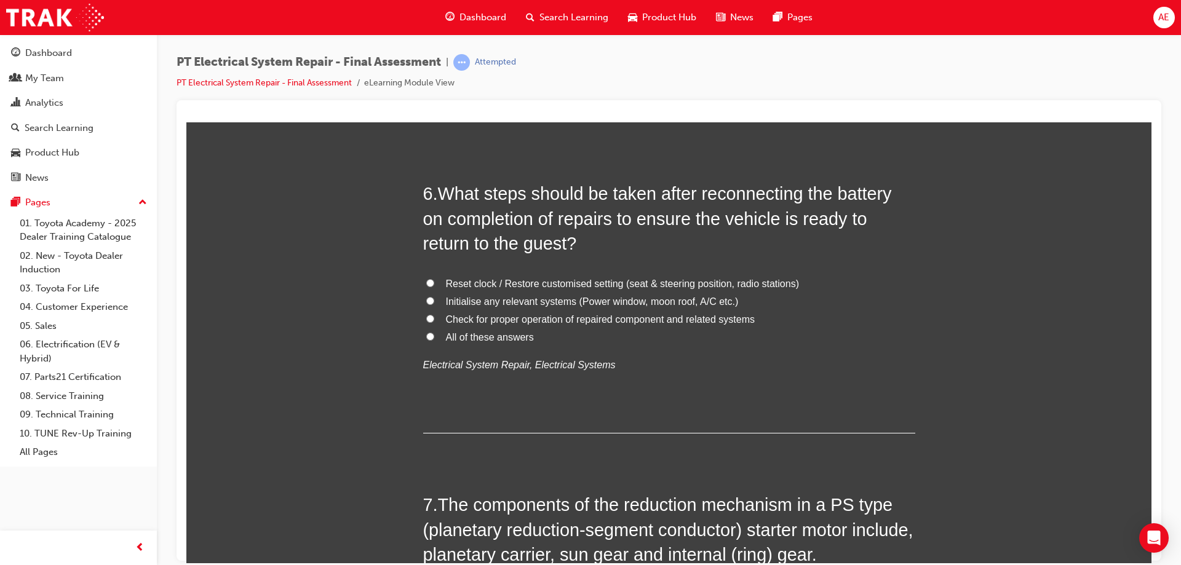
click at [426, 280] on input "Reset clock / Restore customised setting (seat & steering position, radio stati…" at bounding box center [430, 283] width 8 height 8
radio input "true"
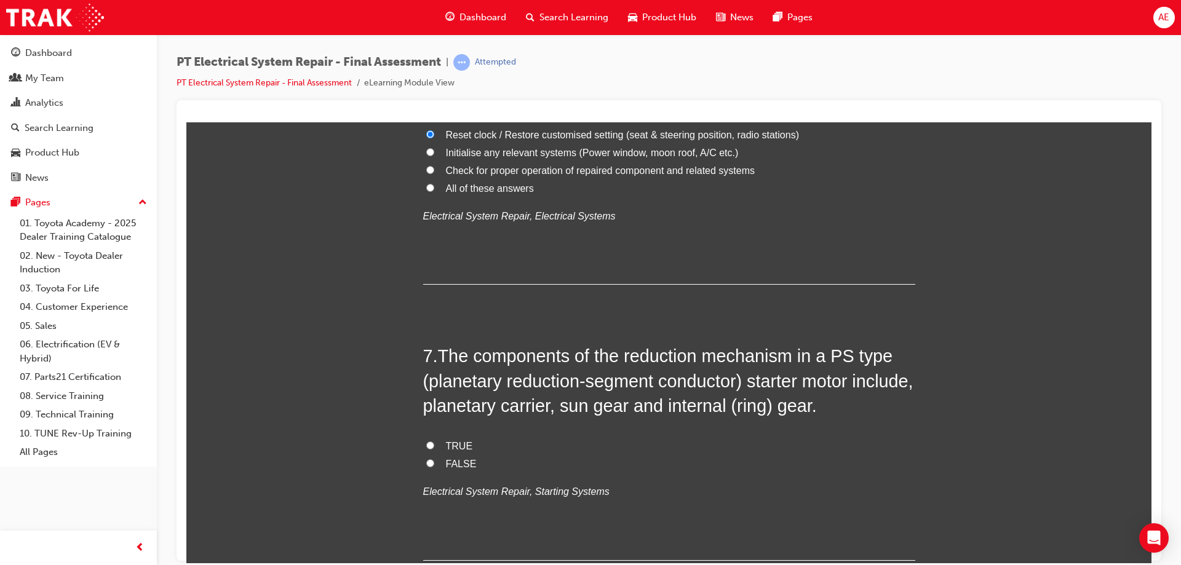
scroll to position [1660, 0]
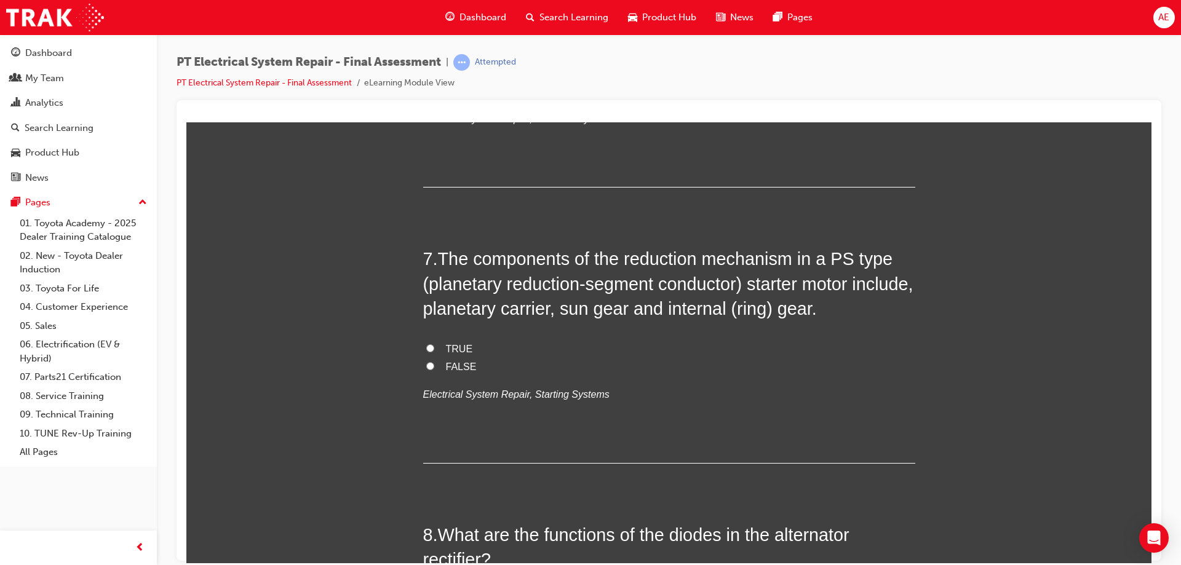
click at [426, 346] on input "TRUE" at bounding box center [430, 348] width 8 height 8
radio input "true"
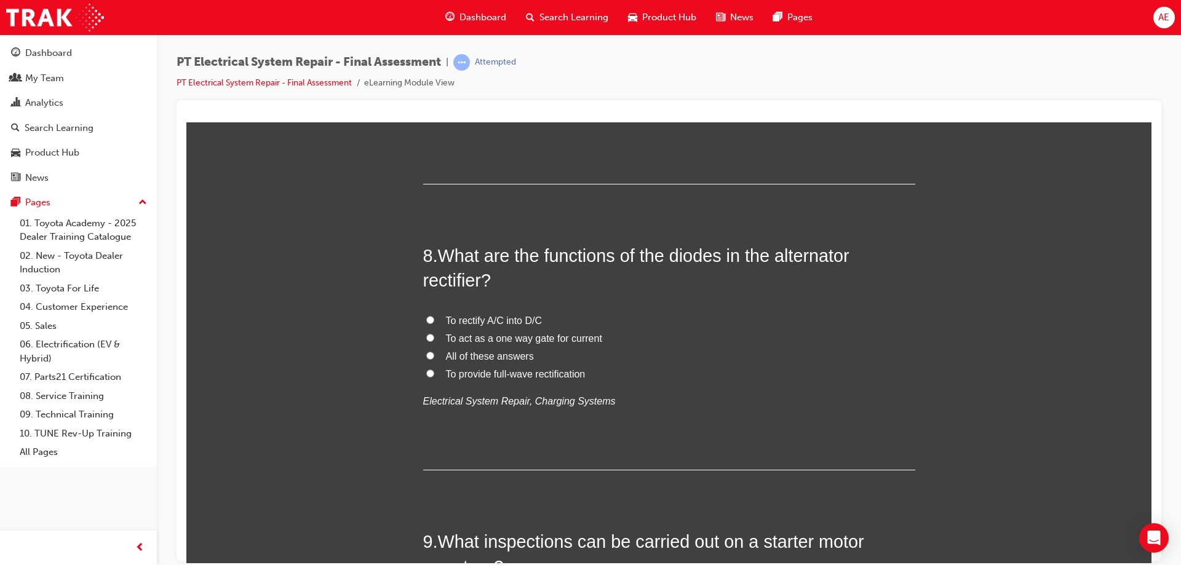
scroll to position [1968, 0]
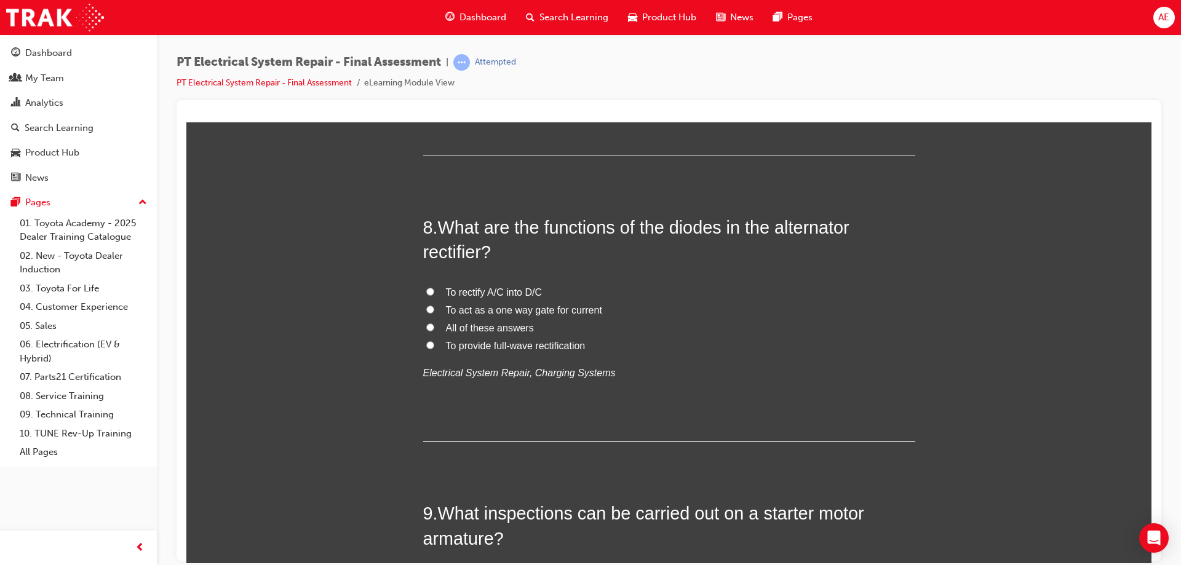
click at [426, 291] on input "To rectify A/C into D/C" at bounding box center [430, 291] width 8 height 8
radio input "true"
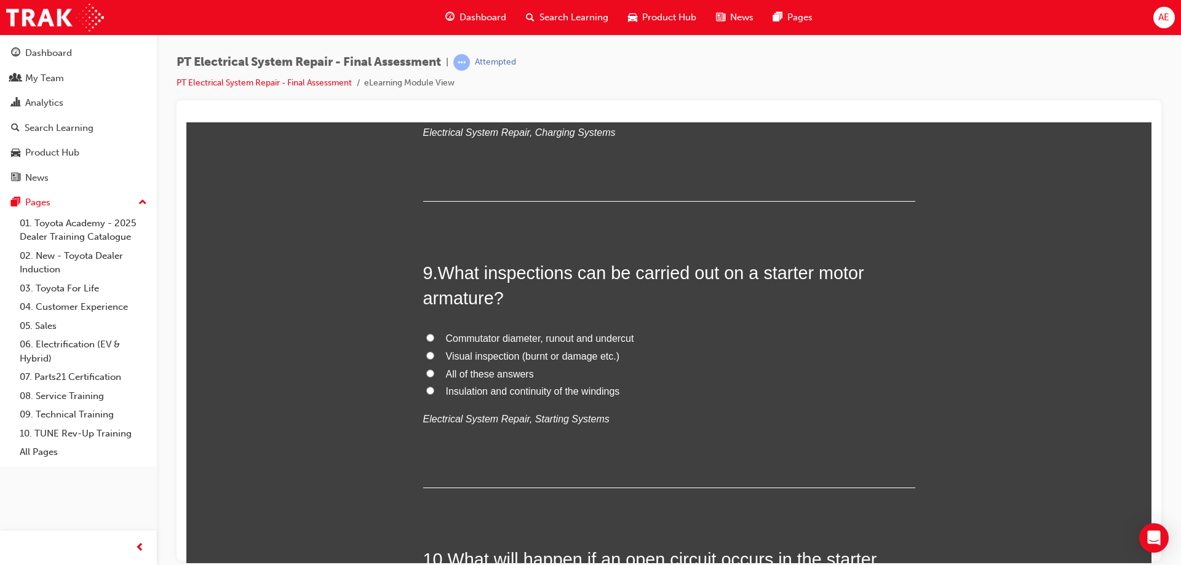
scroll to position [2214, 0]
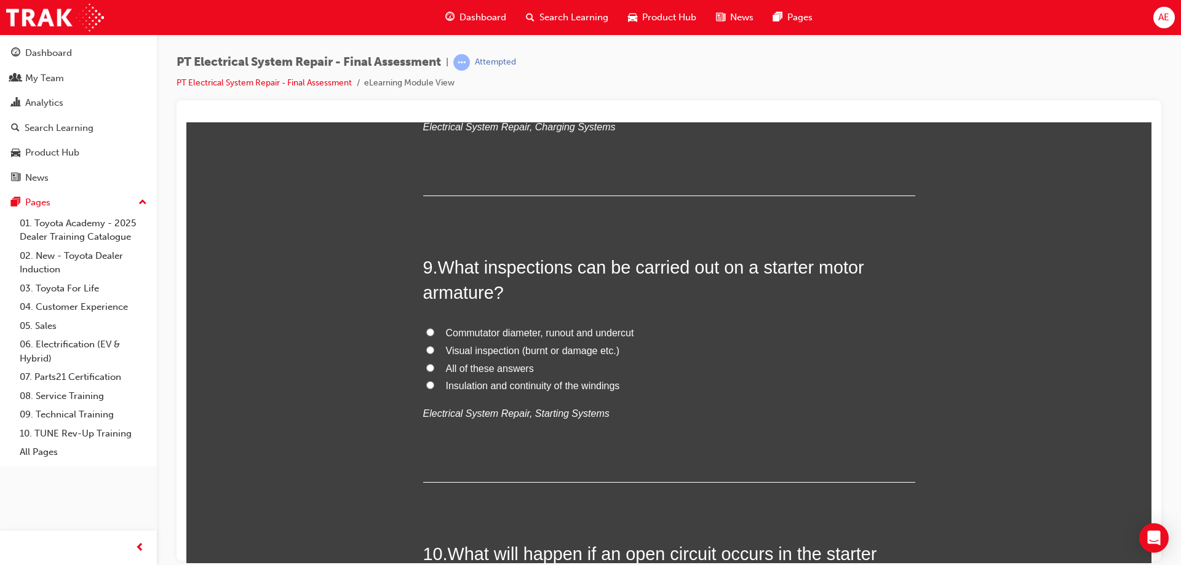
click at [427, 368] on input "All of these answers" at bounding box center [430, 367] width 8 height 8
radio input "true"
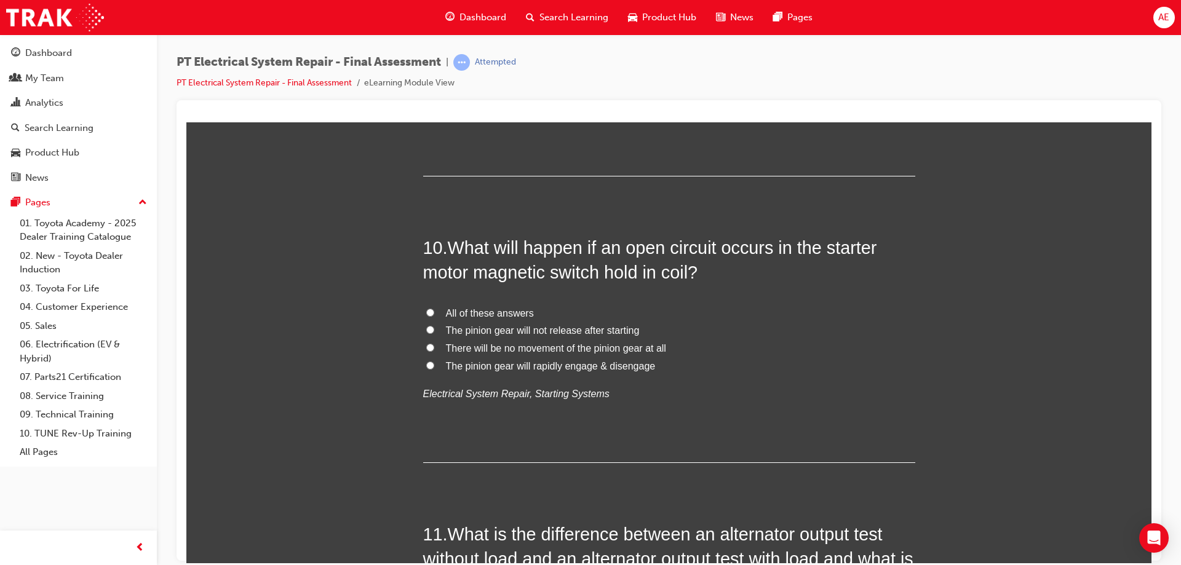
scroll to position [2521, 0]
click at [426, 311] on input "All of these answers" at bounding box center [430, 311] width 8 height 8
radio input "true"
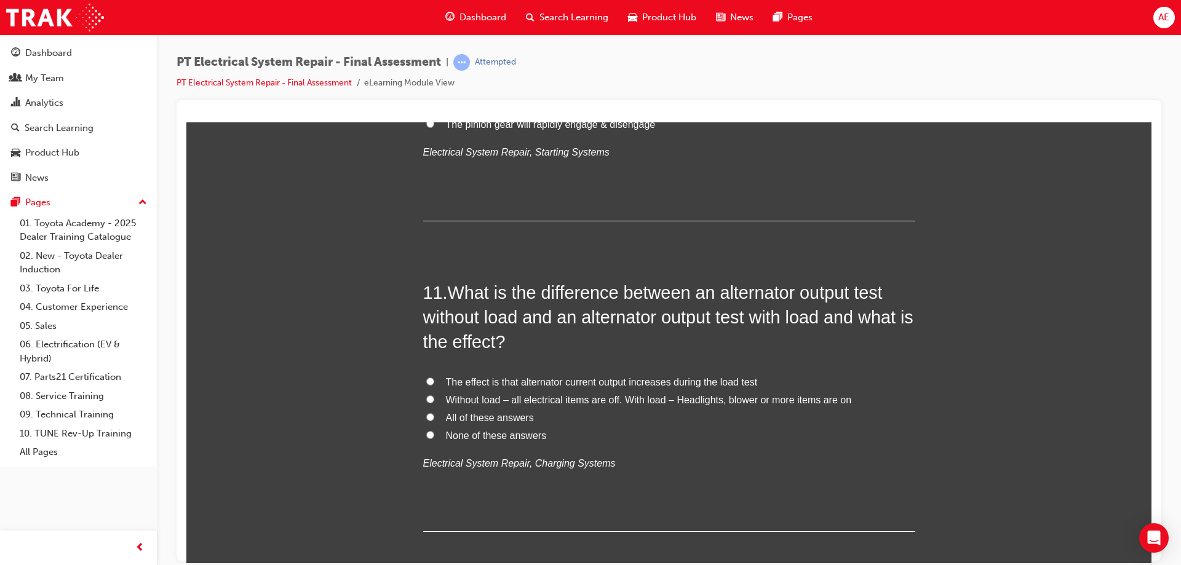
scroll to position [2767, 0]
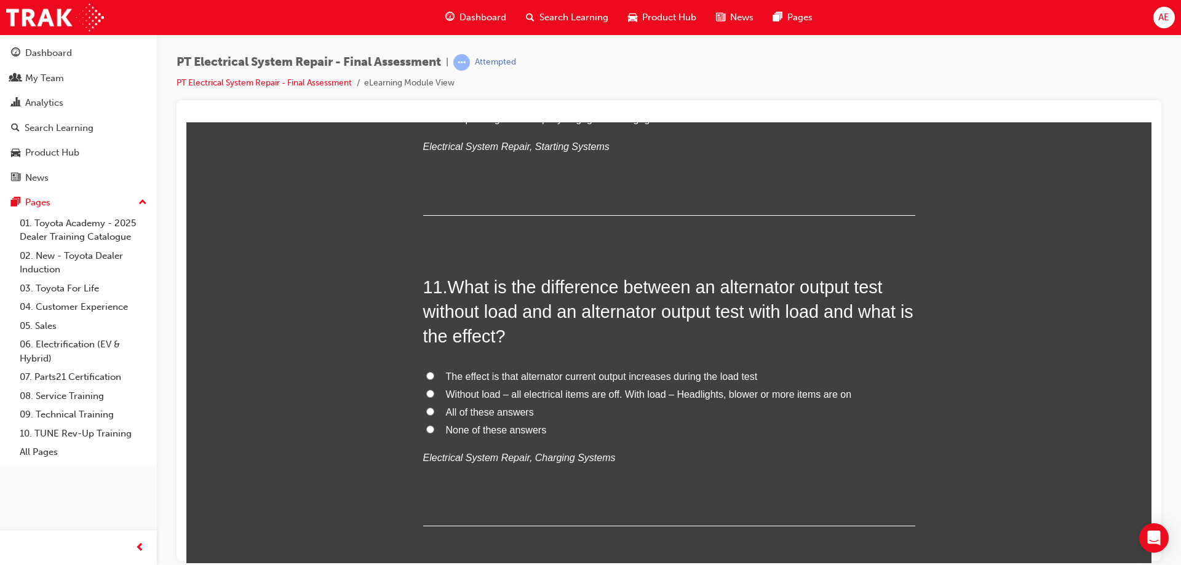
click at [426, 412] on input "All of these answers" at bounding box center [430, 411] width 8 height 8
radio input "true"
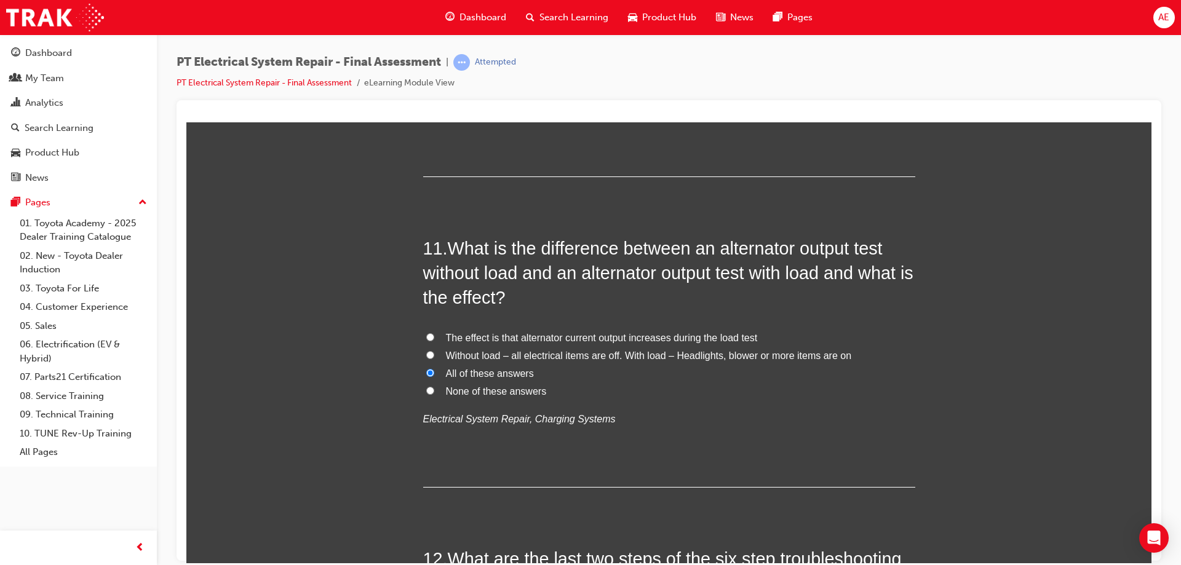
scroll to position [3013, 0]
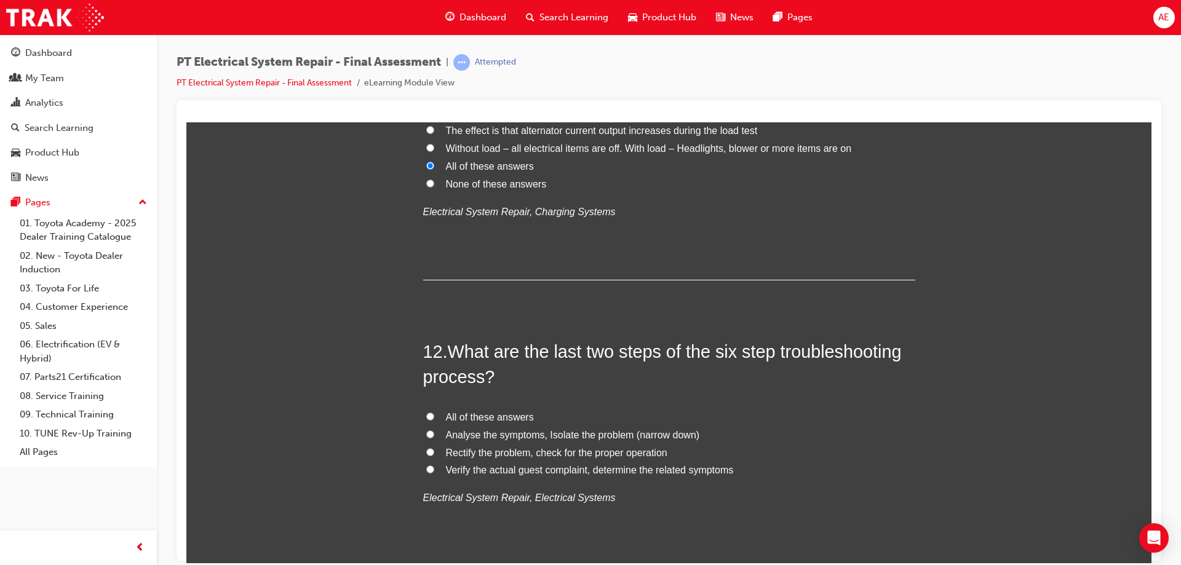
click at [426, 414] on input "All of these answers" at bounding box center [430, 416] width 8 height 8
radio input "true"
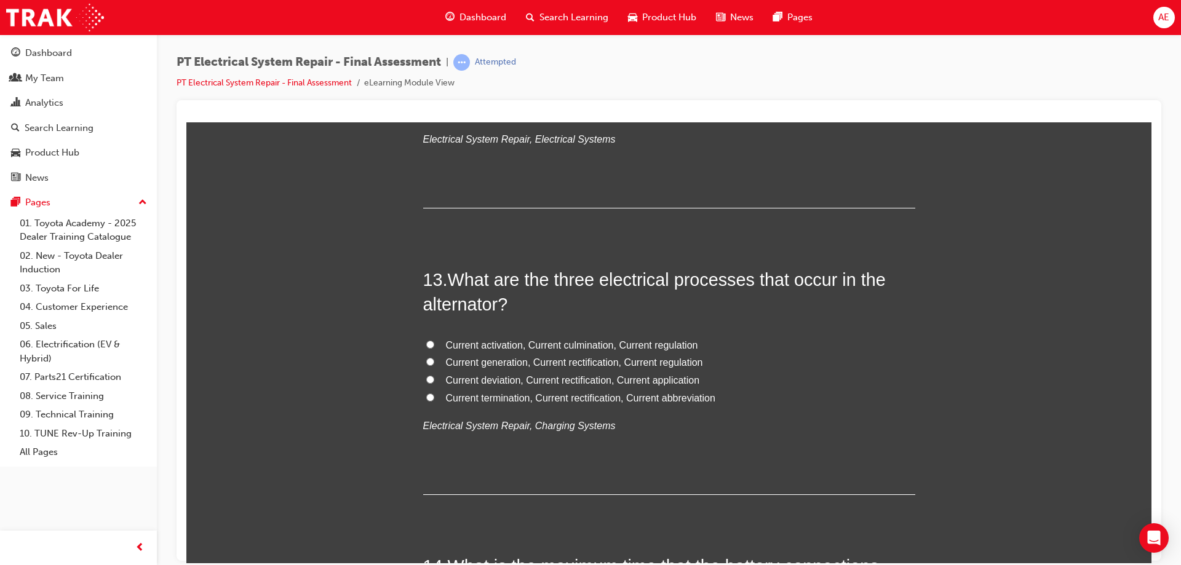
scroll to position [3505, 0]
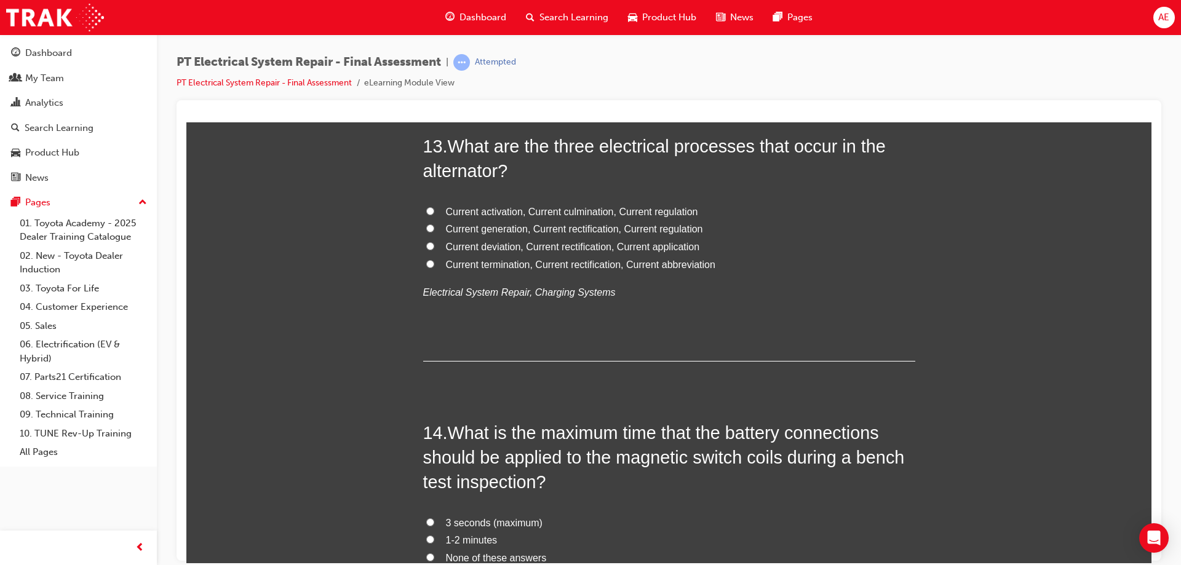
click at [427, 243] on input "Current deviation, Current rectification, Current application" at bounding box center [430, 246] width 8 height 8
radio input "true"
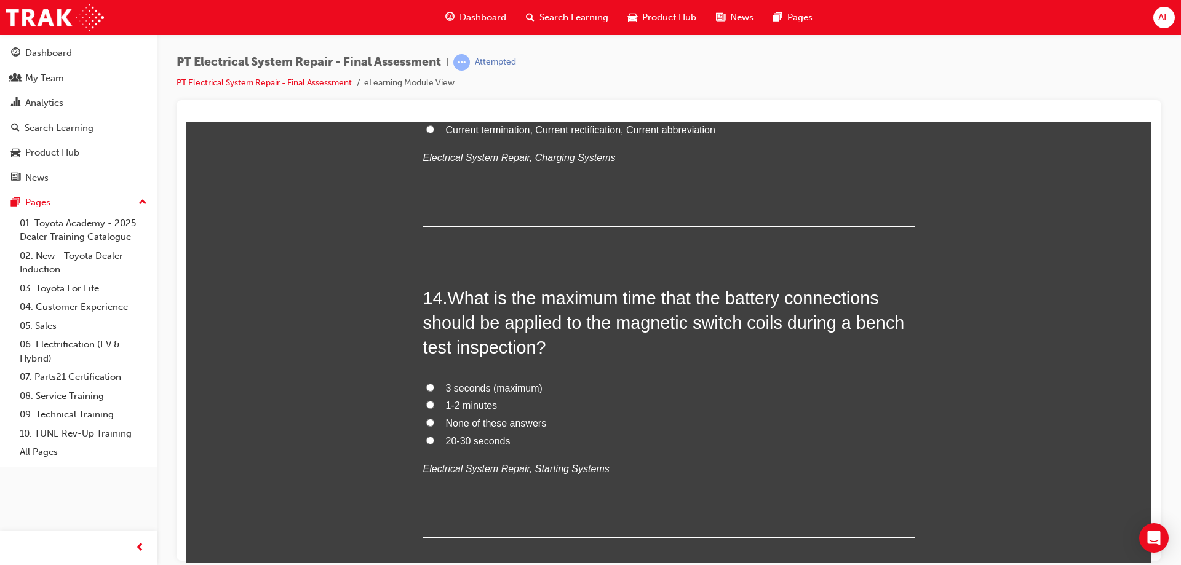
scroll to position [3689, 0]
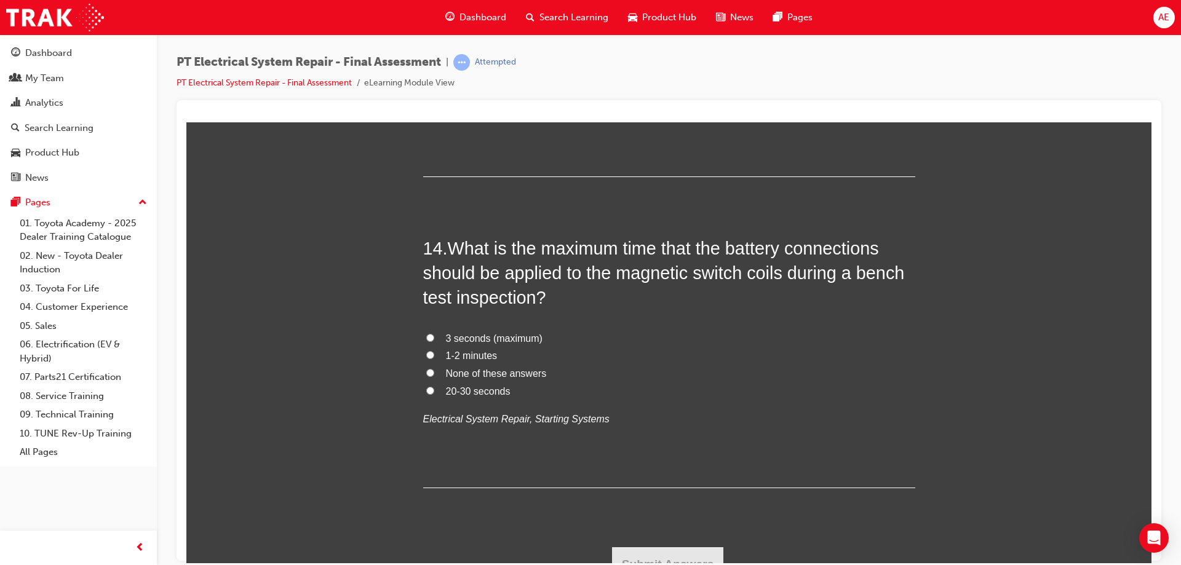
click at [426, 334] on input "3 seconds (maximum)" at bounding box center [430, 337] width 8 height 8
radio input "true"
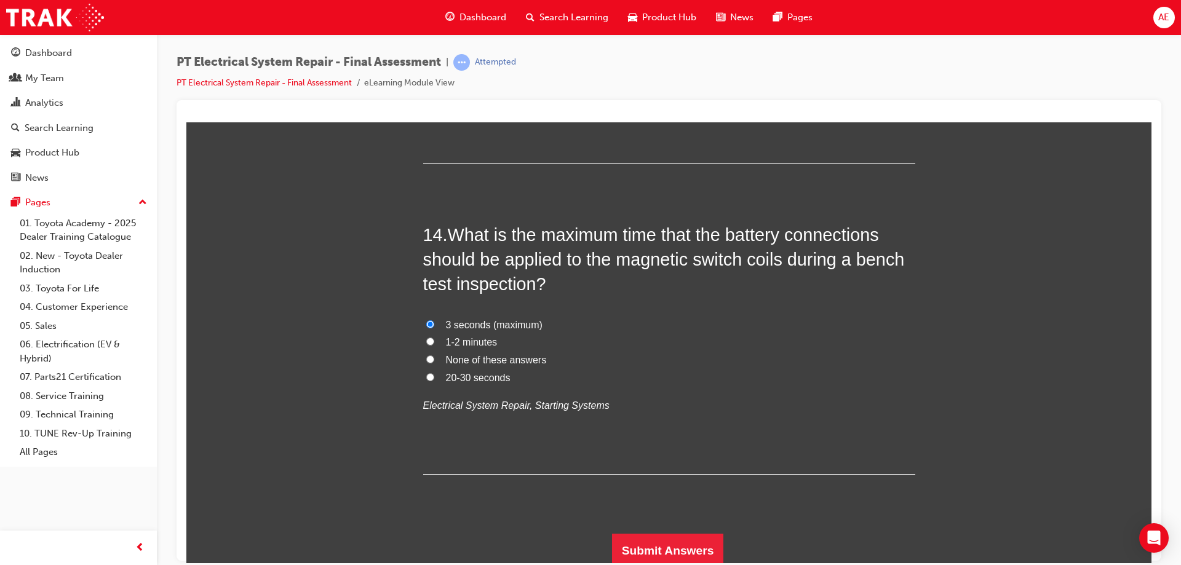
scroll to position [3707, 0]
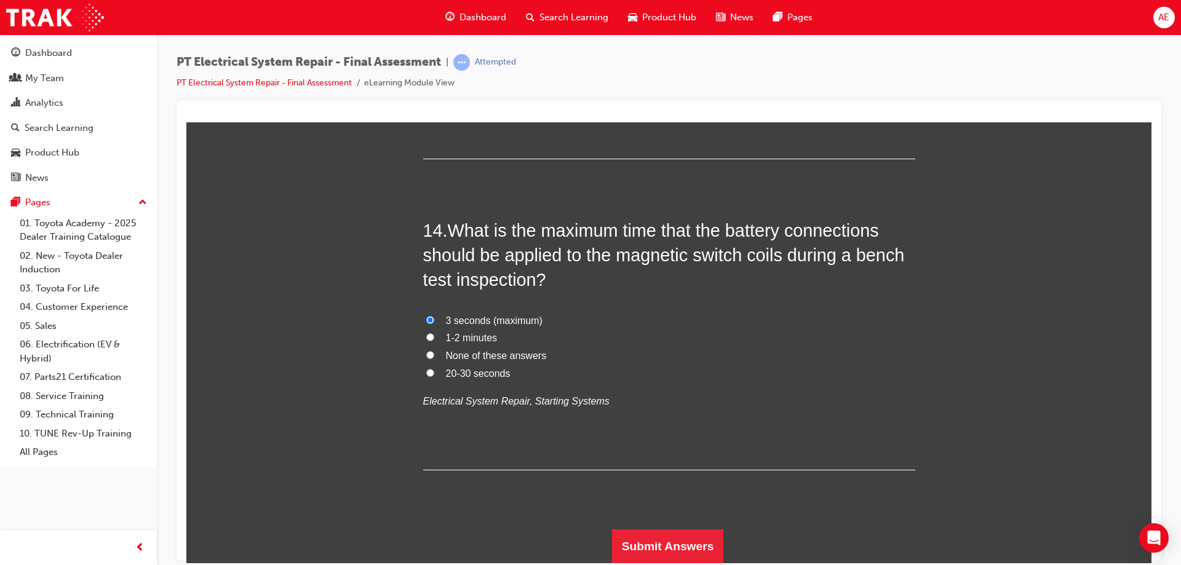
click at [677, 543] on button "Submit Answers" at bounding box center [668, 546] width 112 height 34
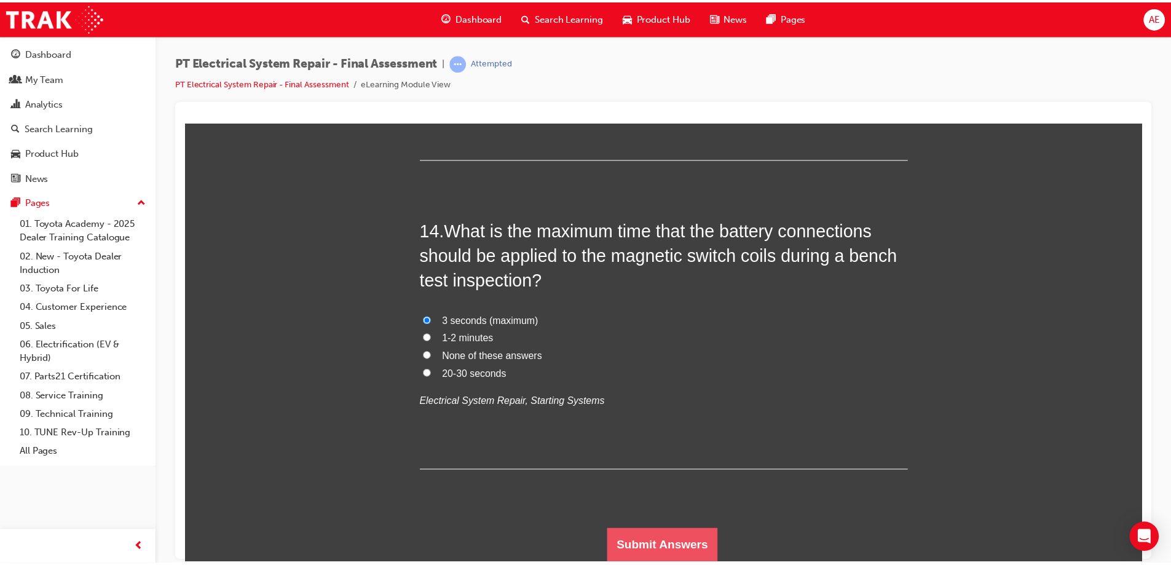
scroll to position [0, 0]
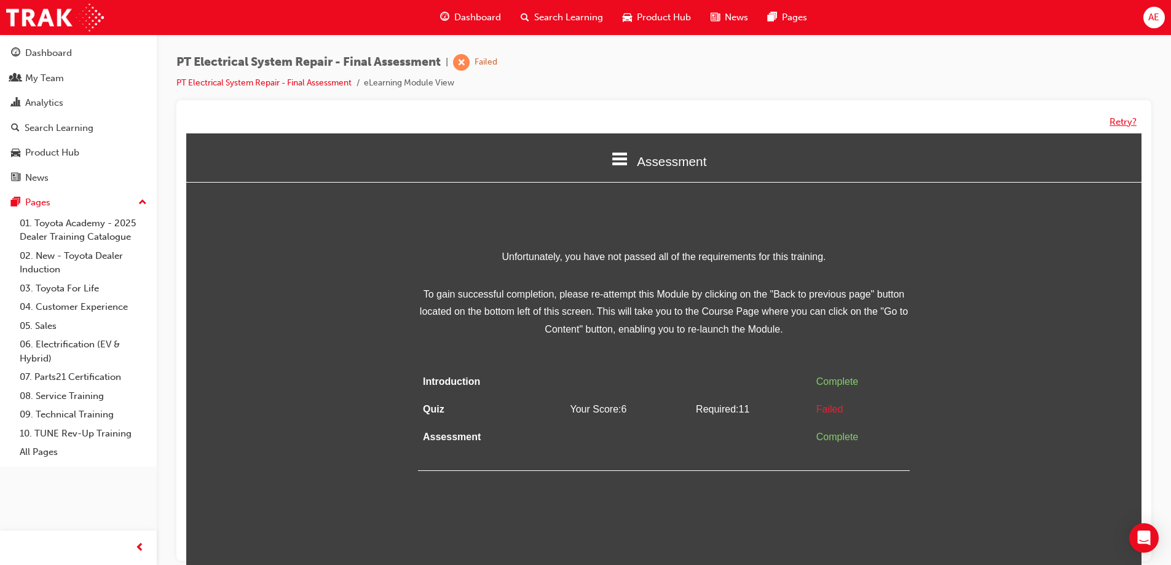
click at [1123, 123] on button "Retry?" at bounding box center [1123, 122] width 27 height 14
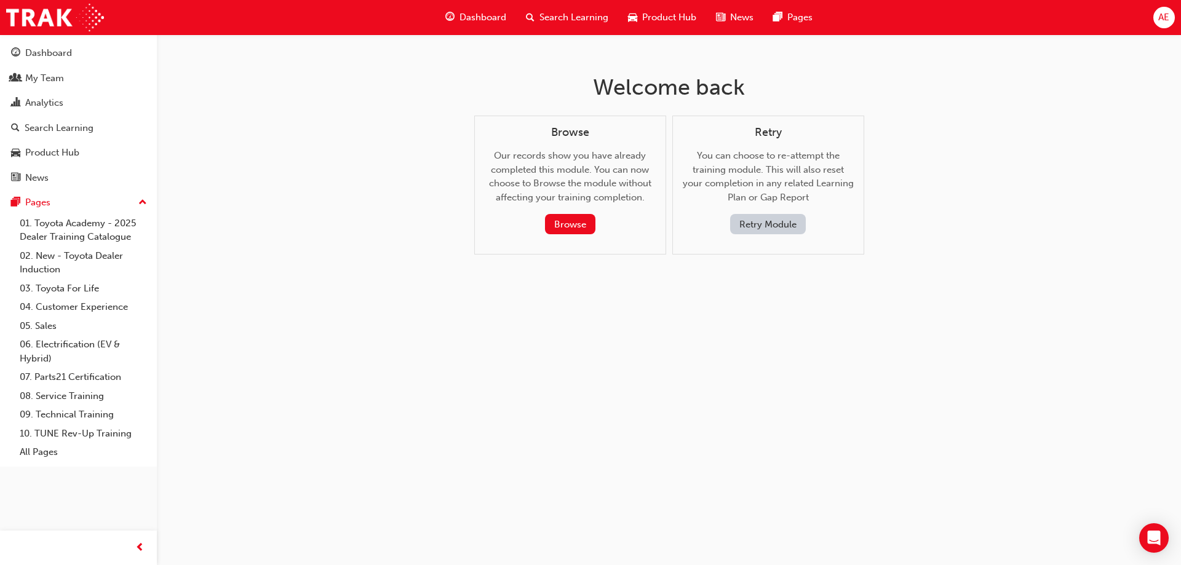
click at [791, 227] on button "Retry Module" at bounding box center [768, 224] width 76 height 20
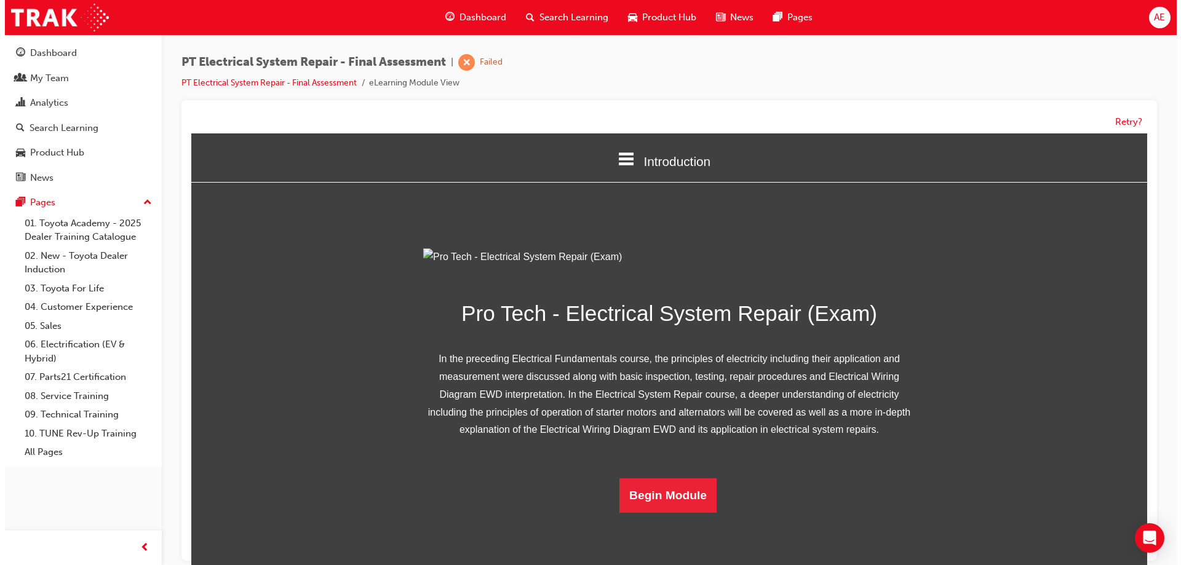
scroll to position [74, 0]
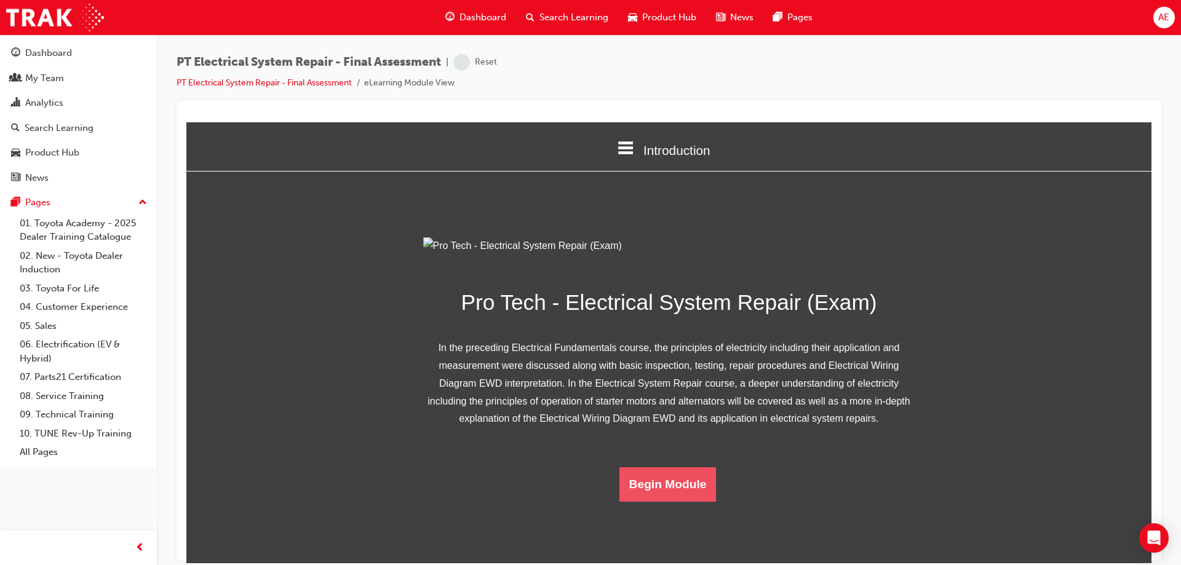
click at [656, 501] on button "Begin Module" at bounding box center [667, 484] width 97 height 34
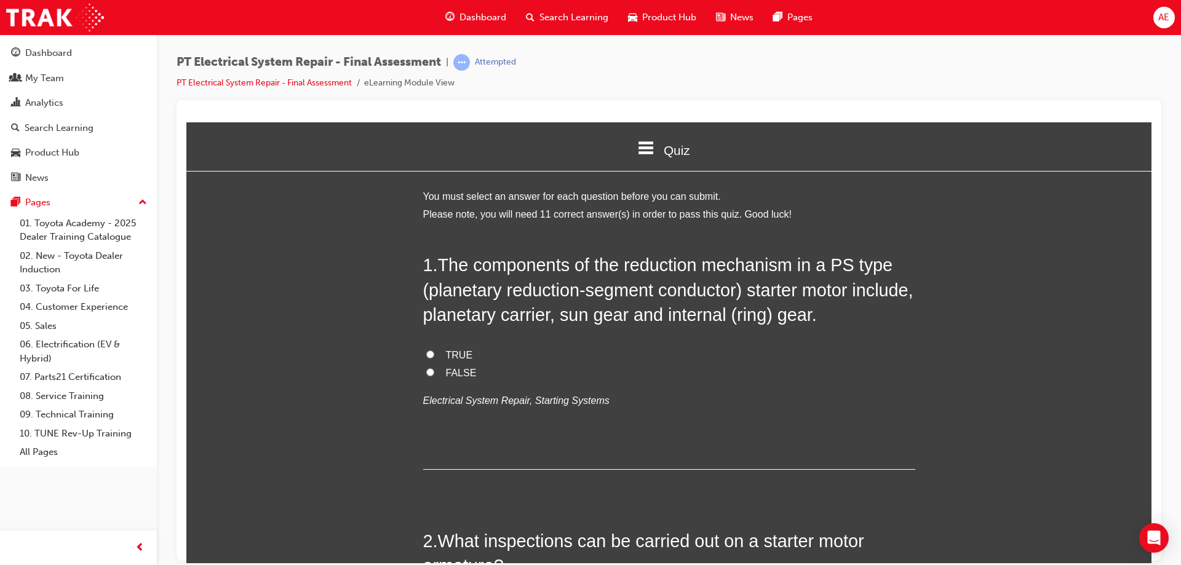
click at [426, 355] on input "TRUE" at bounding box center [430, 354] width 8 height 8
radio input "true"
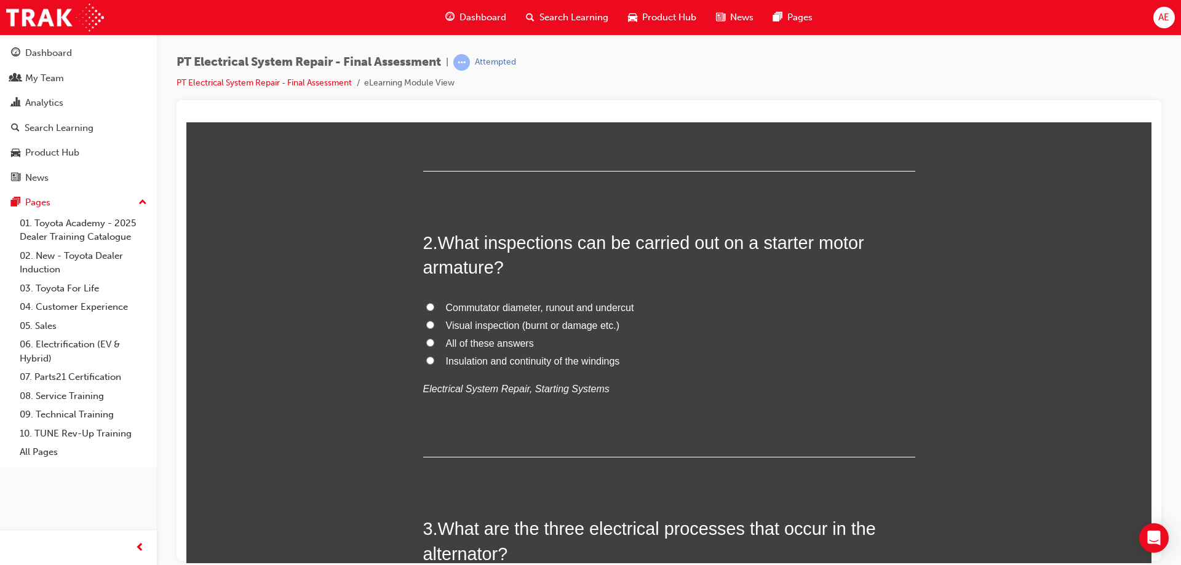
scroll to position [307, 0]
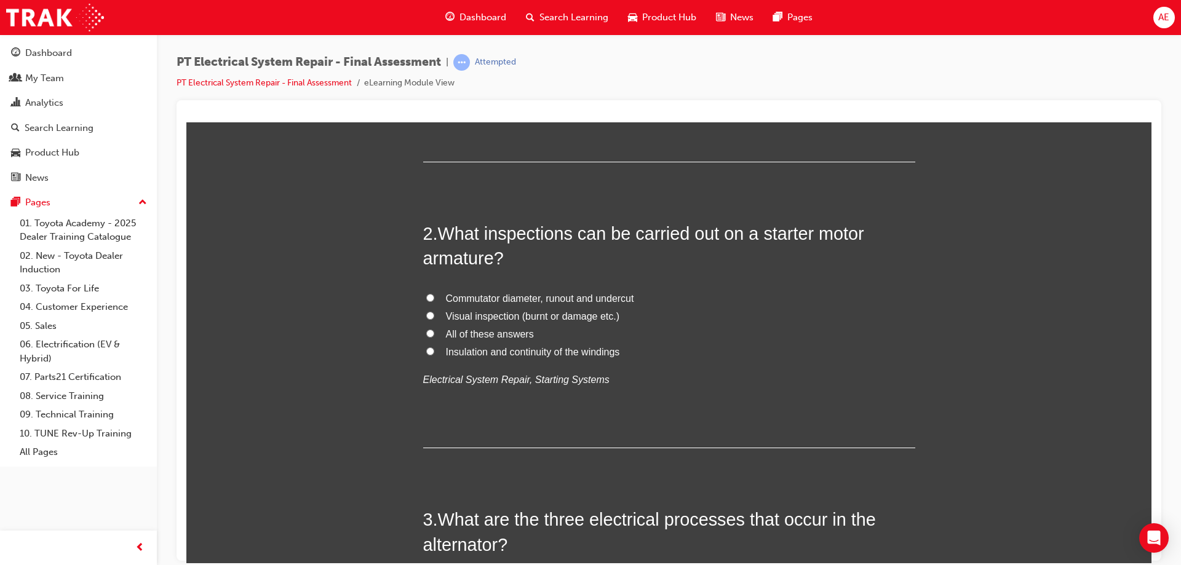
click at [426, 330] on input "All of these answers" at bounding box center [430, 333] width 8 height 8
radio input "true"
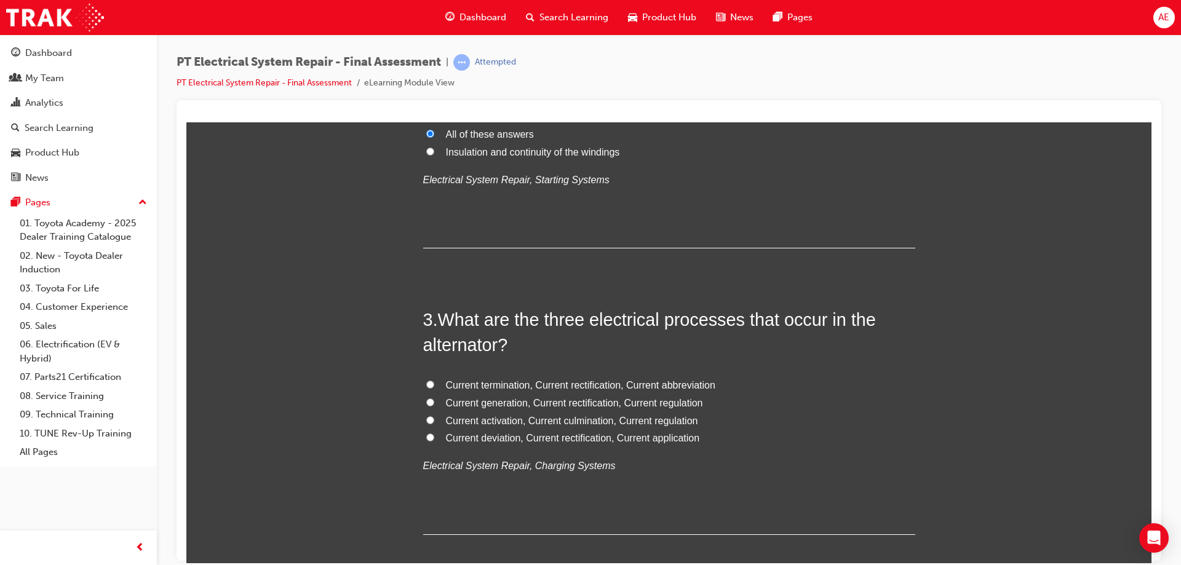
scroll to position [553, 0]
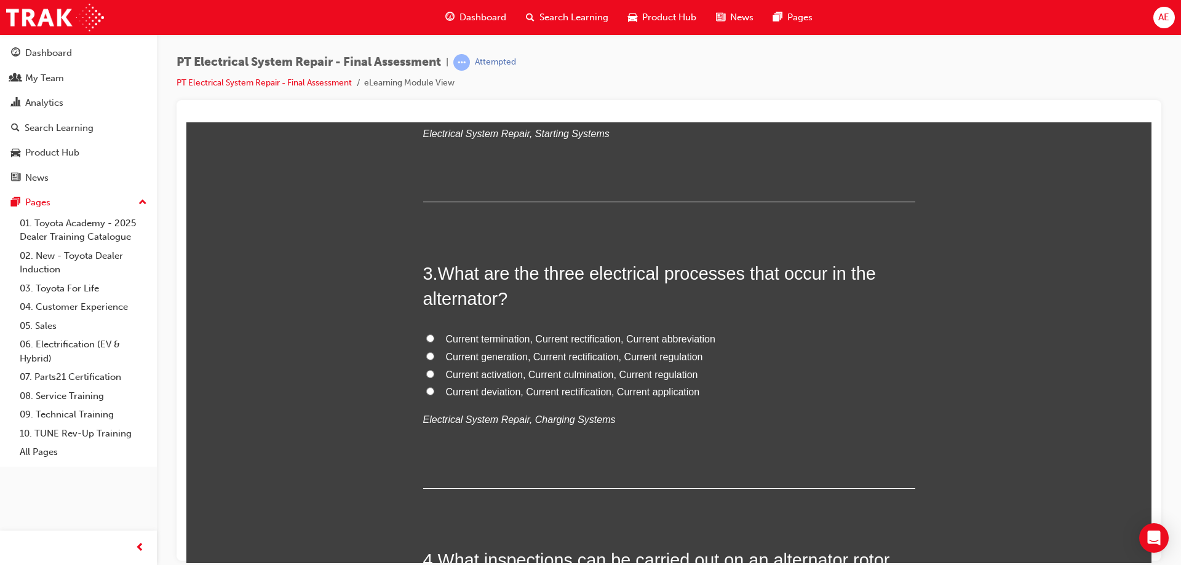
click at [426, 355] on input "Current generation, Current rectification, Current regulation" at bounding box center [430, 356] width 8 height 8
radio input "true"
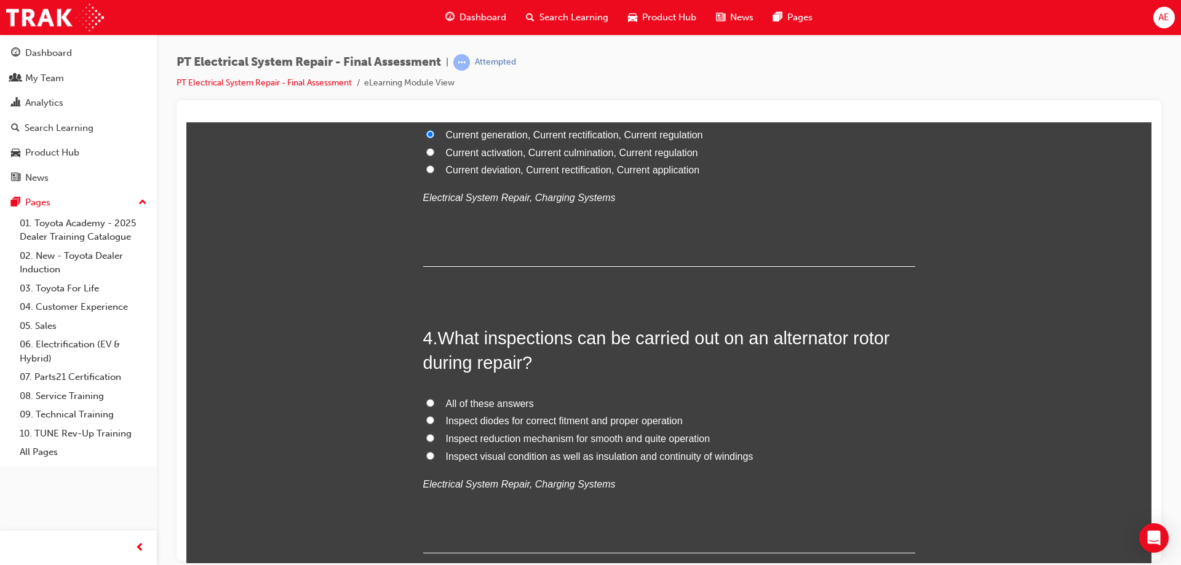
scroll to position [799, 0]
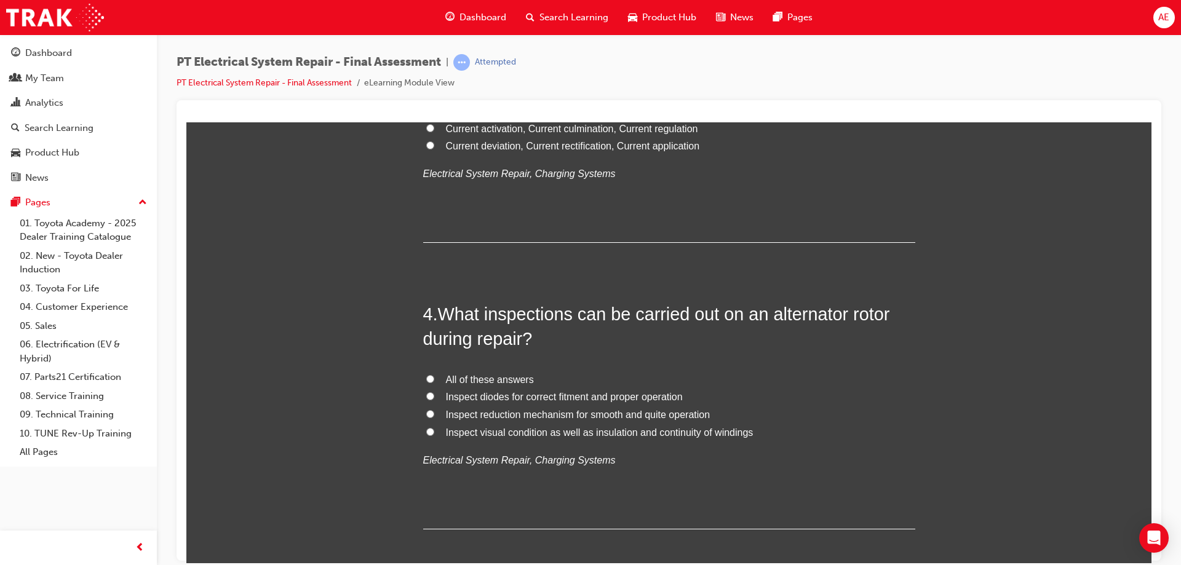
click at [426, 379] on input "All of these answers" at bounding box center [430, 378] width 8 height 8
radio input "true"
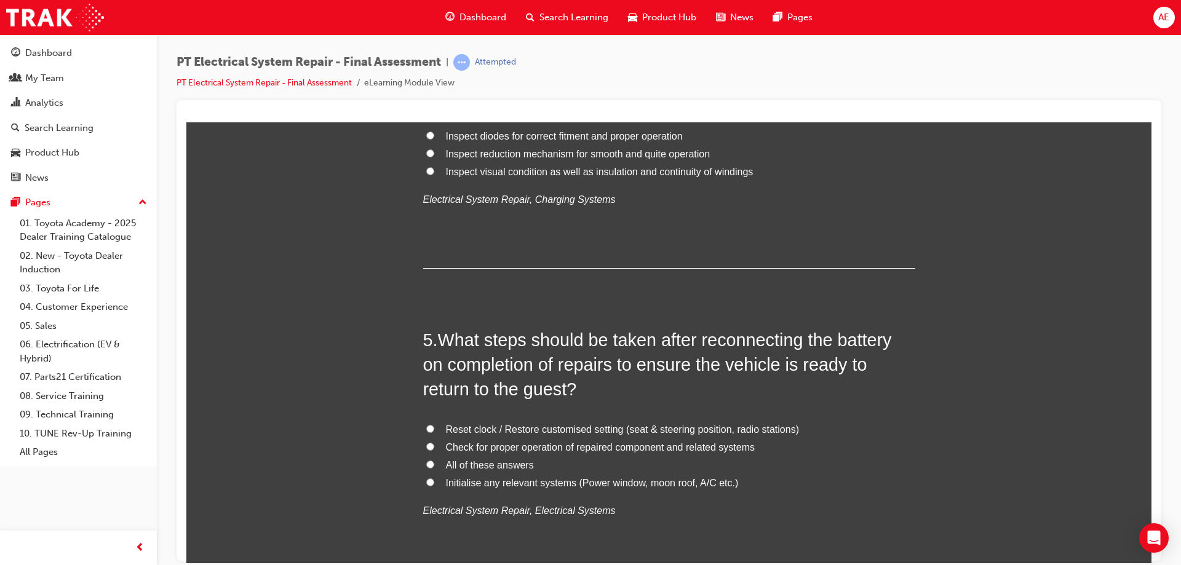
scroll to position [1107, 0]
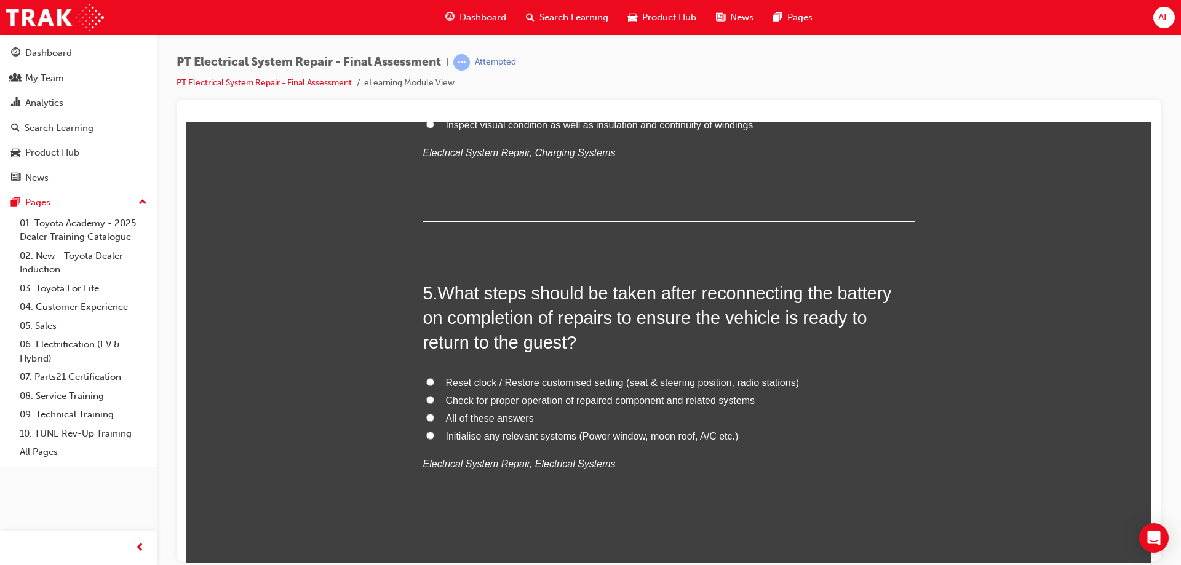
click at [426, 415] on input "All of these answers" at bounding box center [430, 417] width 8 height 8
radio input "true"
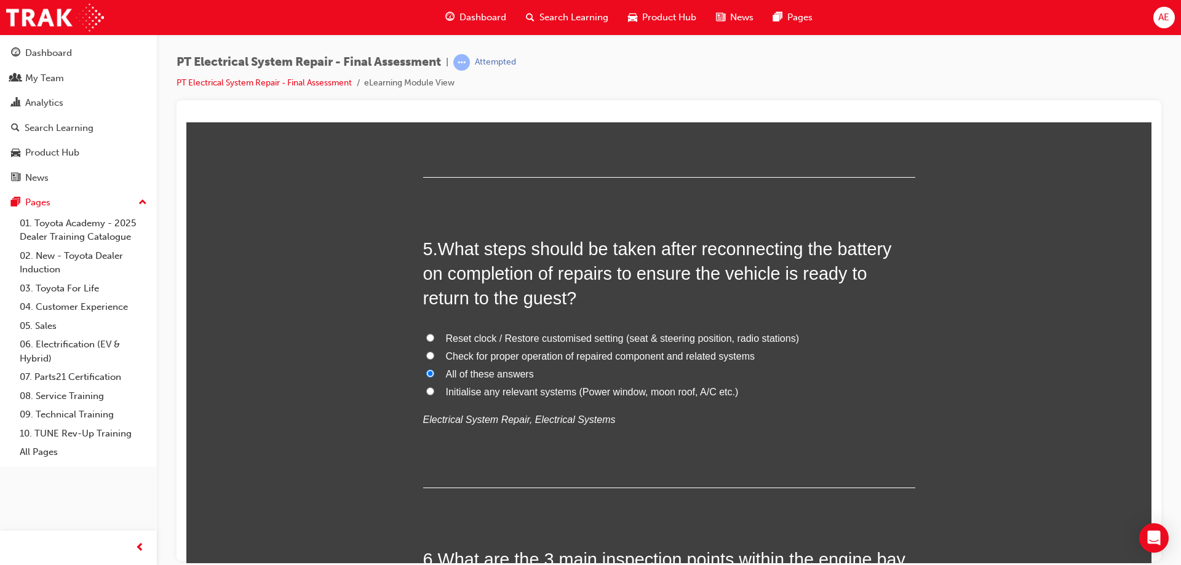
scroll to position [1414, 0]
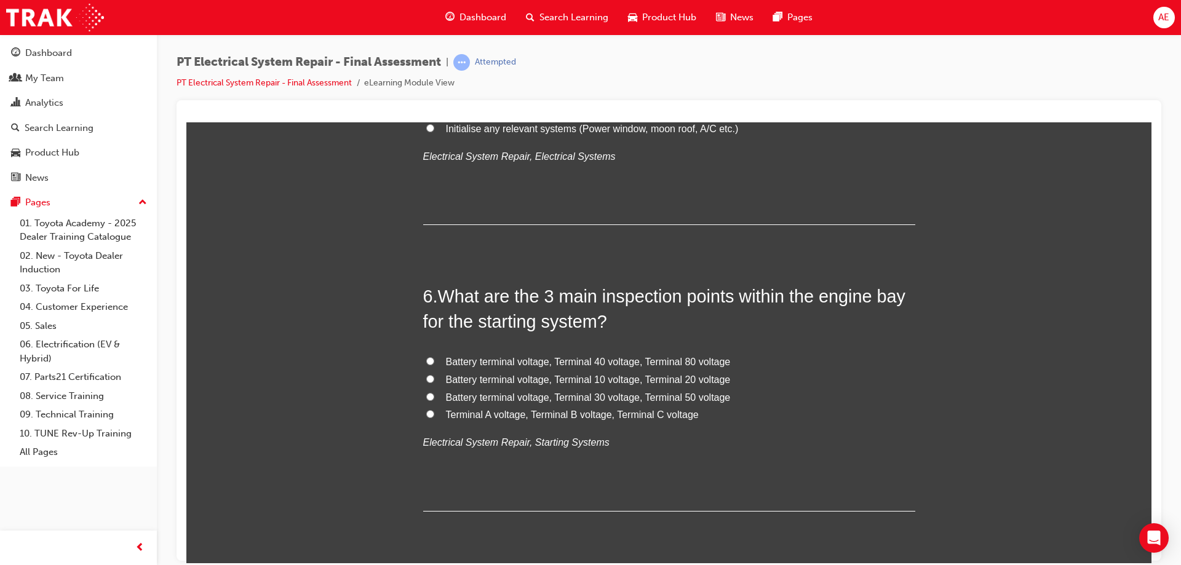
click at [426, 414] on input "Terminal A voltage, Terminal B voltage, Terminal C voltage" at bounding box center [430, 414] width 8 height 8
radio input "true"
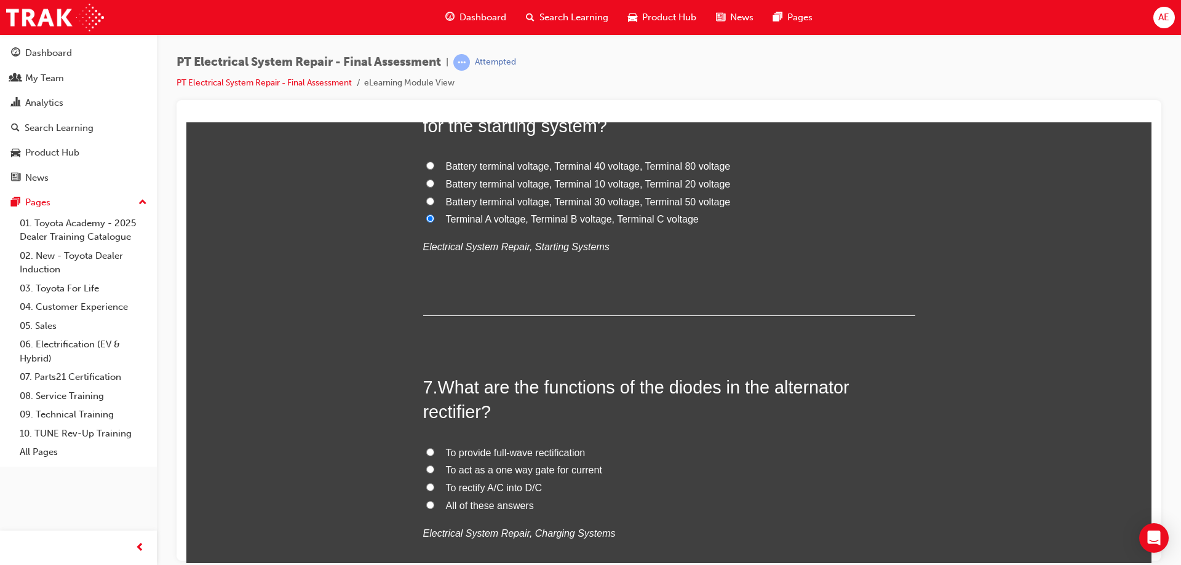
scroll to position [1660, 0]
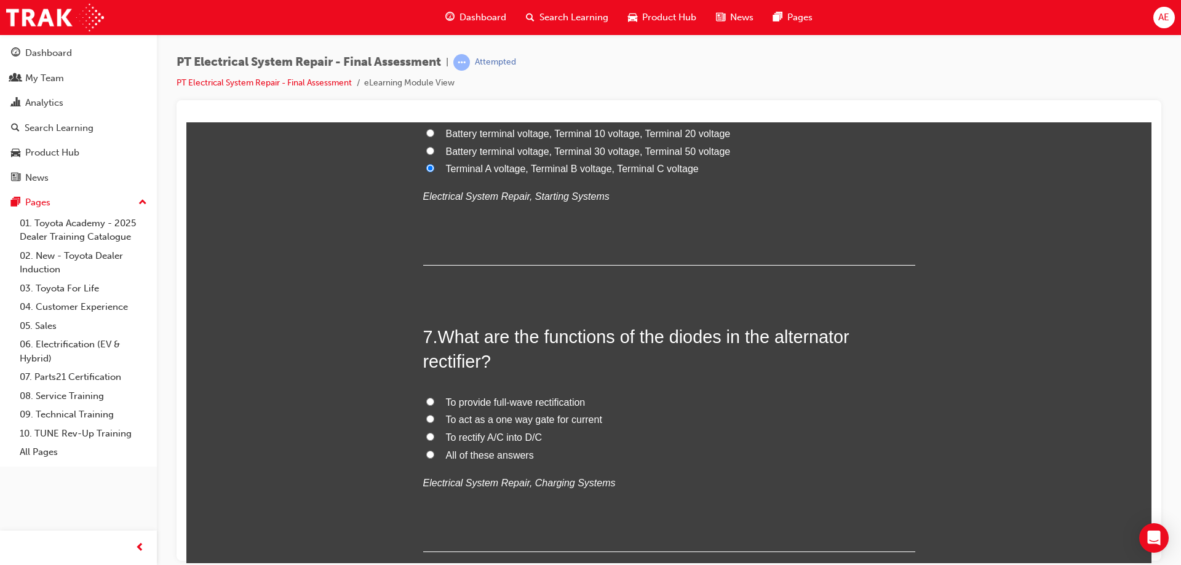
click at [426, 435] on input "To rectify A/C into D/C" at bounding box center [430, 436] width 8 height 8
radio input "true"
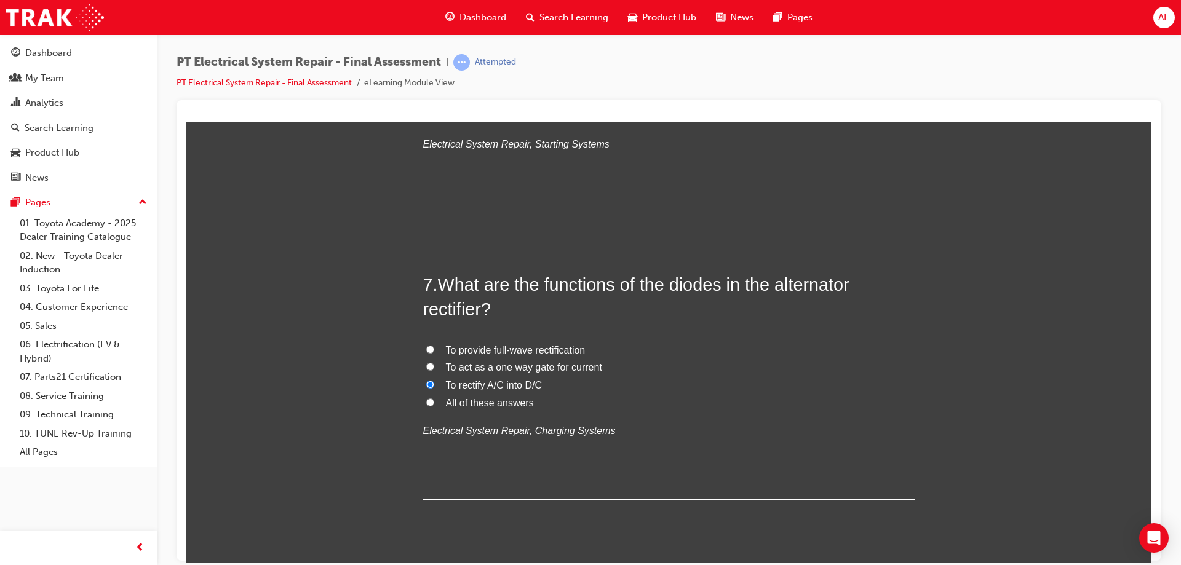
scroll to position [1906, 0]
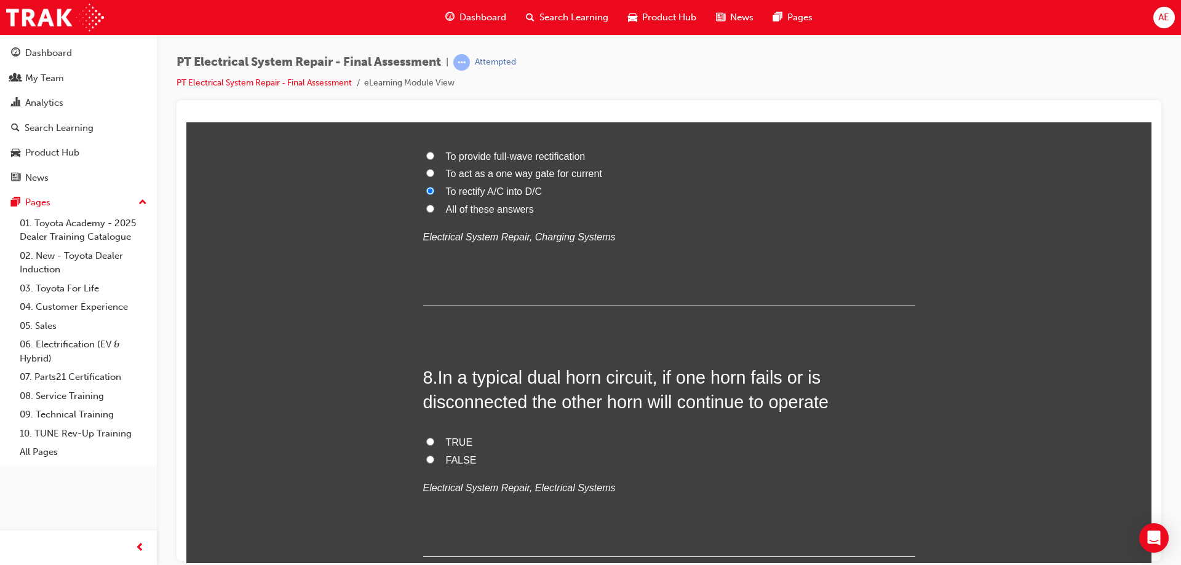
click at [426, 457] on input "FALSE" at bounding box center [430, 459] width 8 height 8
radio input "true"
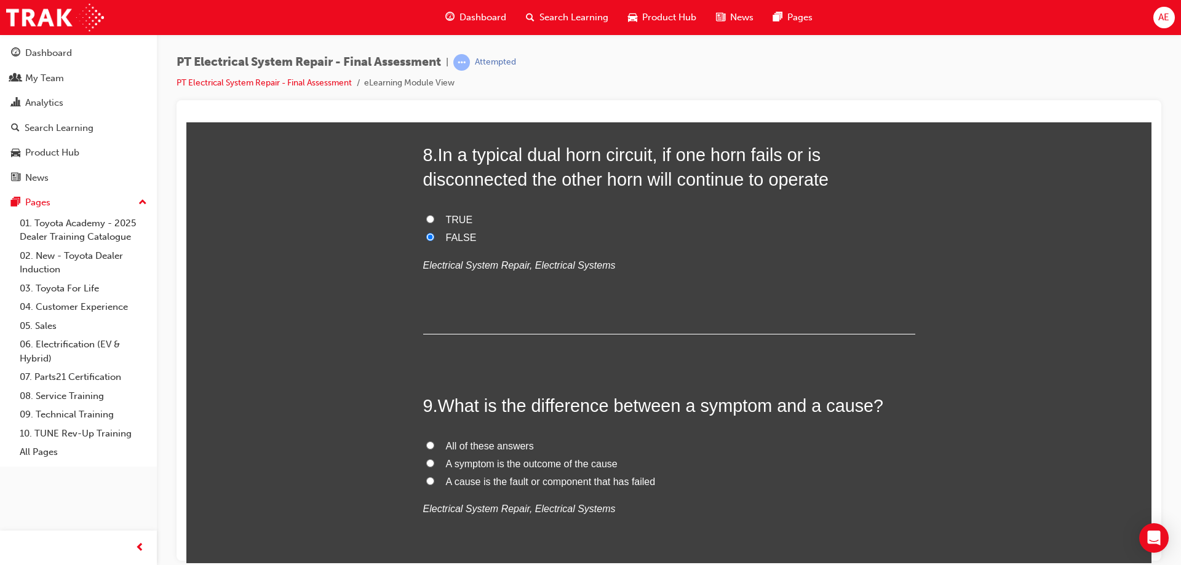
scroll to position [2152, 0]
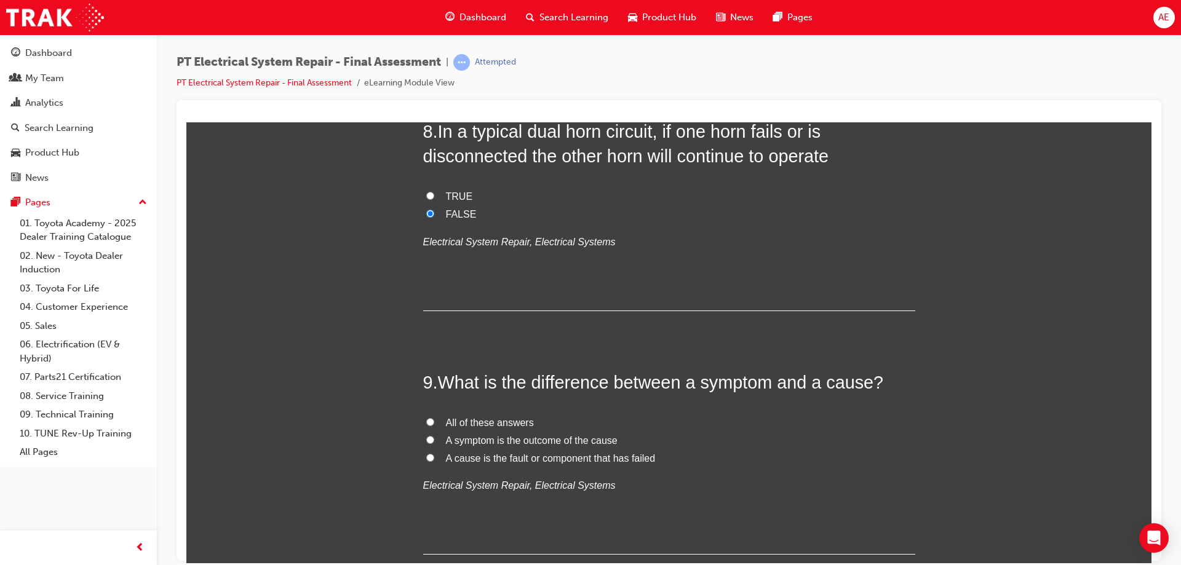
click at [427, 421] on input "All of these answers" at bounding box center [430, 422] width 8 height 8
radio input "true"
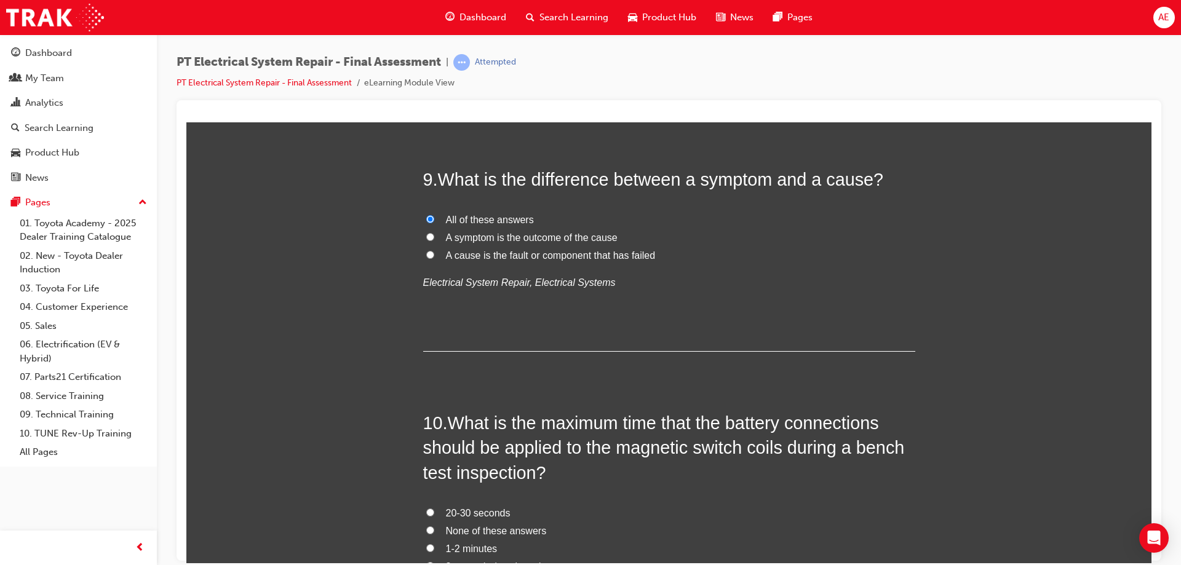
scroll to position [2460, 0]
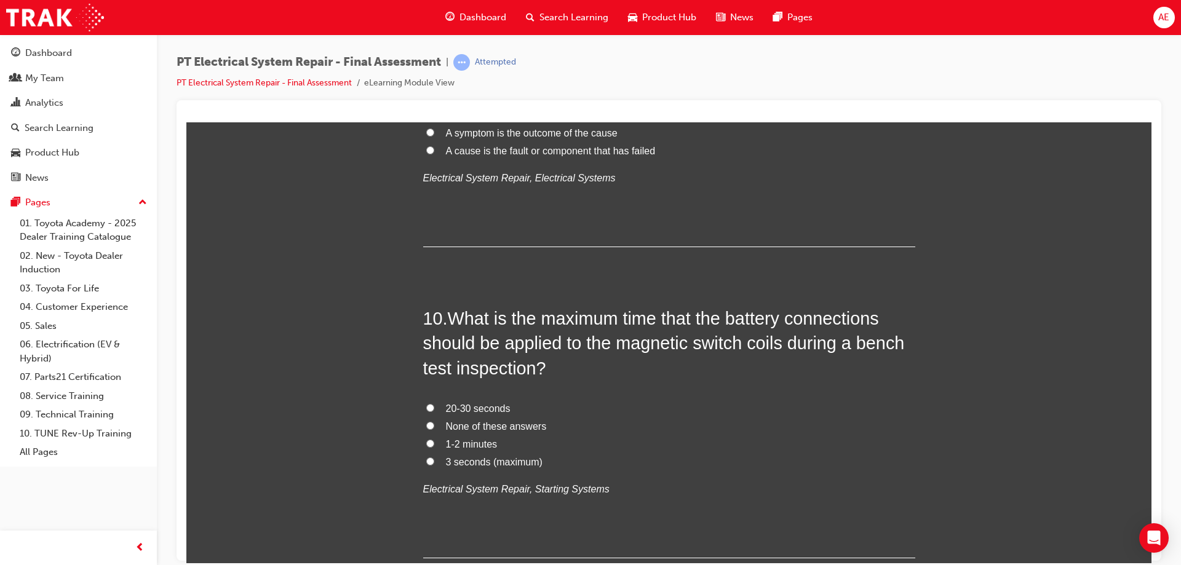
click at [426, 462] on input "3 seconds (maximum)" at bounding box center [430, 461] width 8 height 8
radio input "true"
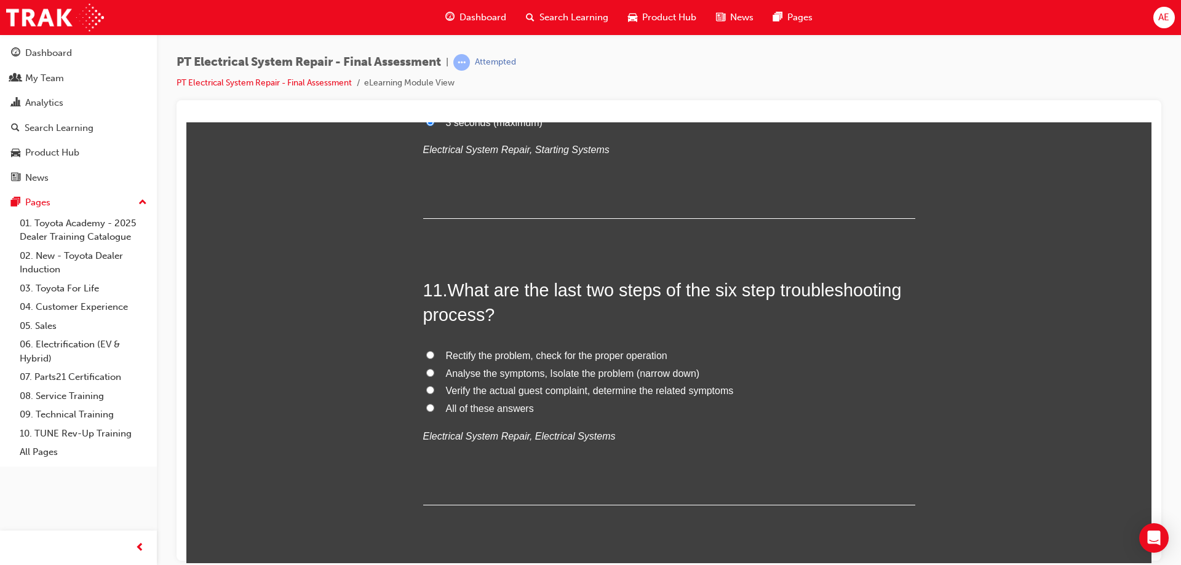
scroll to position [2828, 0]
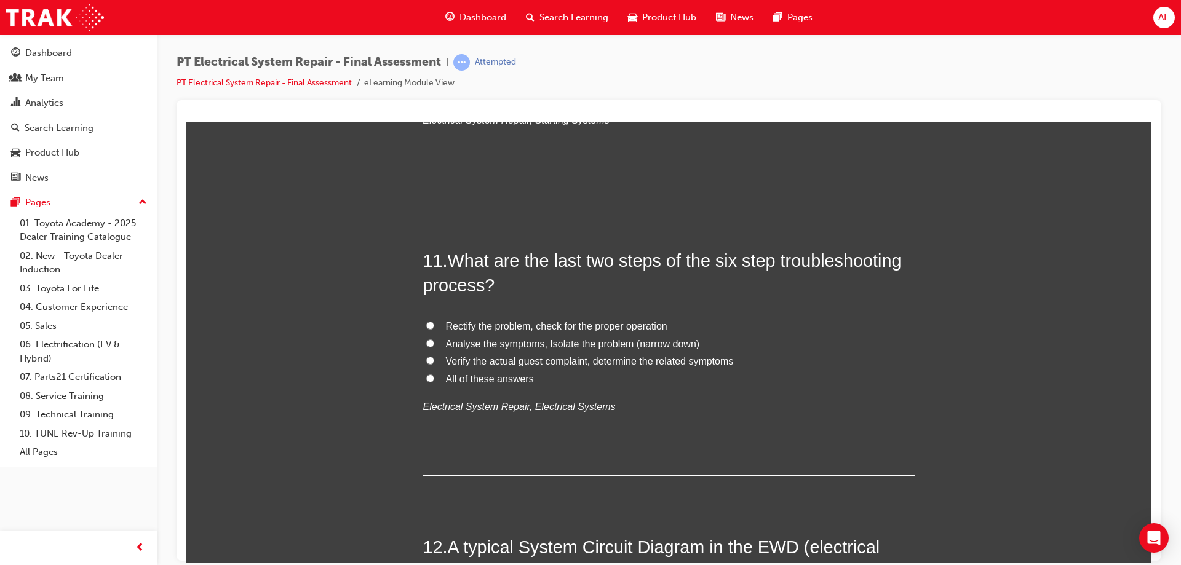
click at [426, 380] on input "All of these answers" at bounding box center [430, 378] width 8 height 8
radio input "true"
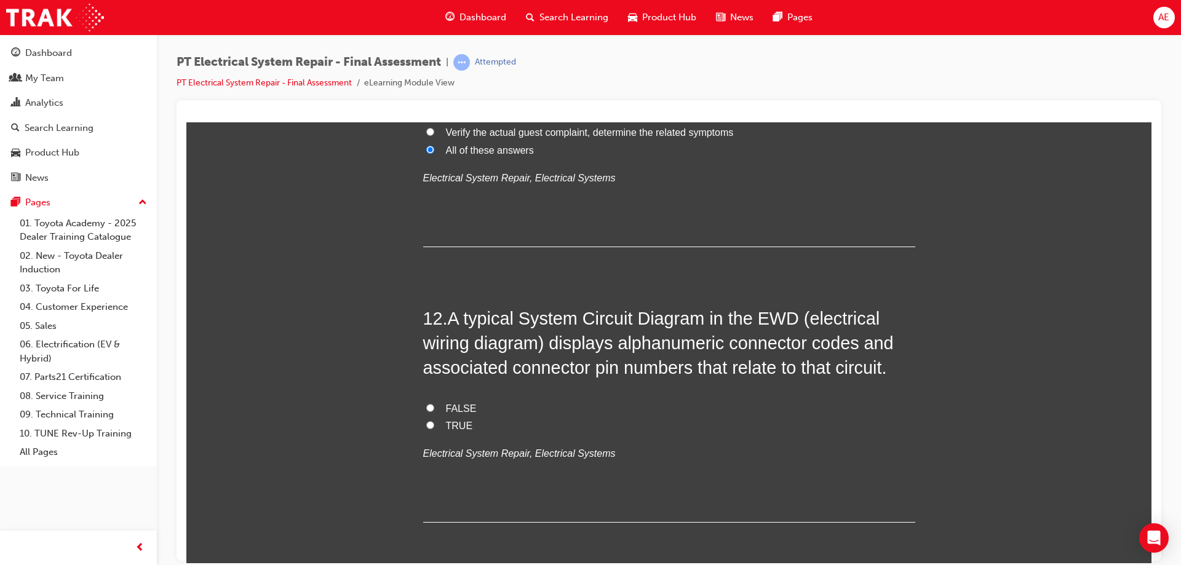
scroll to position [3136, 0]
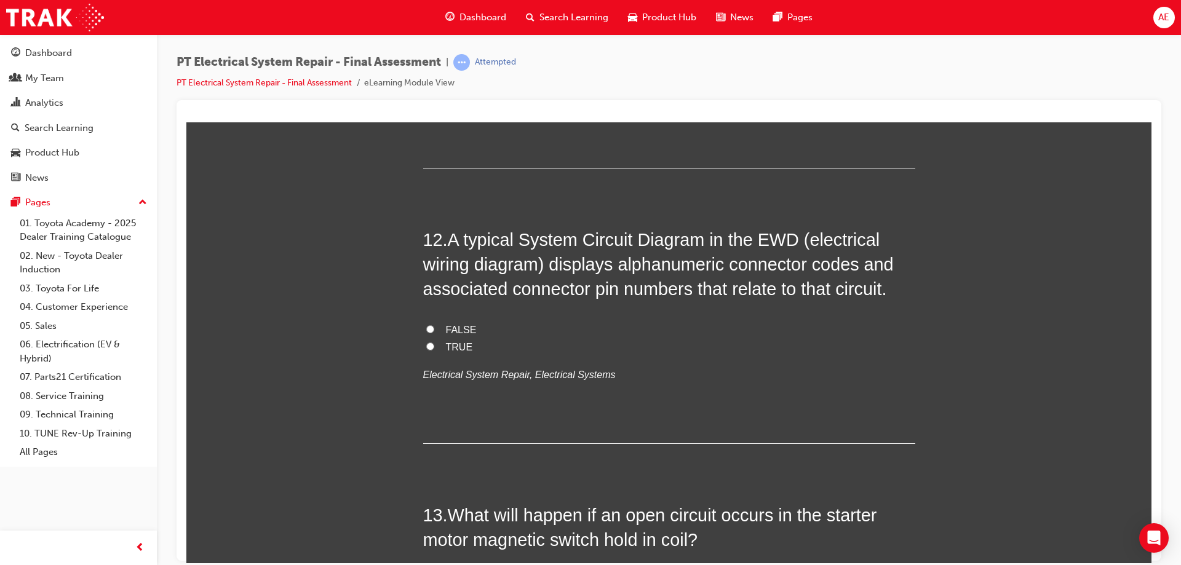
click at [426, 328] on input "FALSE" at bounding box center [430, 329] width 8 height 8
radio input "true"
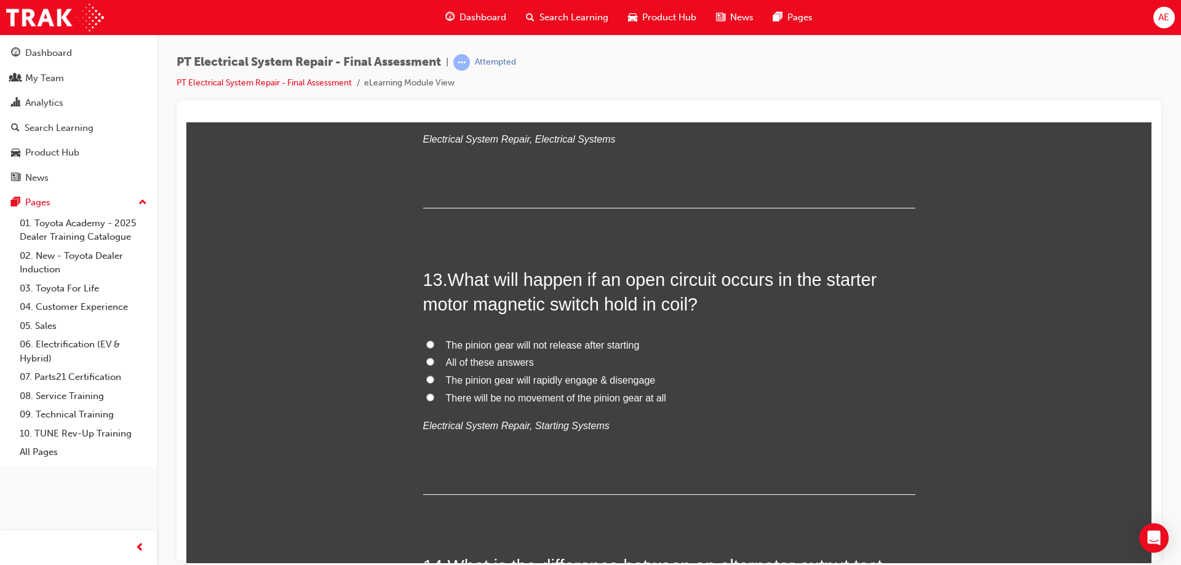
scroll to position [3382, 0]
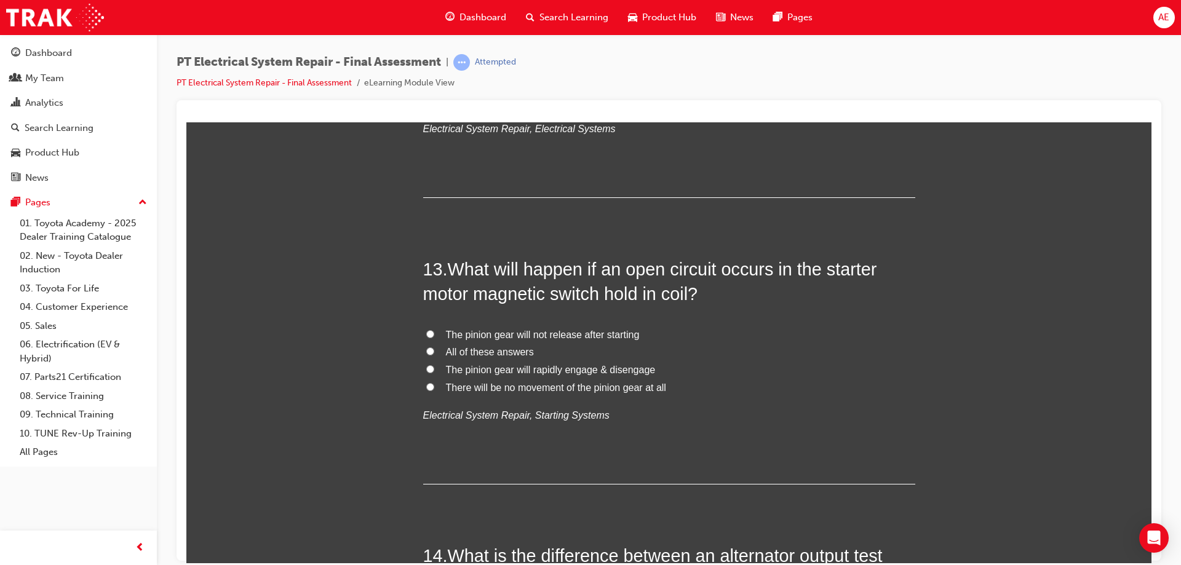
click at [426, 352] on input "All of these answers" at bounding box center [430, 351] width 8 height 8
radio input "true"
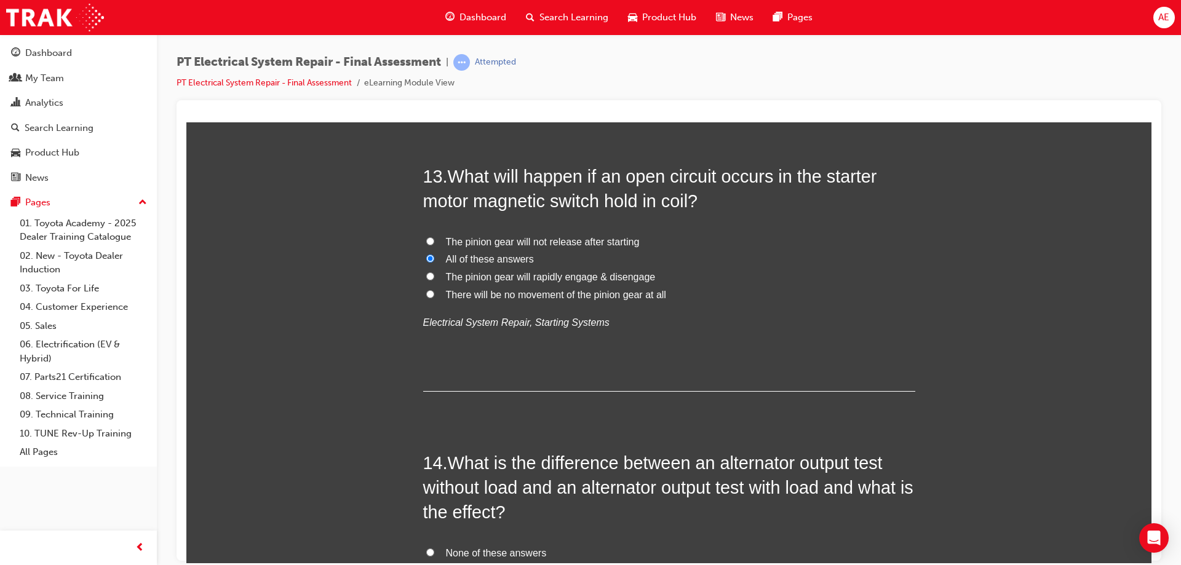
scroll to position [3628, 0]
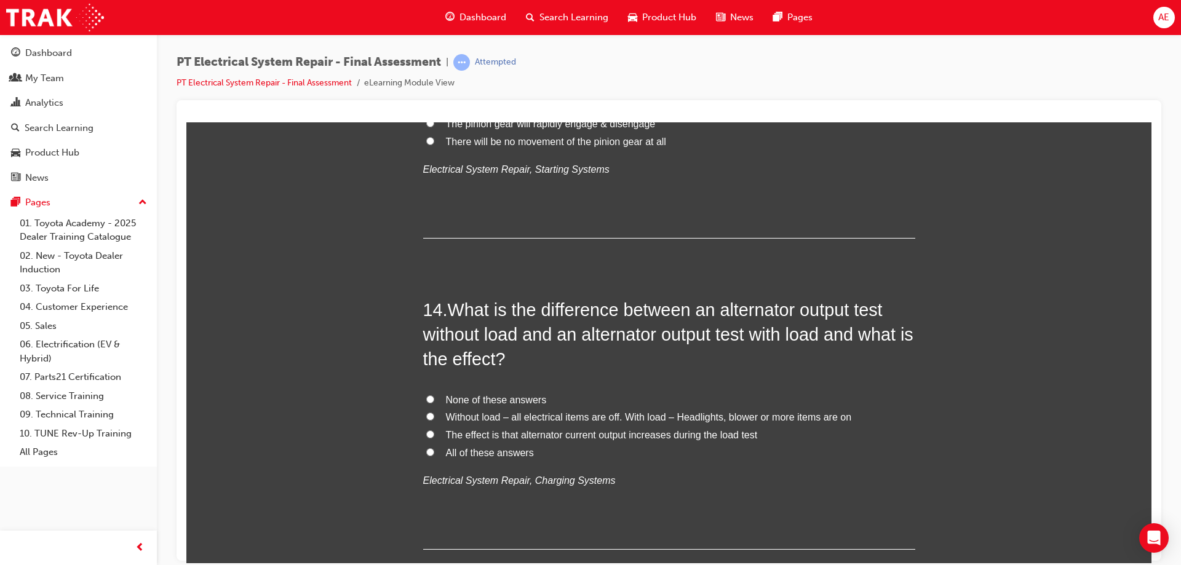
click at [426, 397] on input "None of these answers" at bounding box center [430, 399] width 8 height 8
radio input "true"
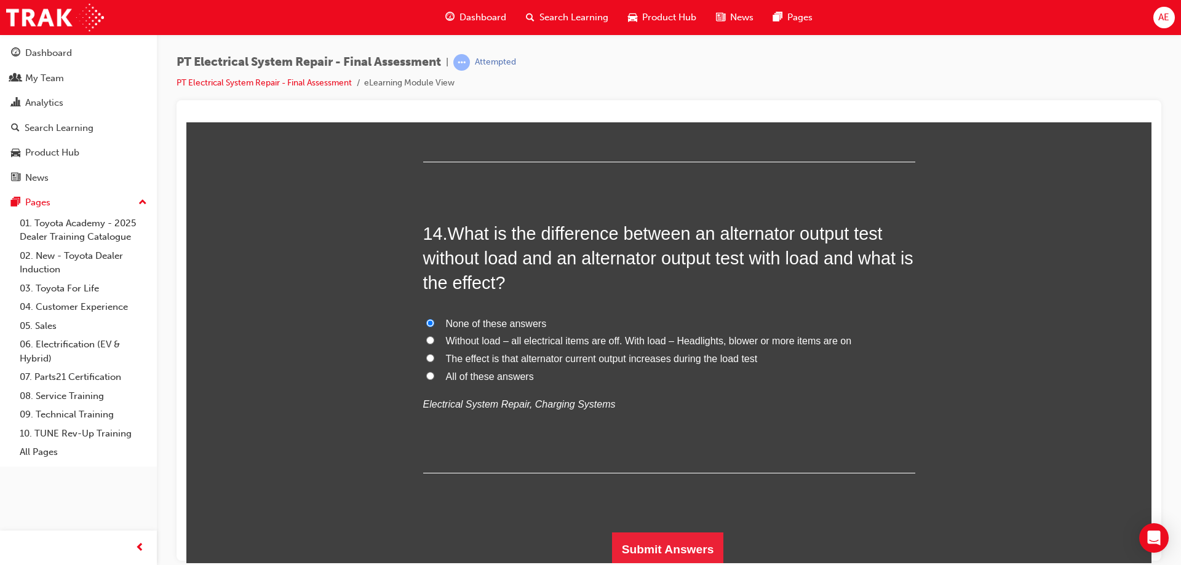
scroll to position [3707, 0]
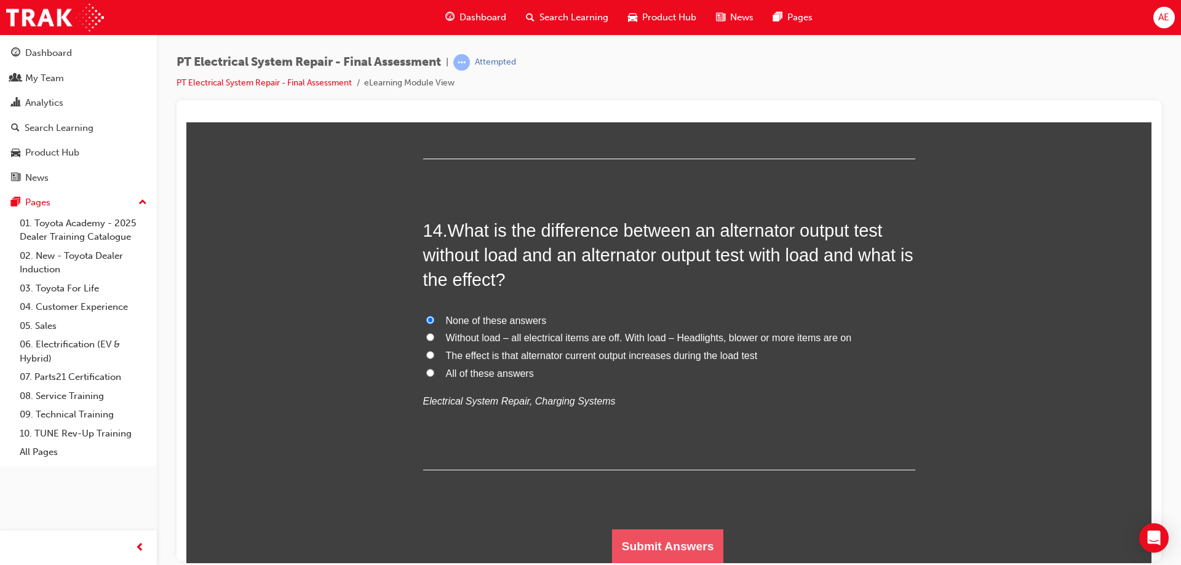
click at [654, 553] on button "Submit Answers" at bounding box center [668, 546] width 112 height 34
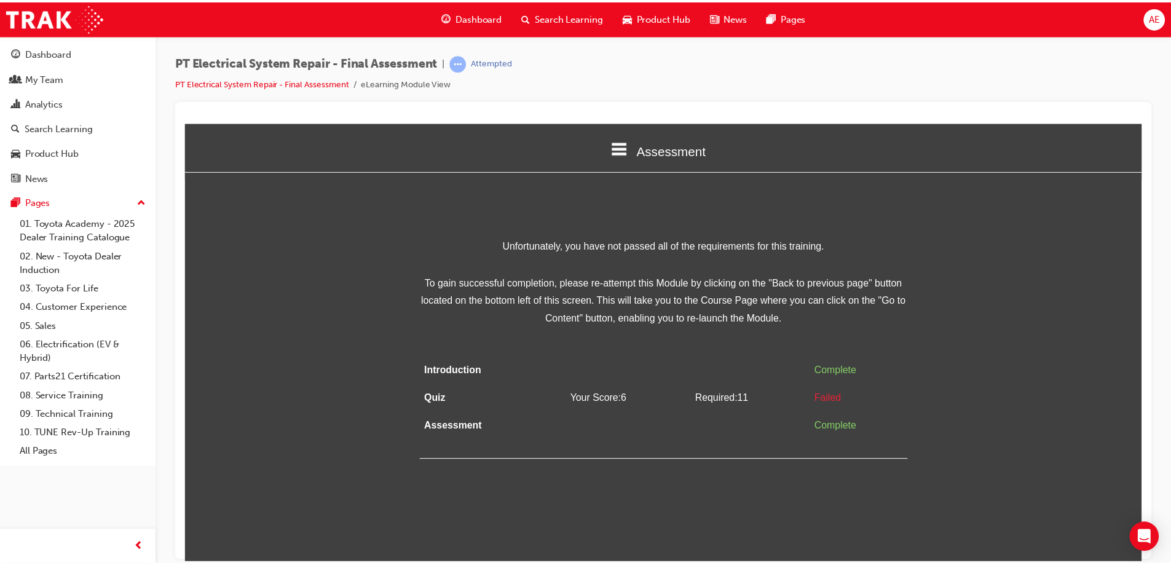
scroll to position [0, 0]
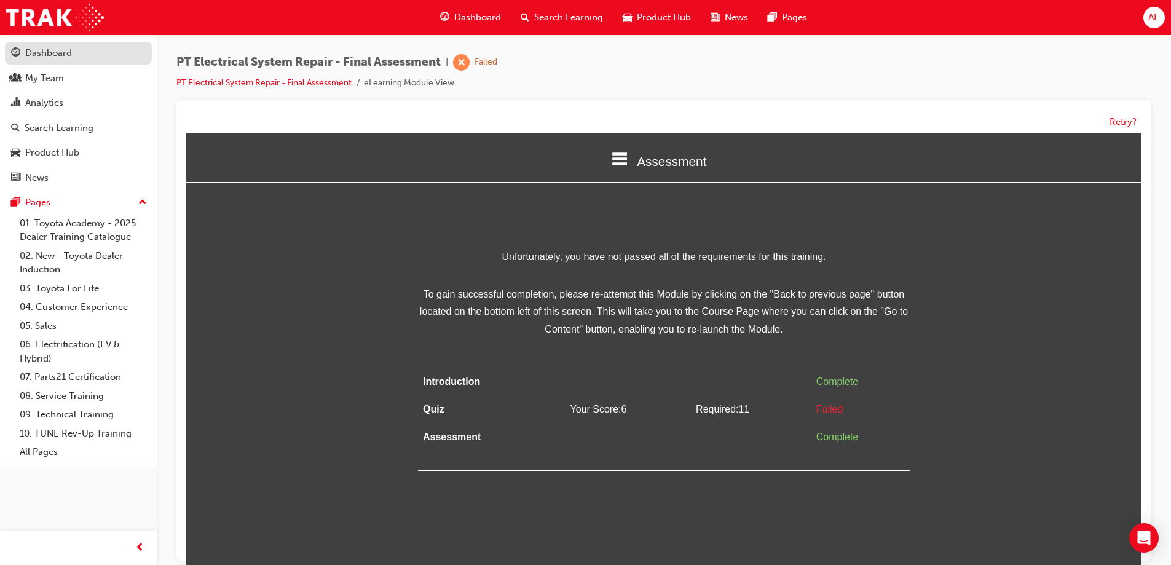
click at [34, 50] on div "Dashboard" at bounding box center [48, 53] width 47 height 14
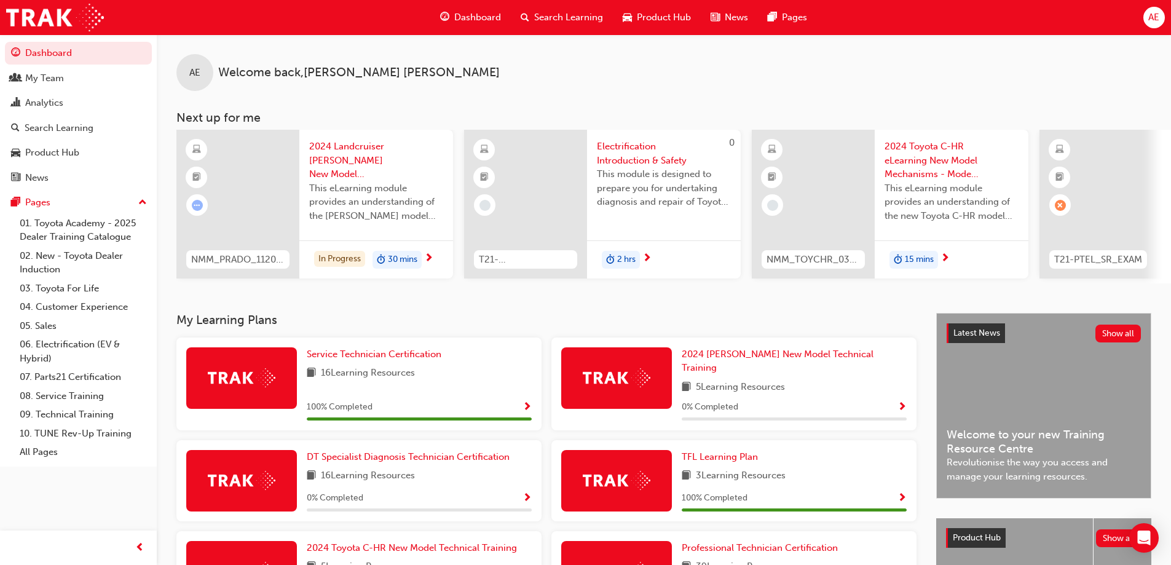
click at [1155, 19] on span "AE" at bounding box center [1154, 17] width 11 height 14
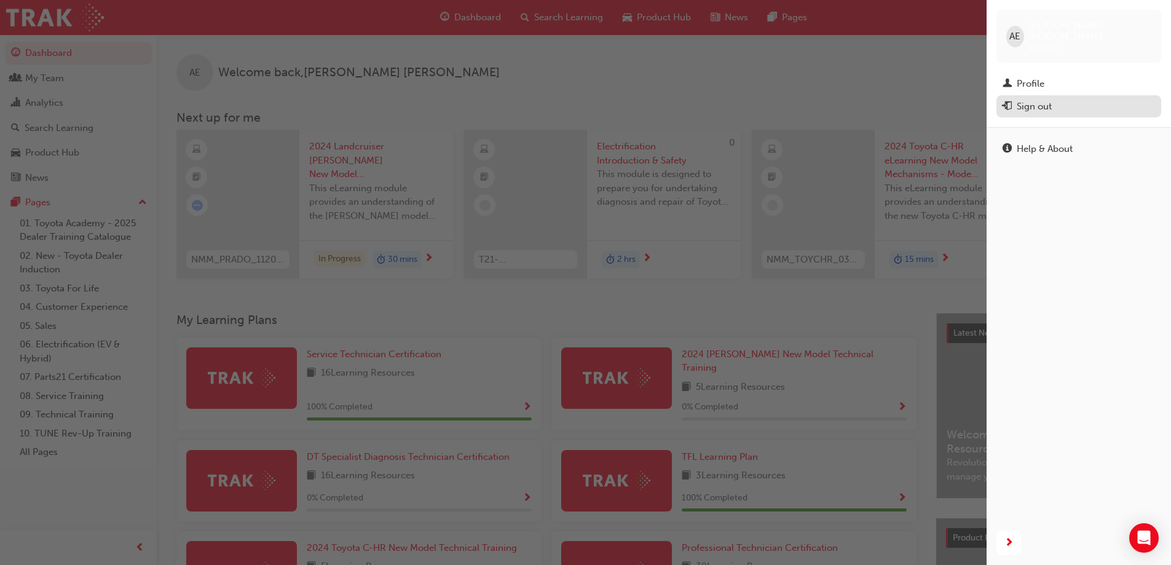
click at [1048, 100] on div "Sign out" at bounding box center [1034, 107] width 35 height 14
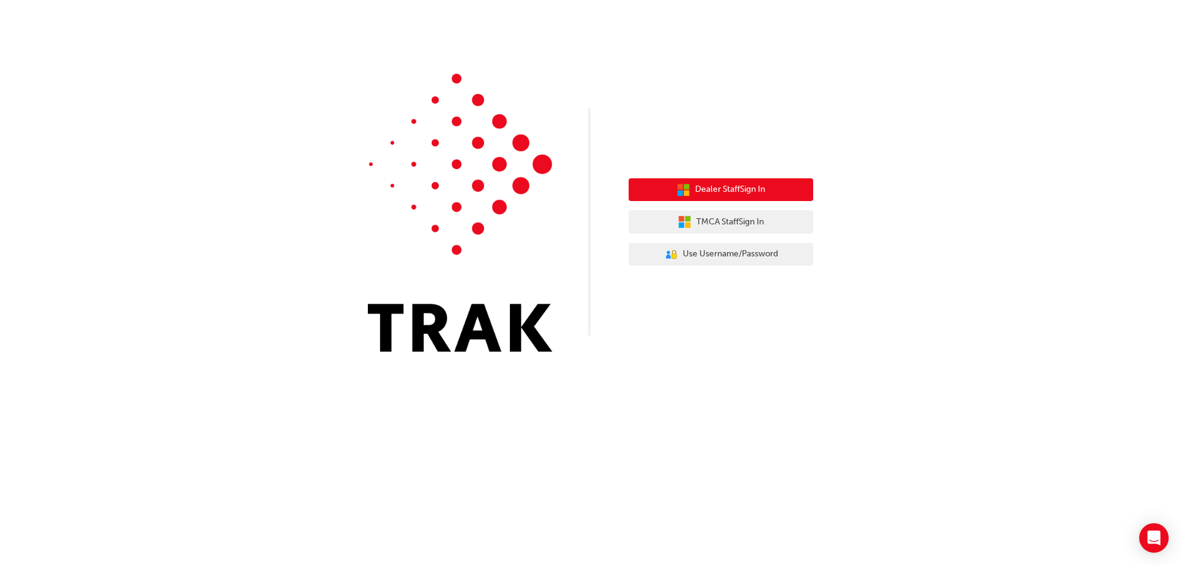
click at [725, 192] on span "Dealer Staff Sign In" at bounding box center [730, 190] width 70 height 14
click at [734, 192] on span "Dealer Staff Sign In" at bounding box center [730, 190] width 70 height 14
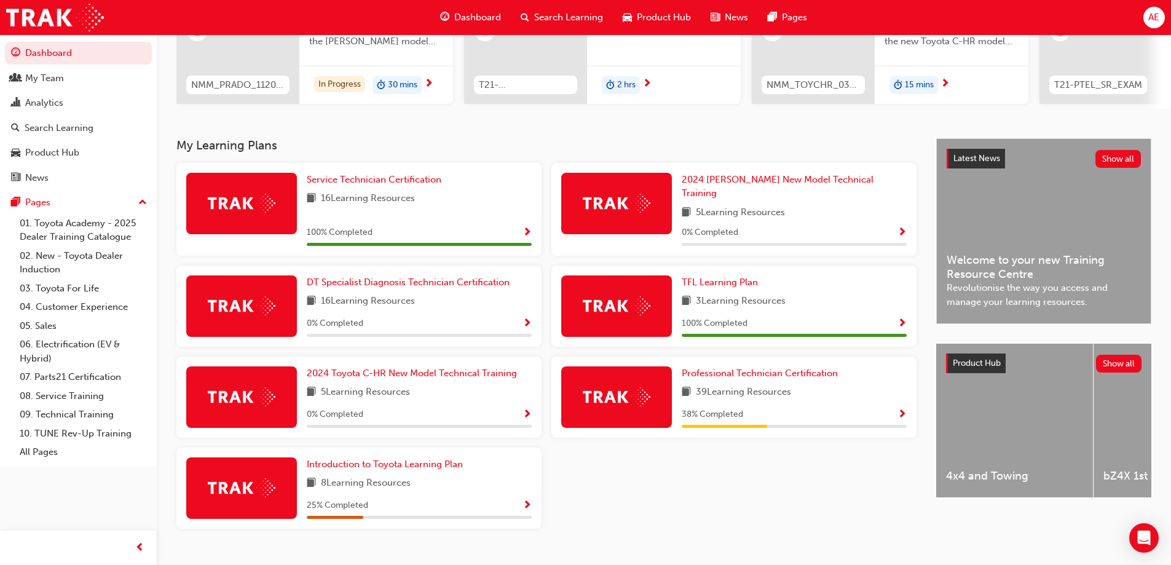
scroll to position [192, 0]
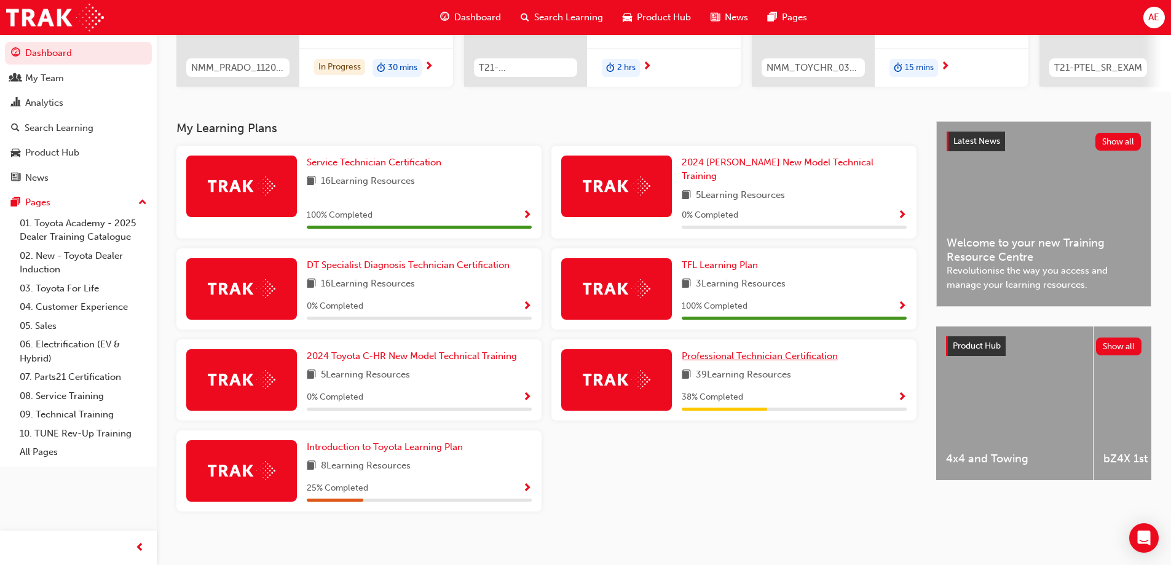
click at [761, 350] on span "Professional Technician Certification" at bounding box center [760, 355] width 156 height 11
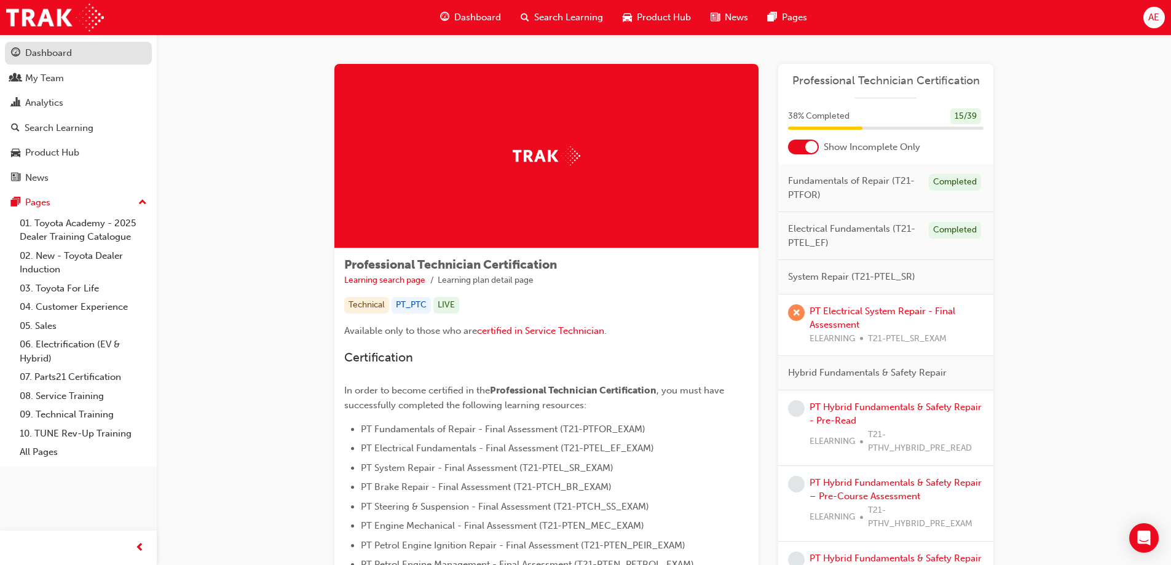
click at [58, 52] on div "Dashboard" at bounding box center [48, 53] width 47 height 14
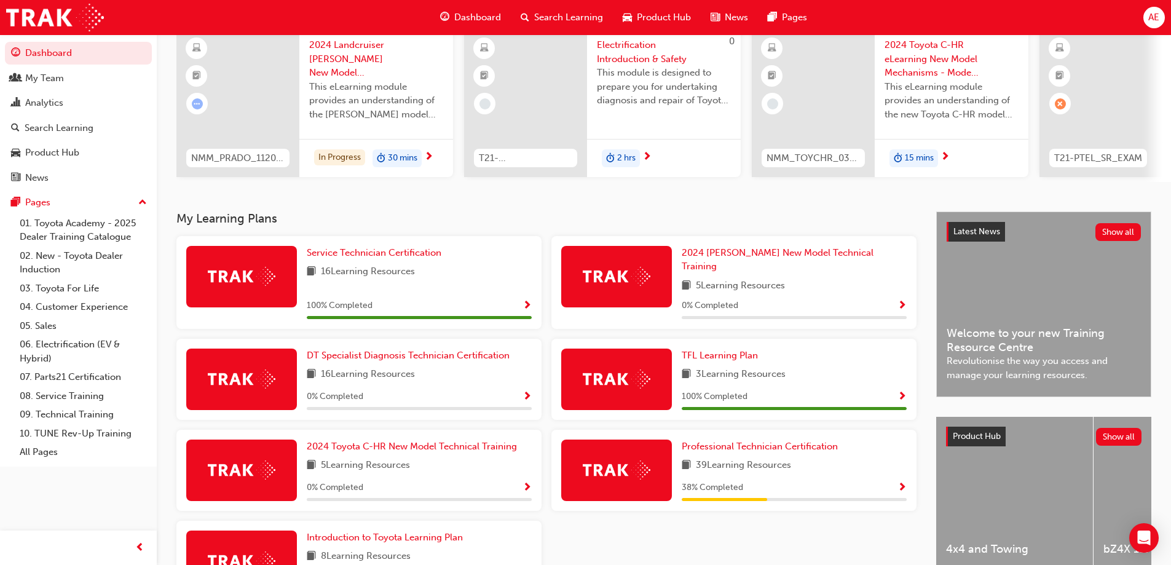
scroll to position [69, 0]
